Goal: Task Accomplishment & Management: Manage account settings

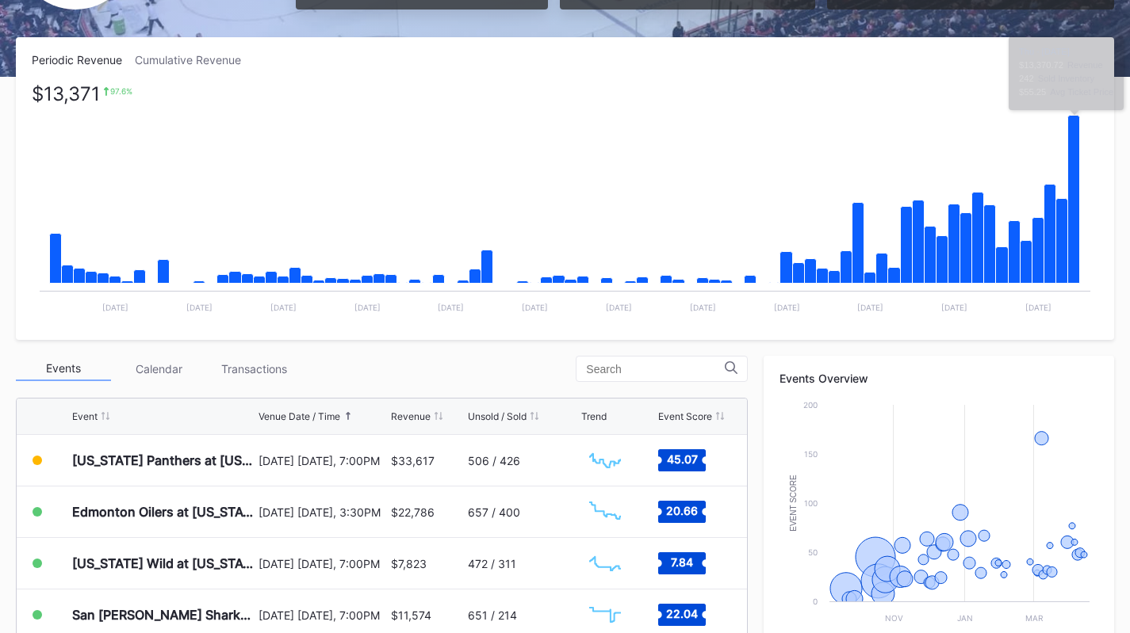
scroll to position [225, 0]
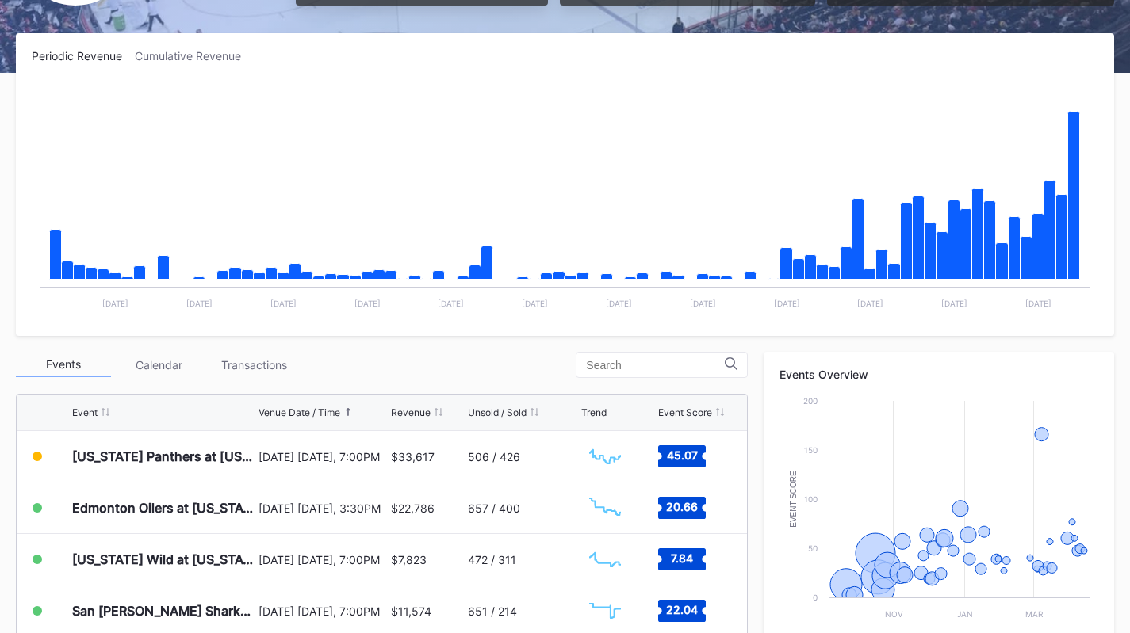
click at [235, 362] on div "Transactions" at bounding box center [253, 365] width 95 height 25
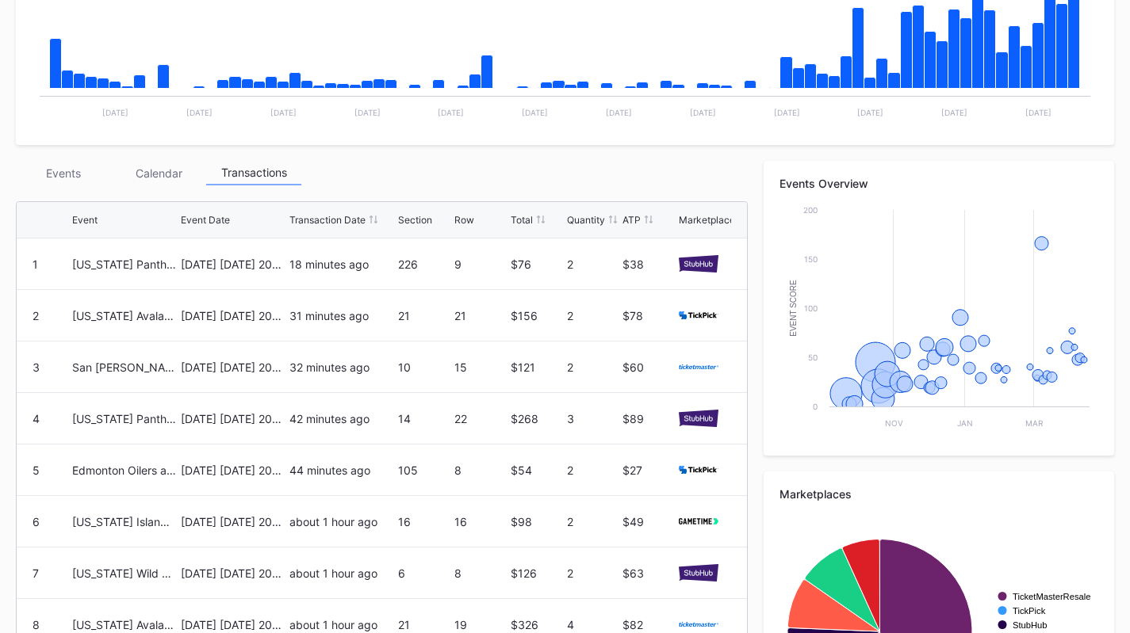
scroll to position [422, 0]
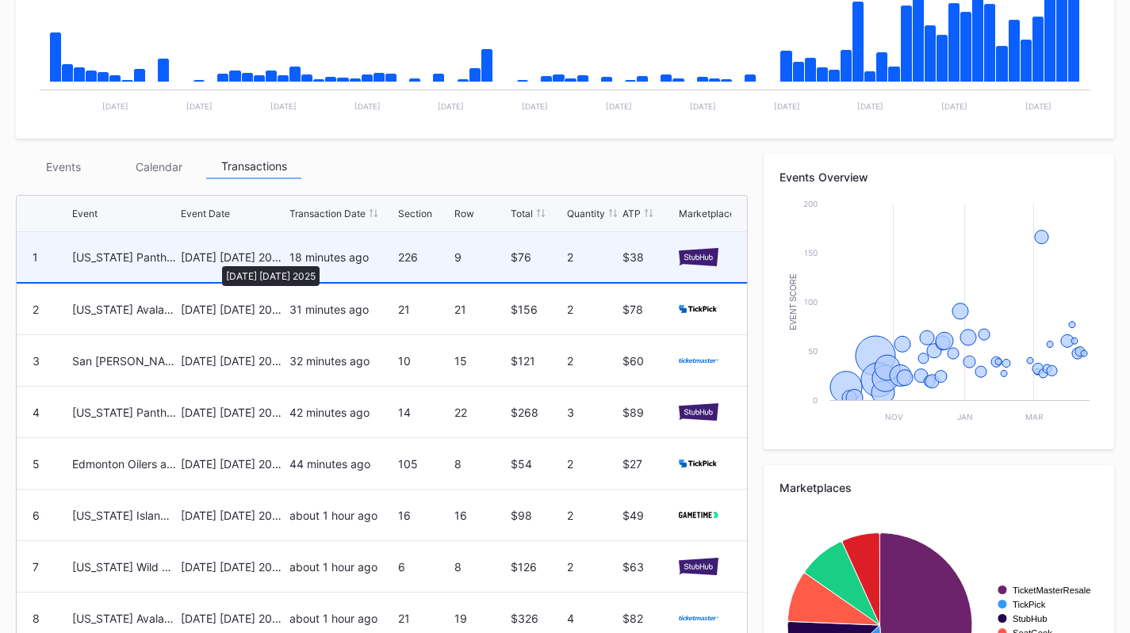
click at [214, 258] on div "[DATE] [DATE] 2025" at bounding box center [233, 256] width 105 height 13
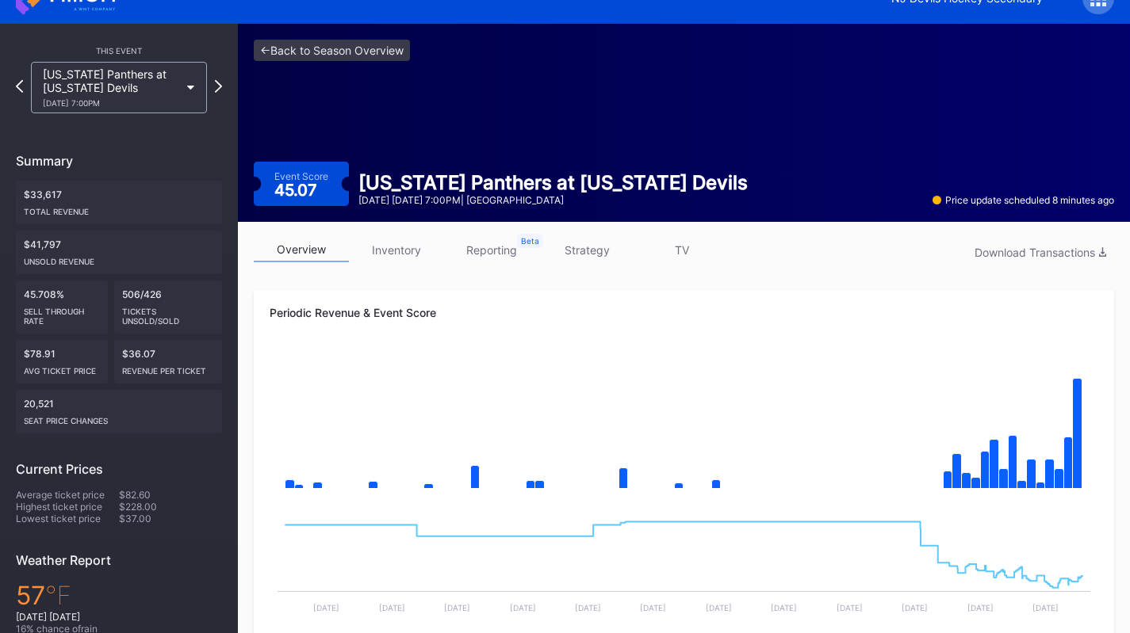
scroll to position [27, 0]
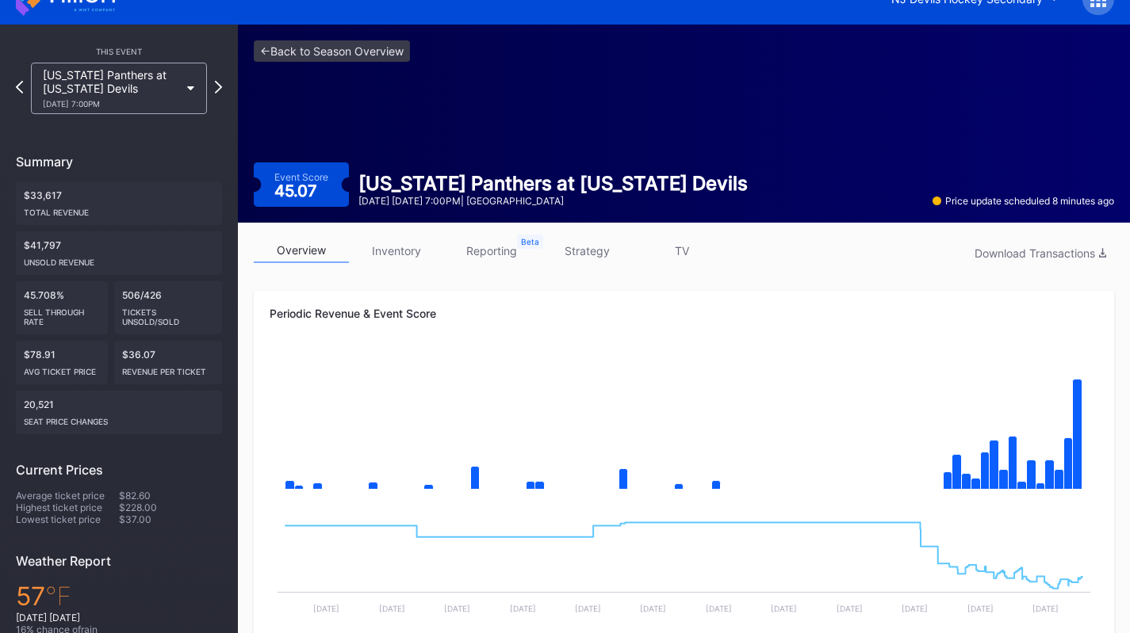
click at [402, 249] on link "inventory" at bounding box center [396, 251] width 95 height 25
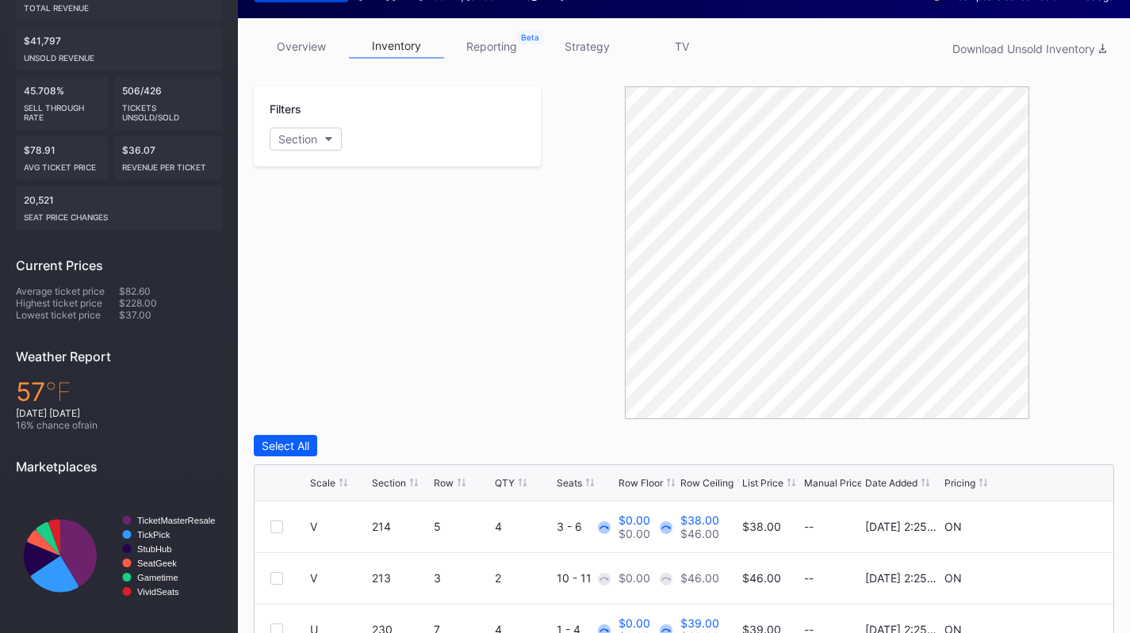
scroll to position [507, 0]
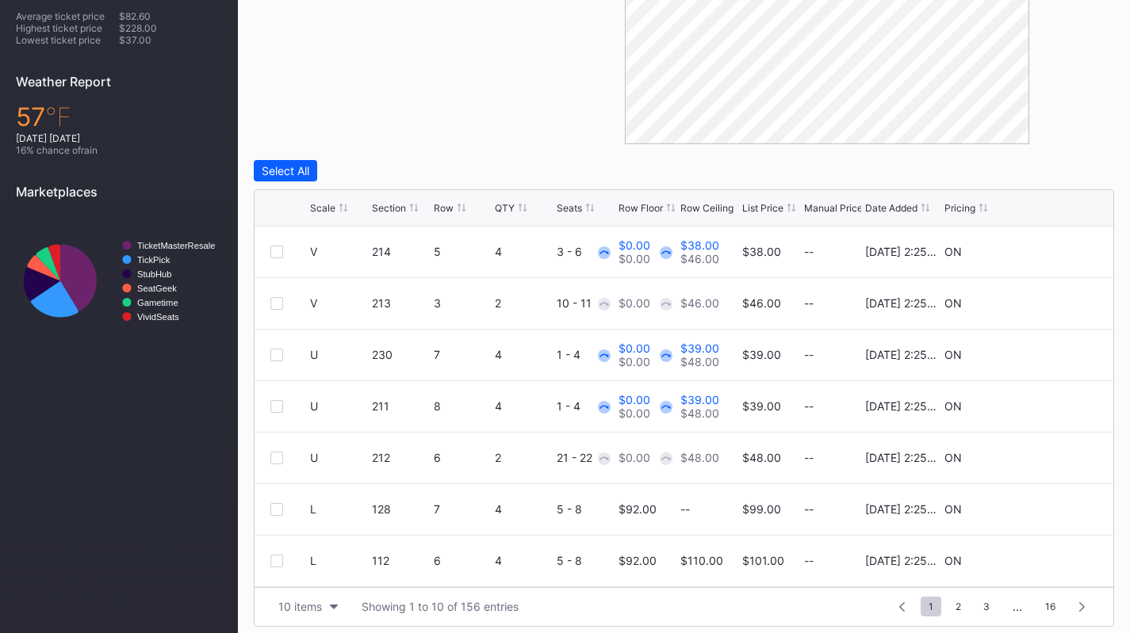
click at [317, 208] on div "Scale" at bounding box center [322, 208] width 25 height 12
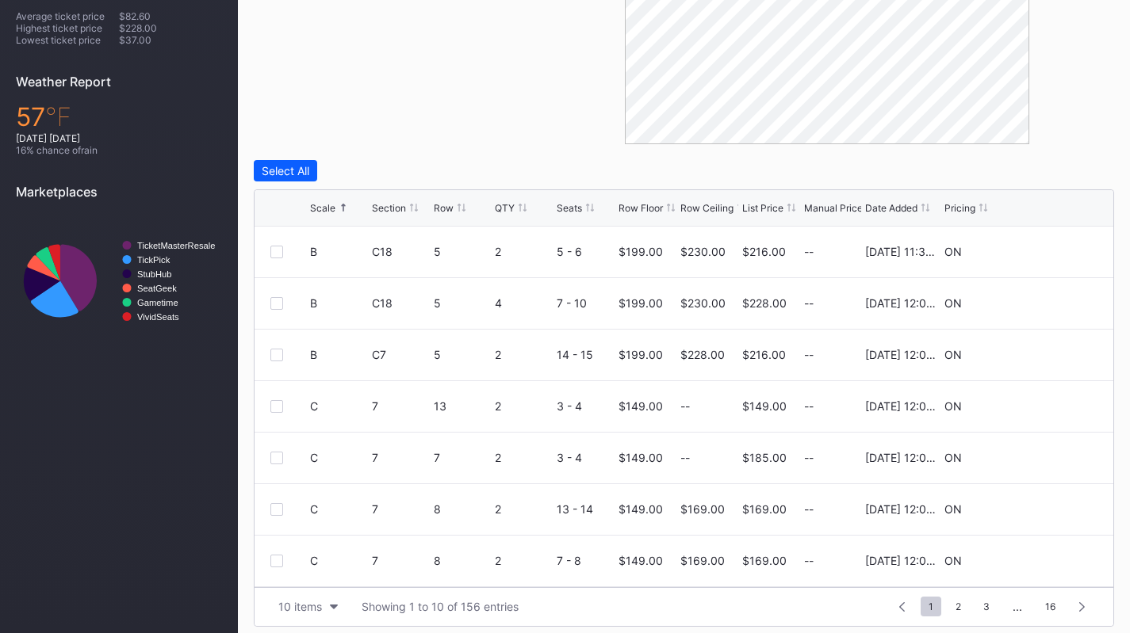
click at [317, 208] on div "Scale" at bounding box center [322, 208] width 25 height 12
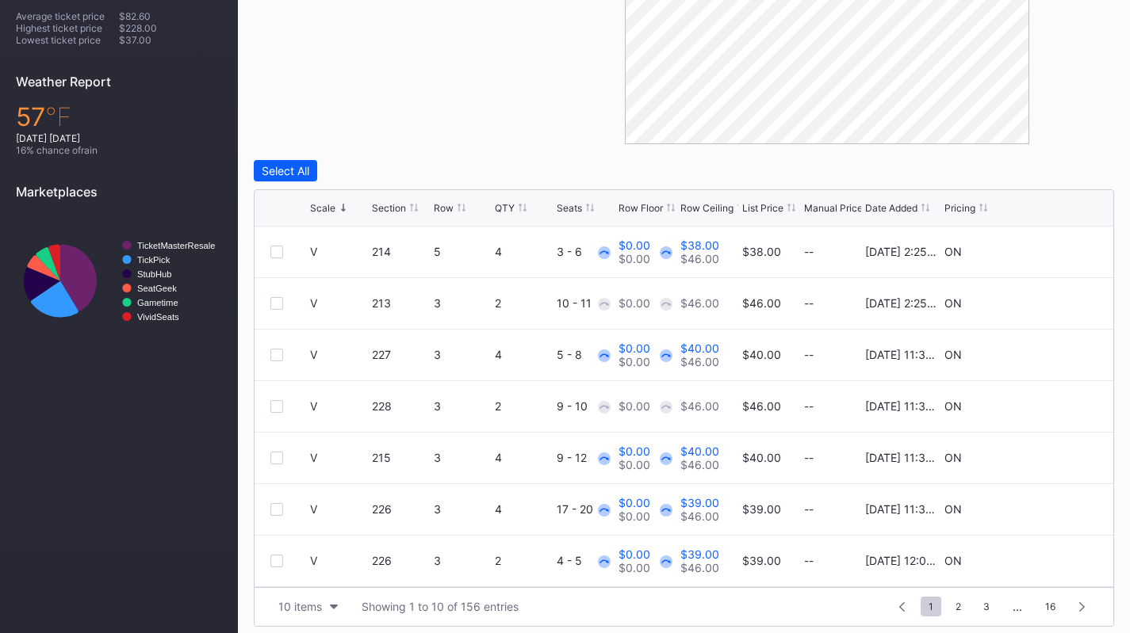
scroll to position [515, 0]
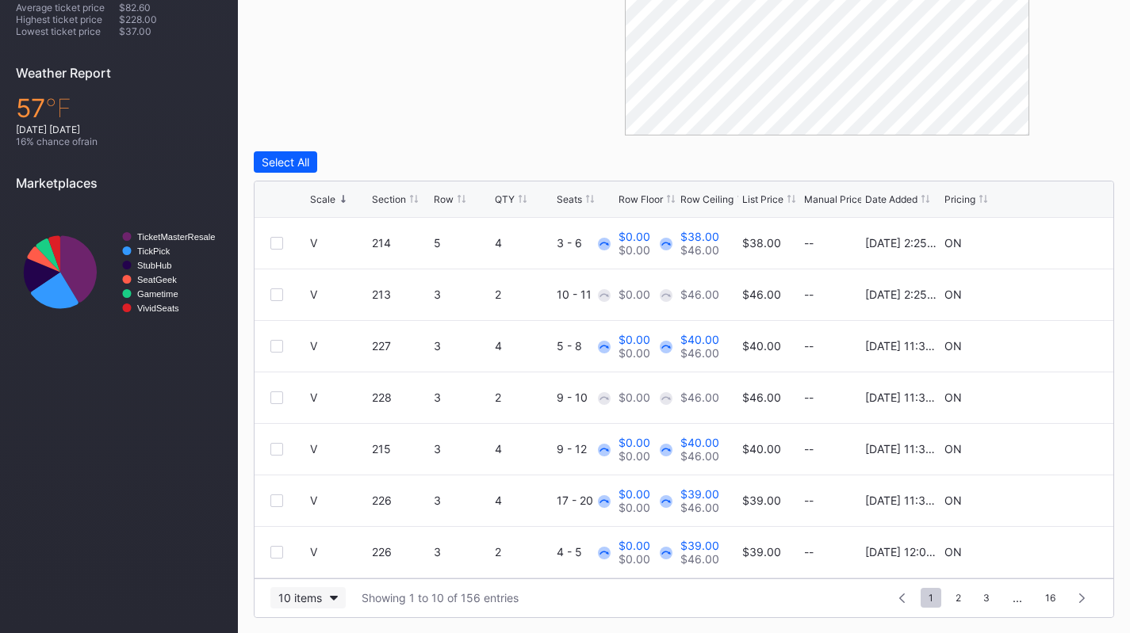
click at [312, 603] on div "10 items" at bounding box center [300, 597] width 44 height 13
click at [321, 564] on div "200 items" at bounding box center [308, 558] width 52 height 13
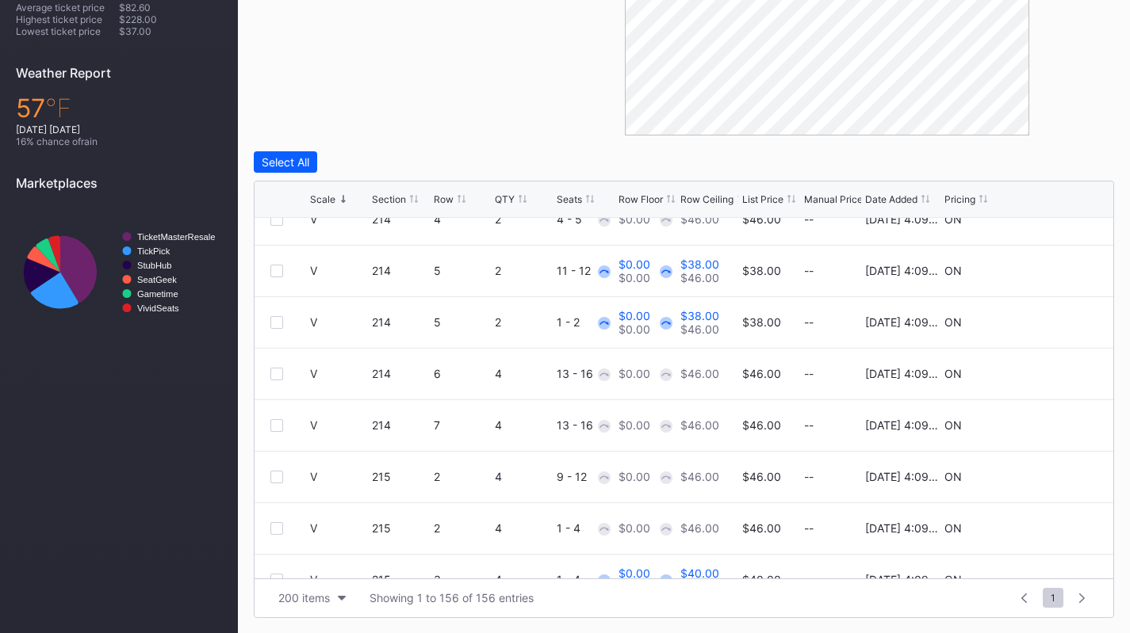
scroll to position [900, 0]
click at [282, 371] on div at bounding box center [276, 373] width 13 height 13
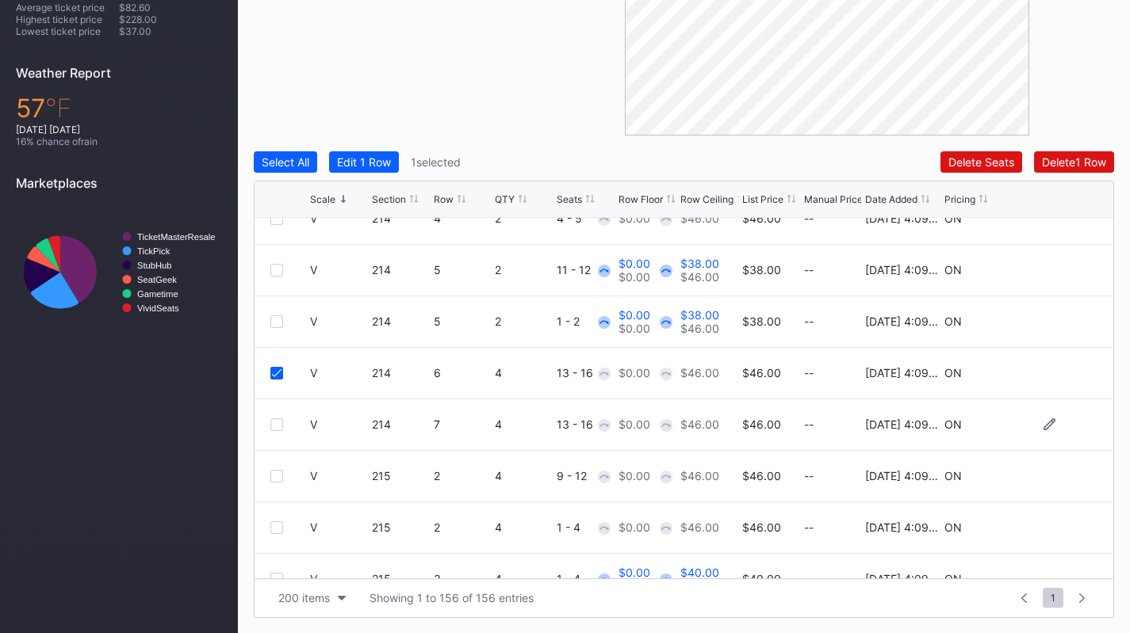
click at [273, 426] on div at bounding box center [276, 425] width 13 height 13
click at [373, 155] on div "Edit 2 Rows" at bounding box center [367, 161] width 60 height 13
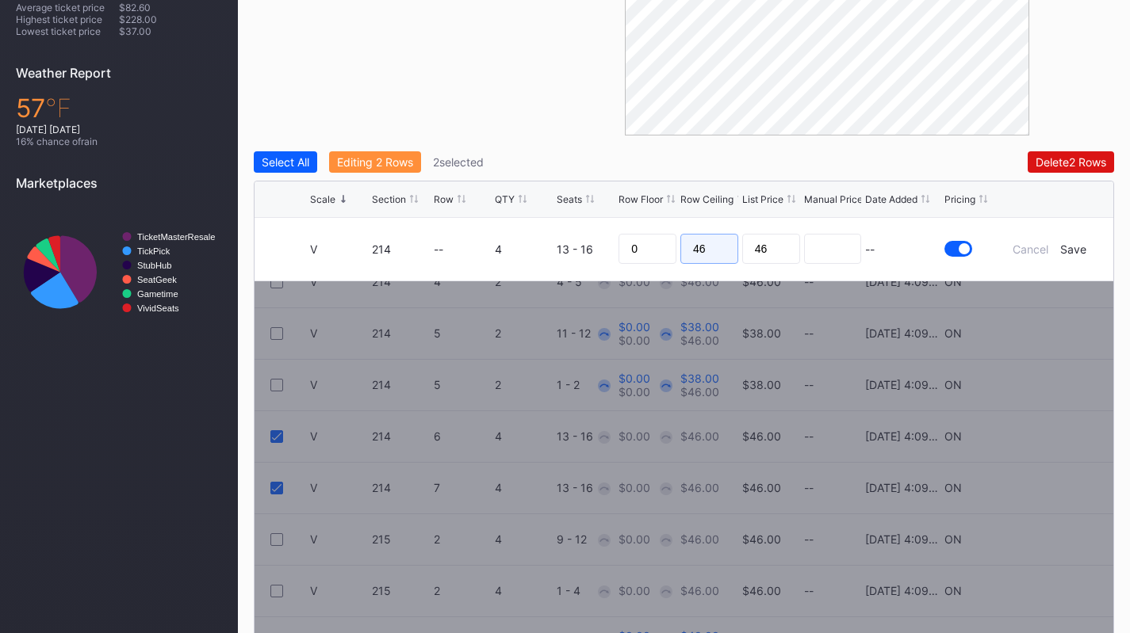
click at [717, 249] on input "46" at bounding box center [709, 249] width 58 height 30
type input "37"
click at [1074, 247] on div "Save" at bounding box center [1073, 249] width 26 height 13
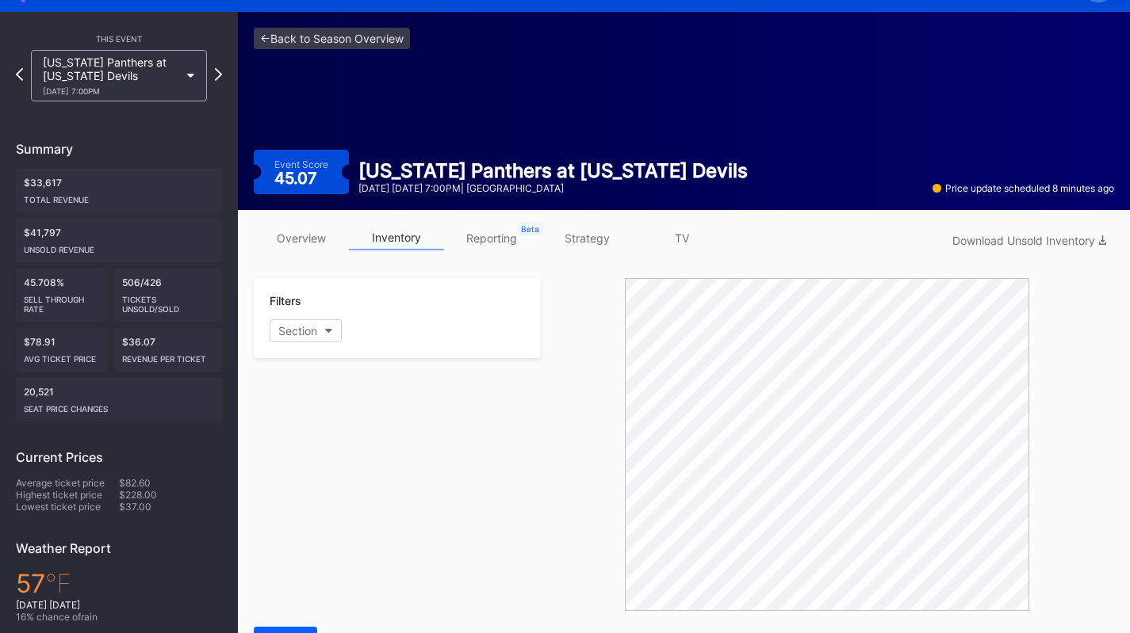
scroll to position [36, 0]
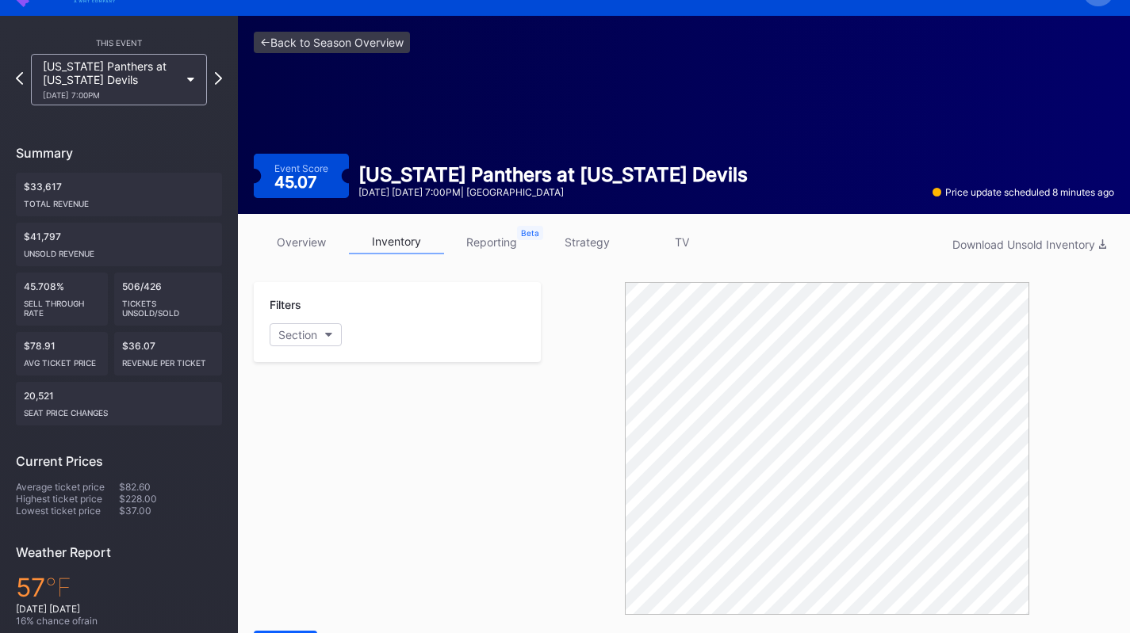
click at [316, 235] on link "overview" at bounding box center [301, 242] width 95 height 25
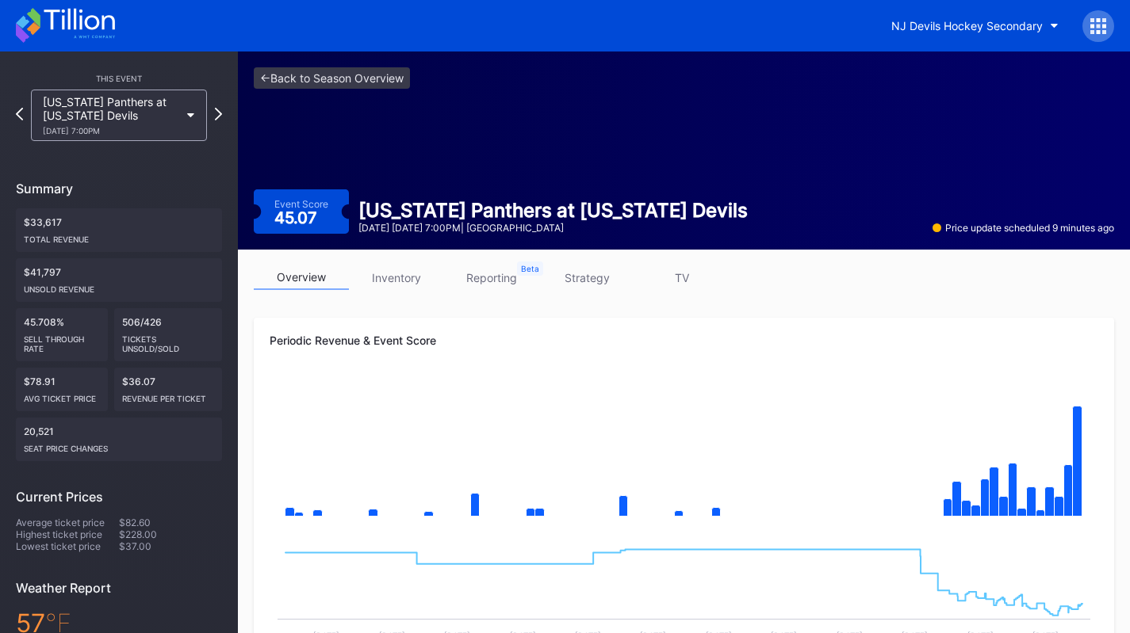
click at [402, 271] on link "inventory" at bounding box center [396, 278] width 95 height 25
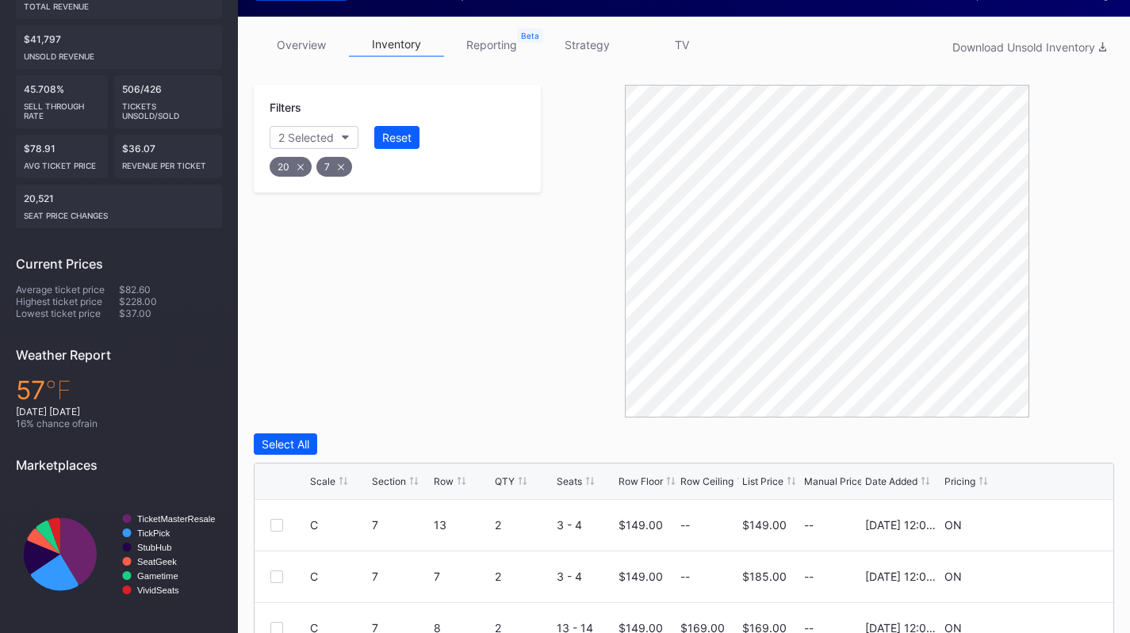
scroll to position [412, 0]
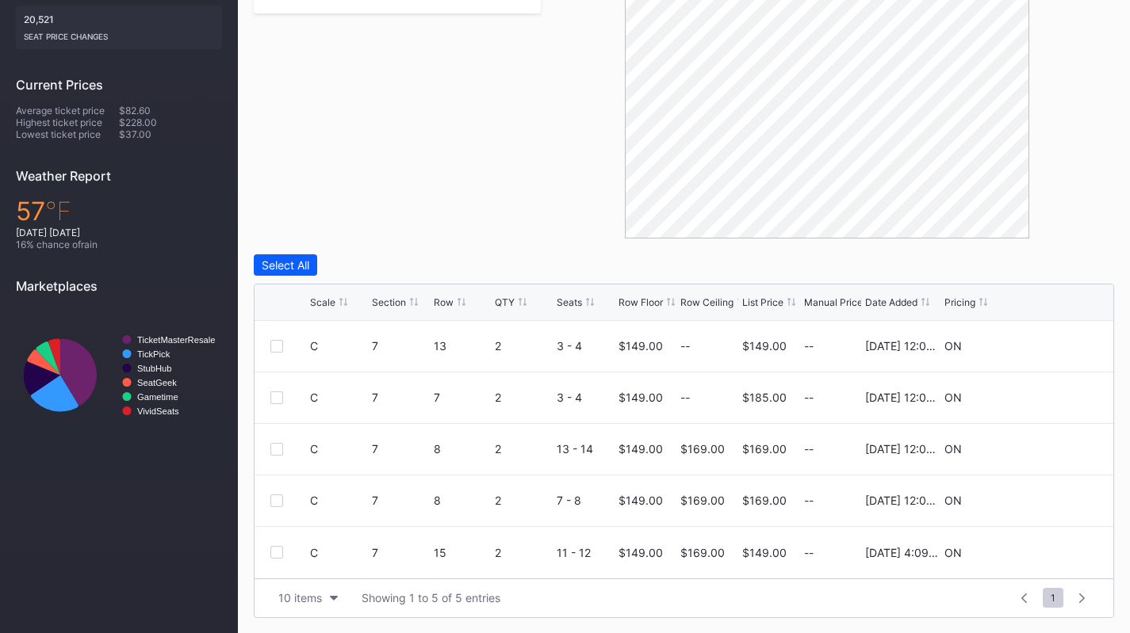
click at [452, 298] on div "Row" at bounding box center [444, 302] width 20 height 12
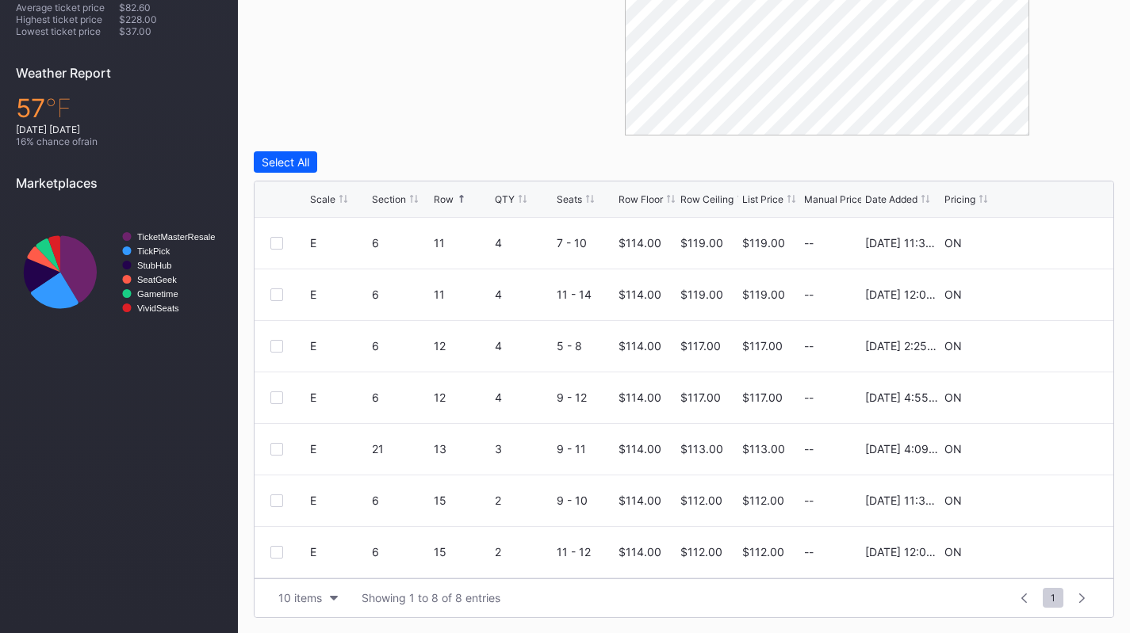
scroll to position [52, 0]
click at [295, 586] on div "10 items Showing 1 to 8 of 8 entries 1 ... -1 0 1 2 3 ... 1" at bounding box center [683, 598] width 858 height 39
click at [289, 595] on div "10 items" at bounding box center [300, 597] width 44 height 13
click at [303, 564] on div "200 items" at bounding box center [308, 558] width 52 height 13
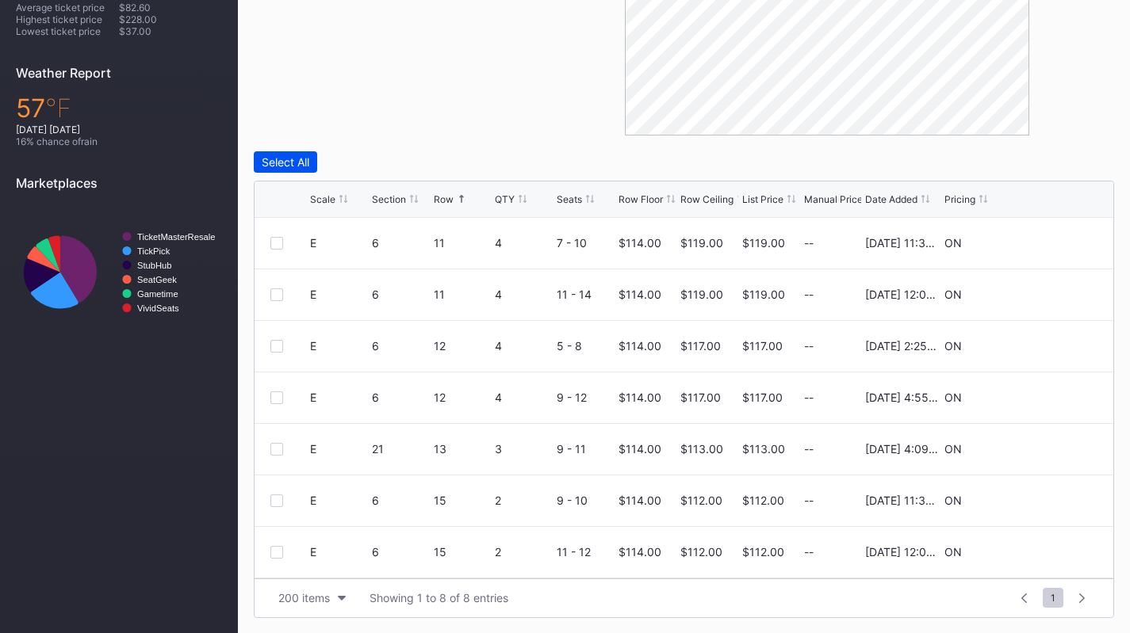
click at [300, 164] on div "Select All" at bounding box center [286, 161] width 48 height 13
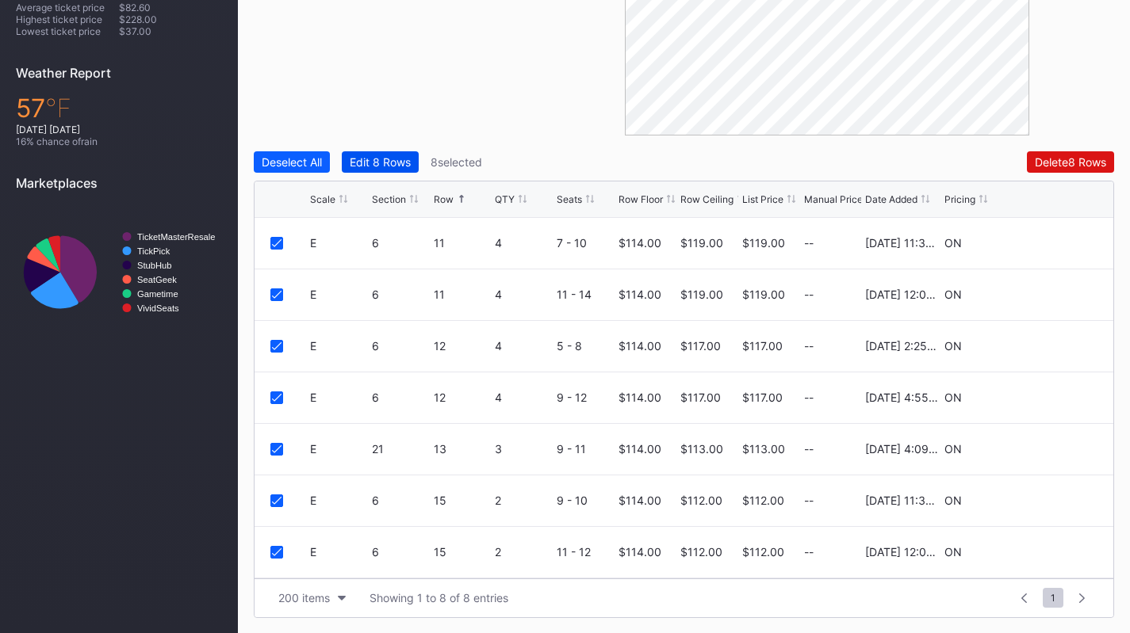
click at [398, 164] on div "Edit 8 Rows" at bounding box center [380, 161] width 61 height 13
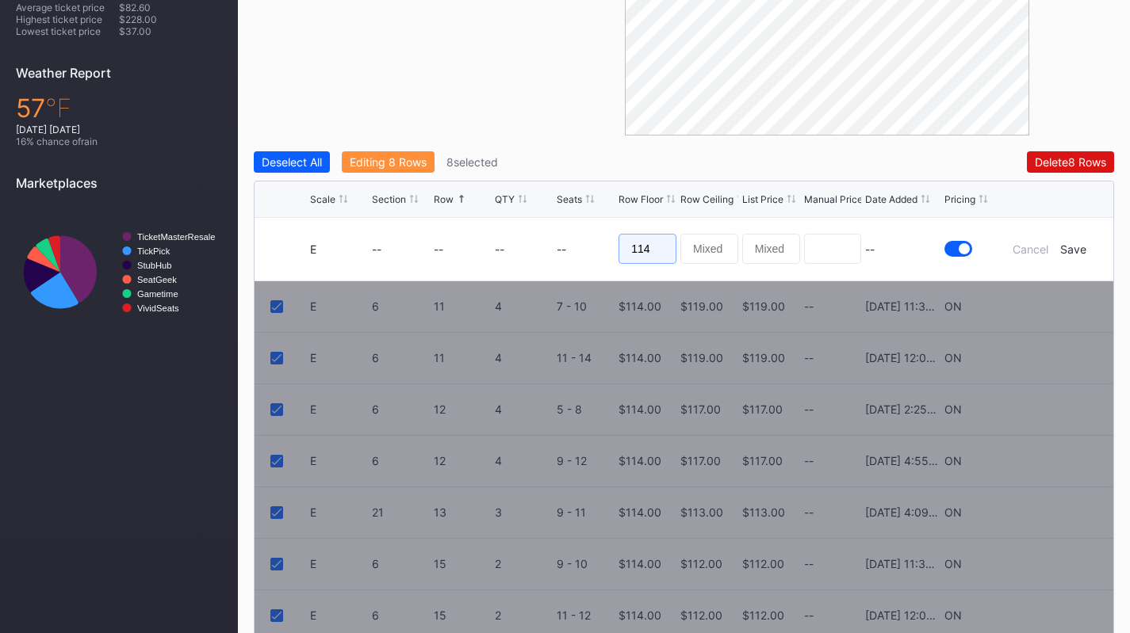
click at [663, 248] on input "114" at bounding box center [647, 249] width 58 height 30
type input "124"
click at [1068, 251] on div "Save" at bounding box center [1073, 249] width 26 height 13
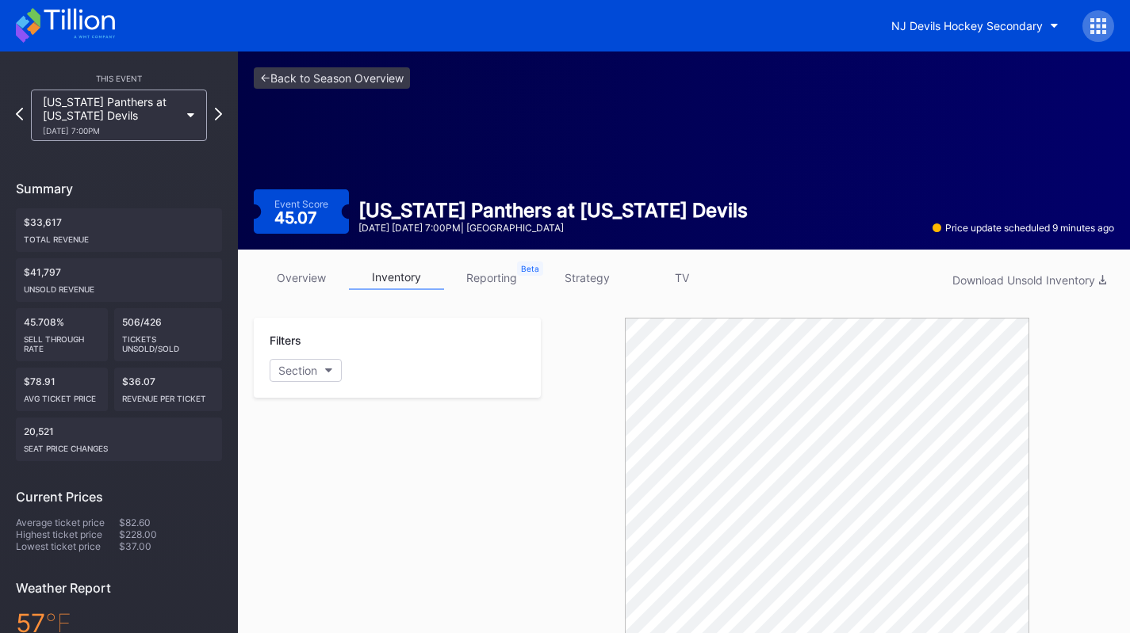
click at [153, 124] on div "[US_STATE] Panthers at [US_STATE] Devils [DATE] 7:00PM" at bounding box center [111, 115] width 136 height 40
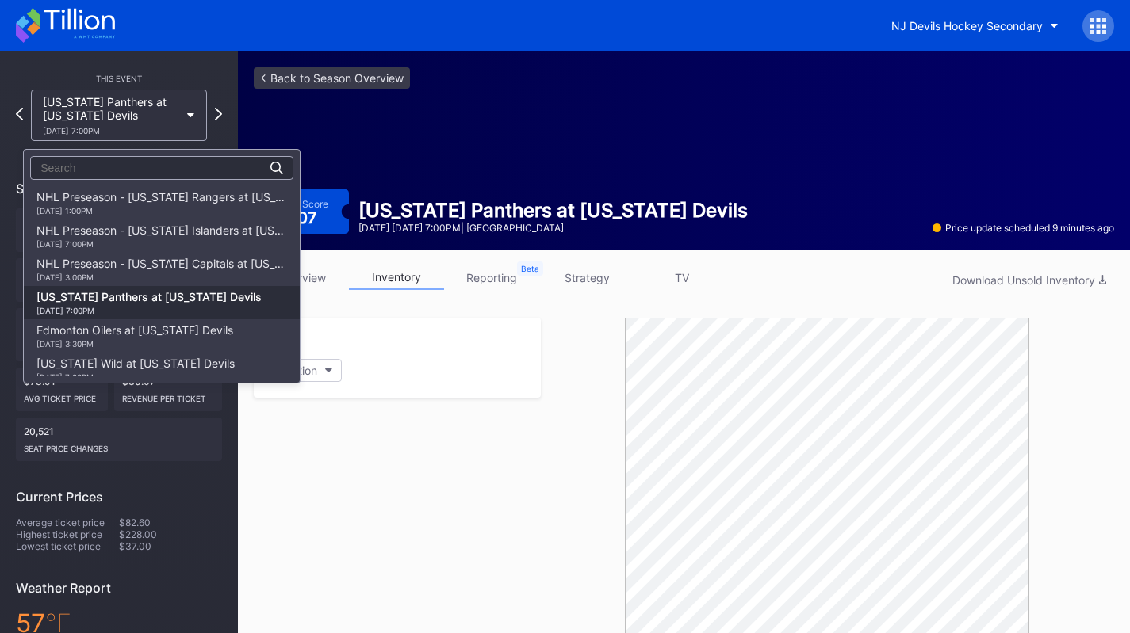
scroll to position [100, 0]
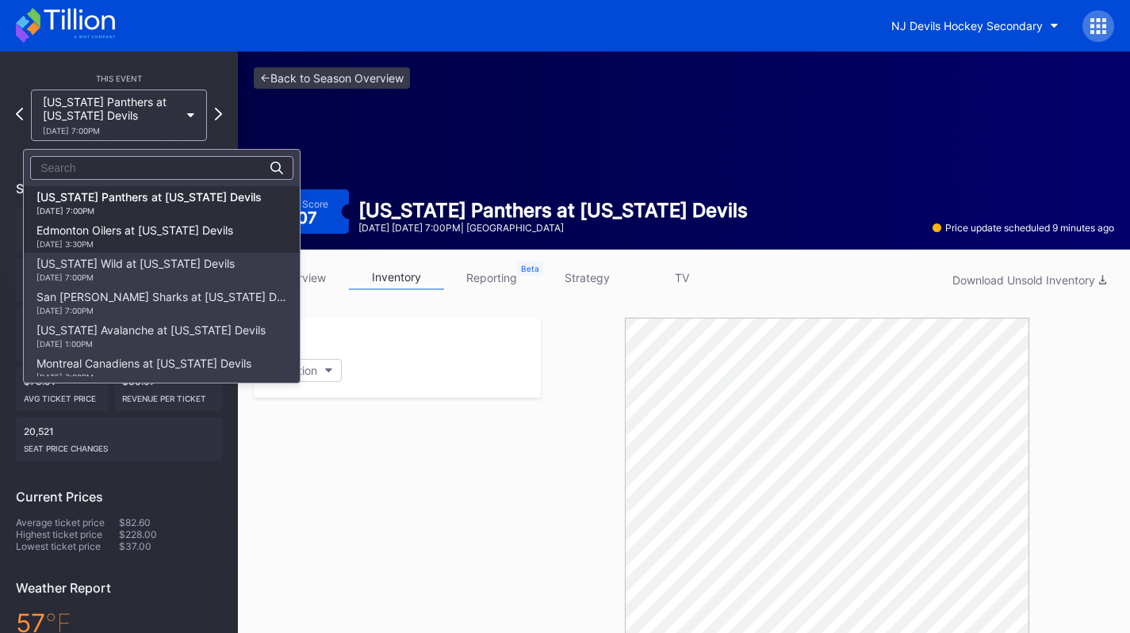
click at [153, 225] on div "Edmonton Oilers at [US_STATE] Devils [DATE] 3:30PM" at bounding box center [134, 236] width 197 height 25
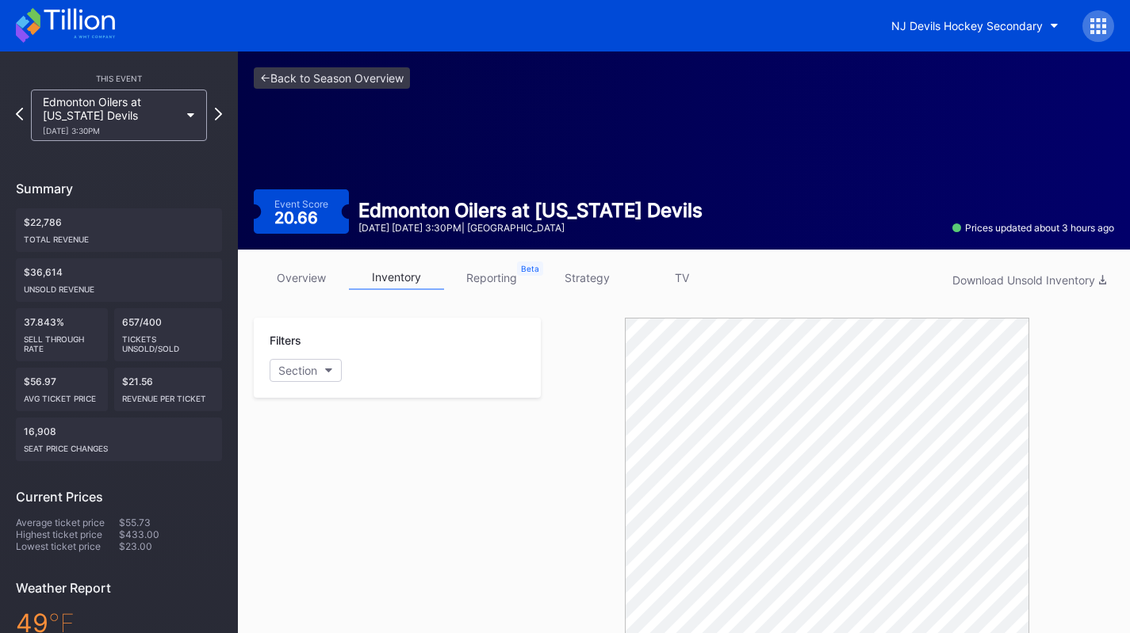
click at [312, 279] on link "overview" at bounding box center [301, 278] width 95 height 25
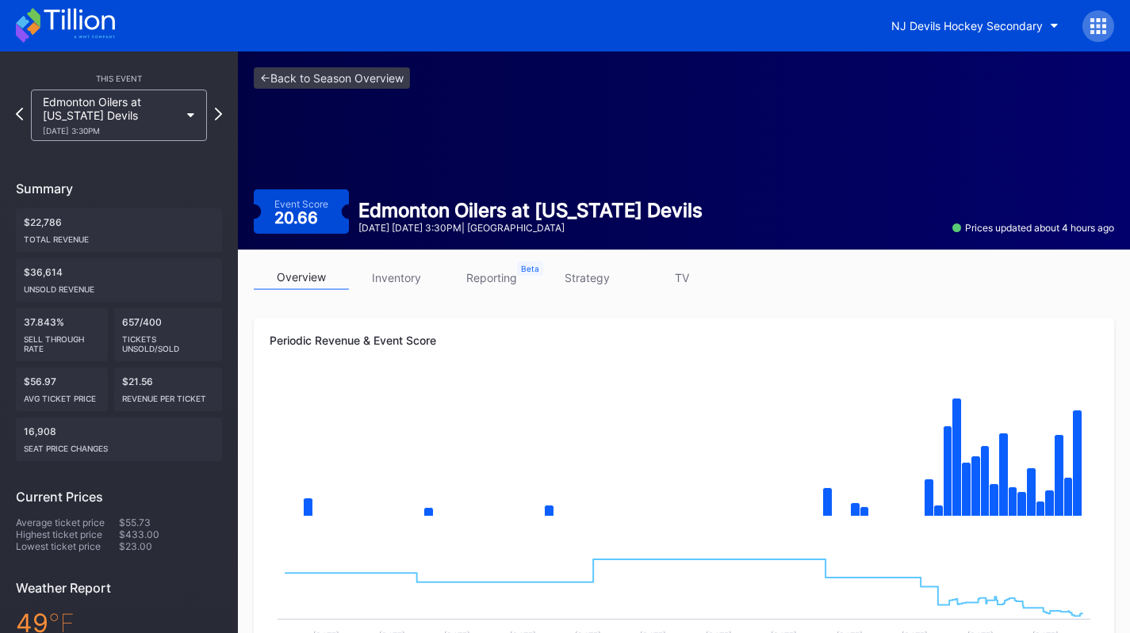
click at [165, 121] on div "Edmonton Oilers at [US_STATE] Devils [DATE] 3:30PM" at bounding box center [111, 115] width 136 height 40
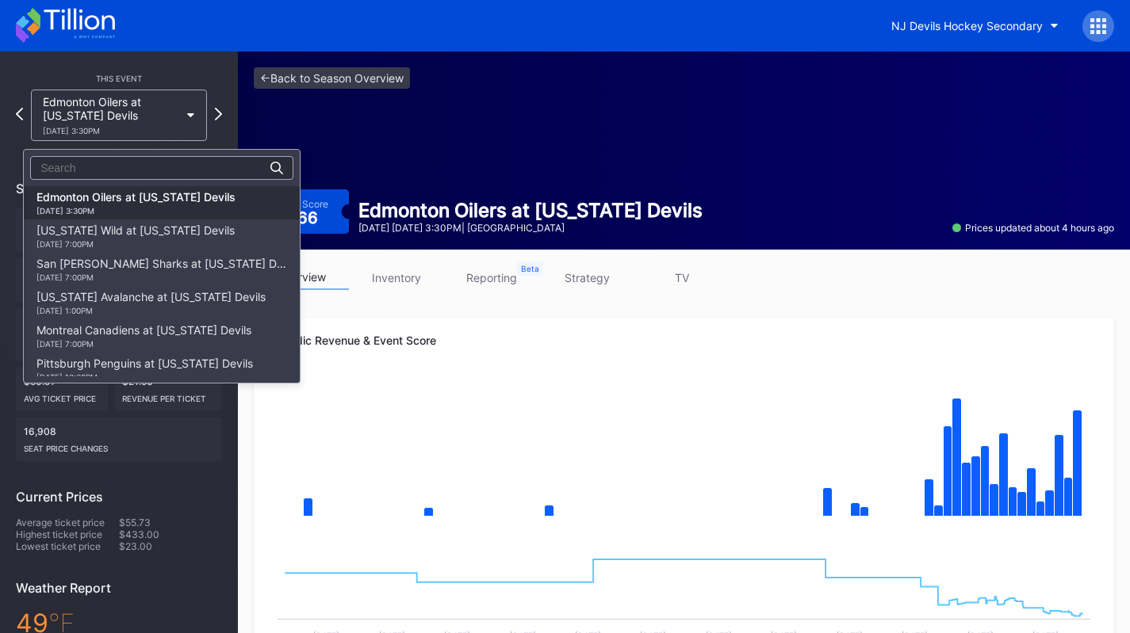
scroll to position [86, 0]
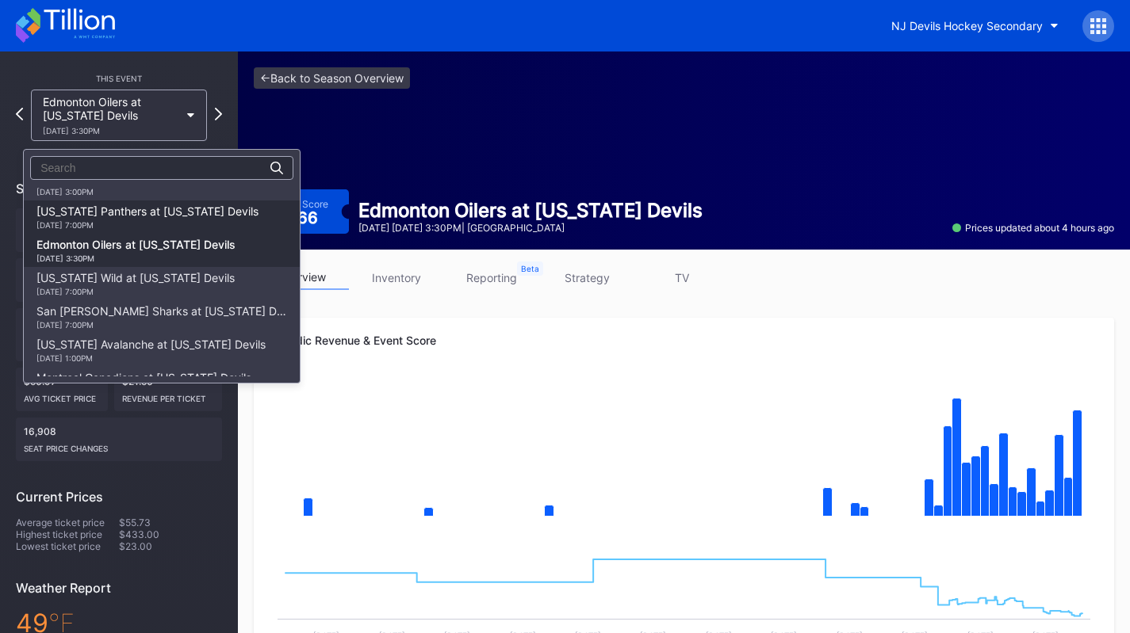
click at [167, 209] on div "[US_STATE] Panthers at [US_STATE] Devils [DATE] 7:00PM" at bounding box center [147, 217] width 222 height 25
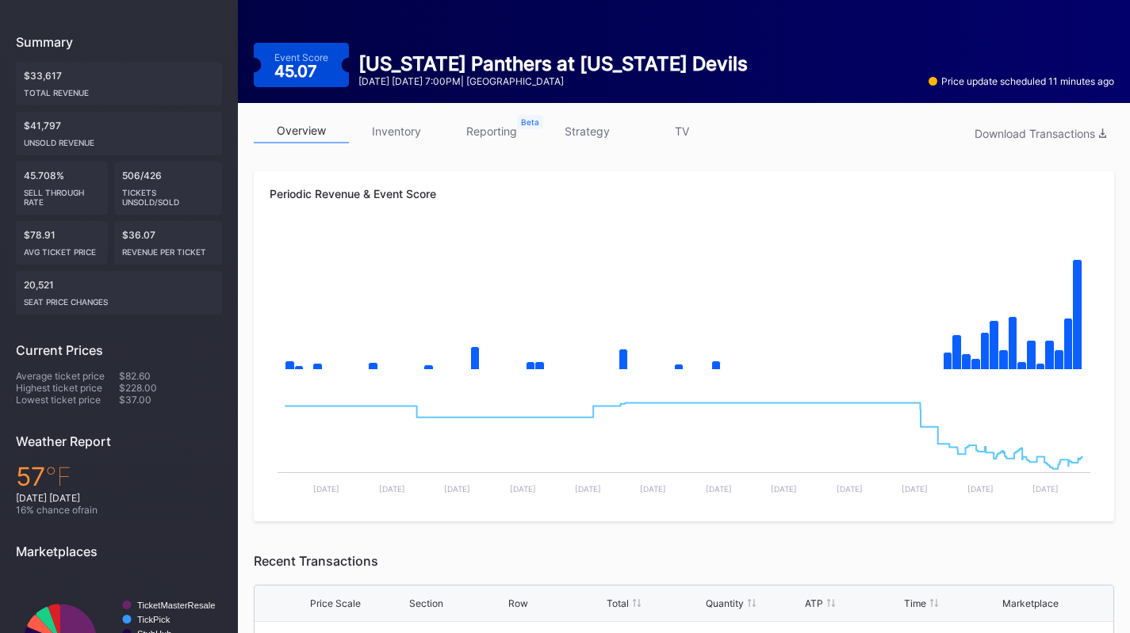
scroll to position [145, 0]
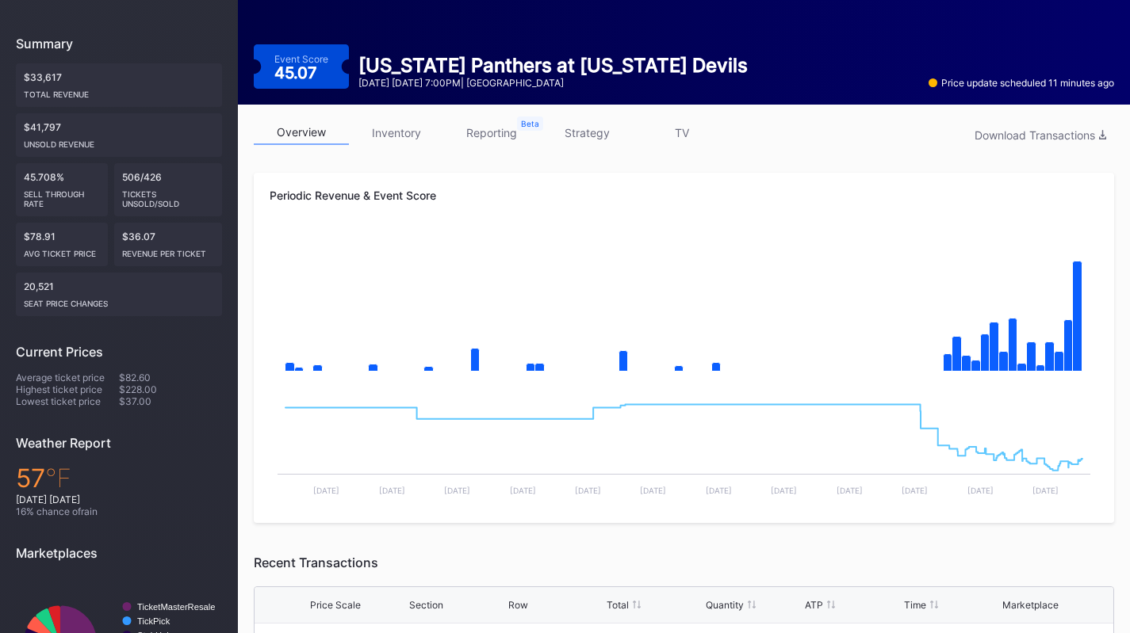
click at [395, 137] on link "inventory" at bounding box center [396, 132] width 95 height 25
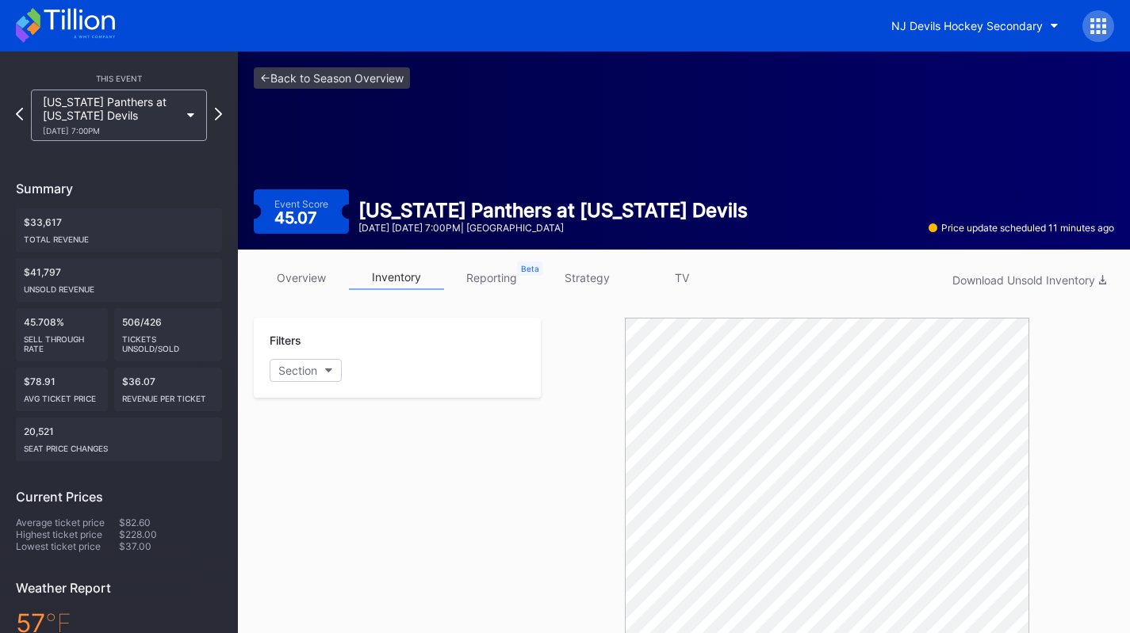
click at [101, 25] on icon at bounding box center [79, 19] width 71 height 21
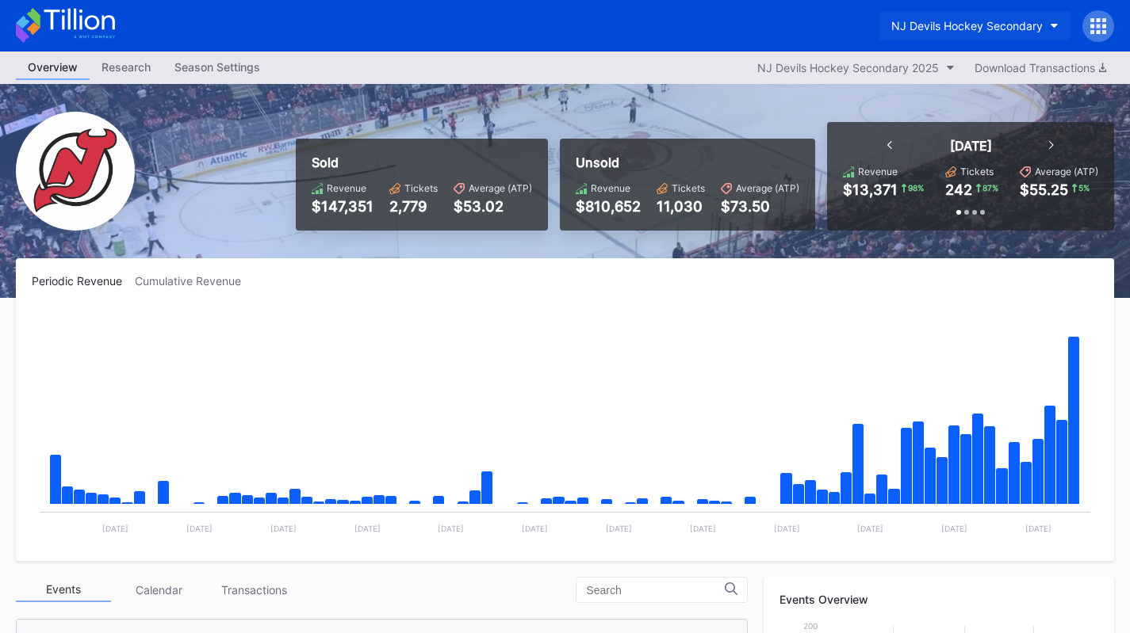
click at [986, 25] on div "NJ Devils Hockey Secondary" at bounding box center [966, 25] width 151 height 13
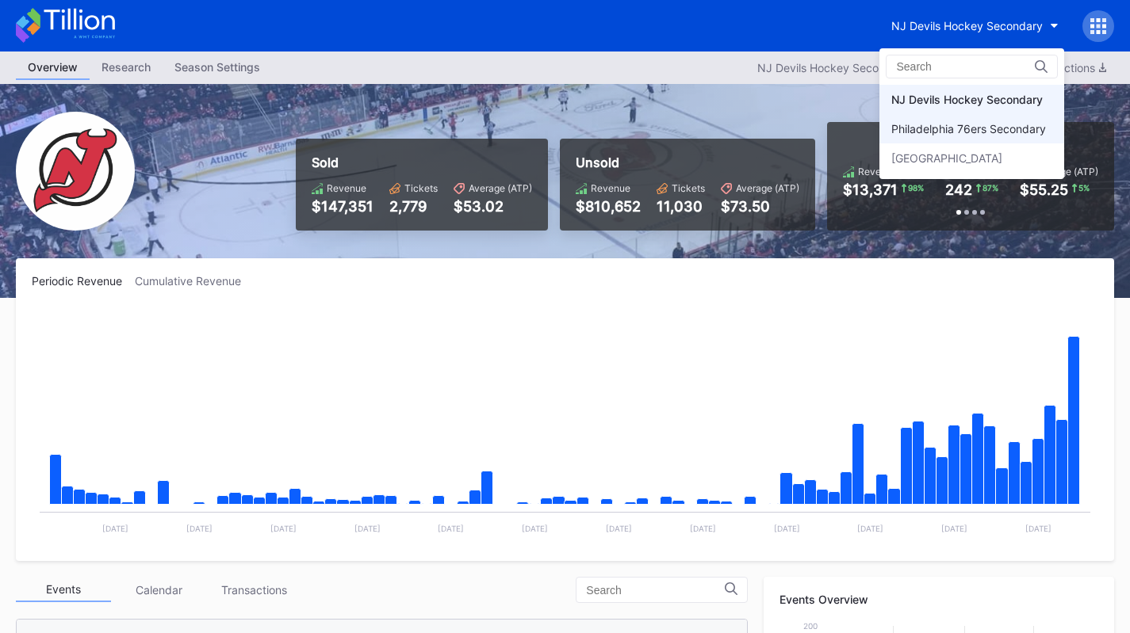
click at [970, 125] on div "Philadelphia 76ers Secondary" at bounding box center [968, 128] width 155 height 13
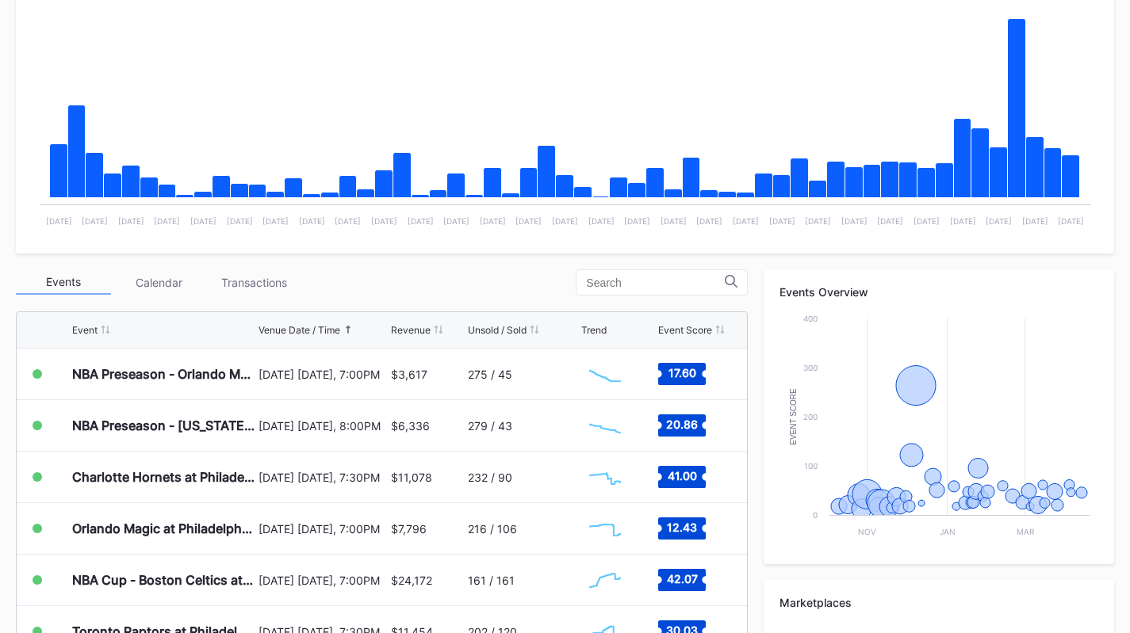
scroll to position [308, 0]
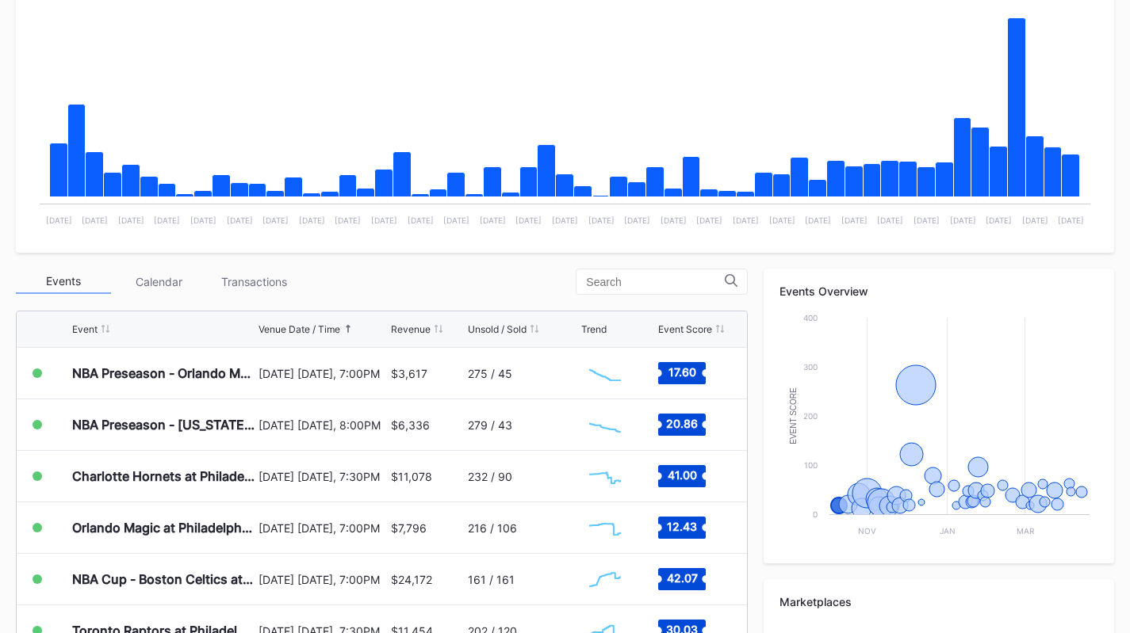
click at [273, 284] on div "Transactions" at bounding box center [253, 282] width 95 height 25
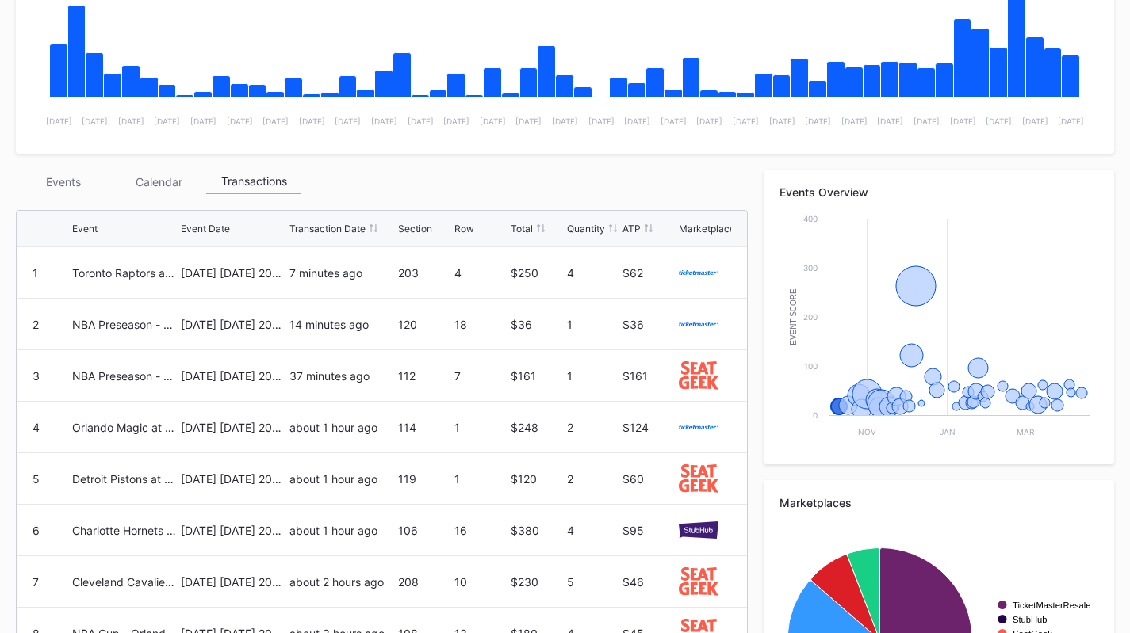
scroll to position [415, 0]
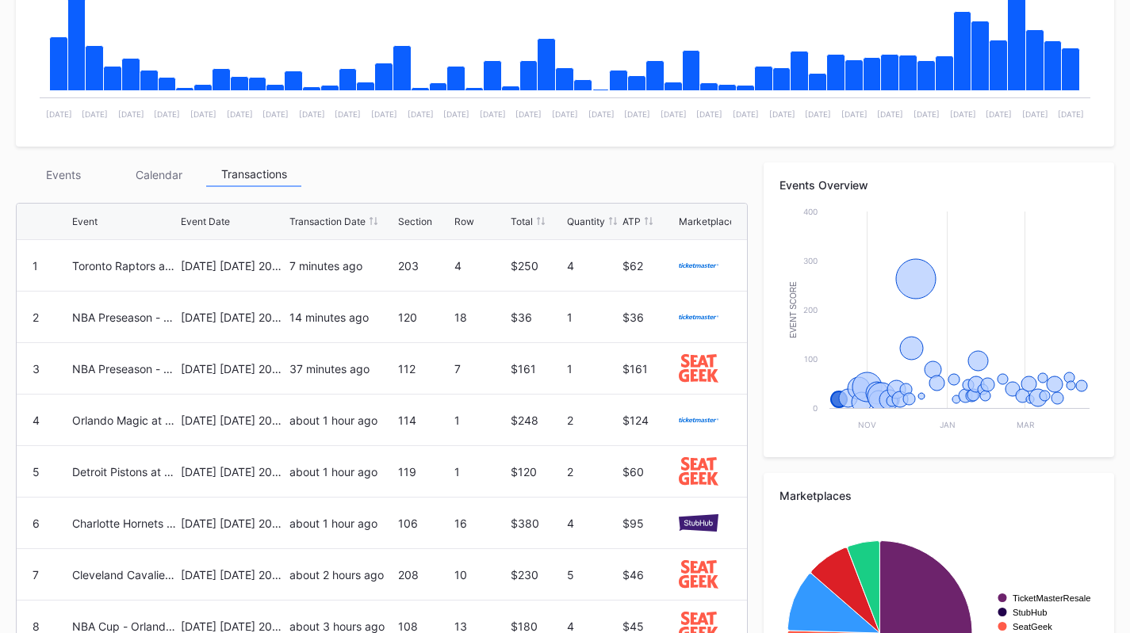
click at [48, 170] on div "Events" at bounding box center [63, 174] width 95 height 25
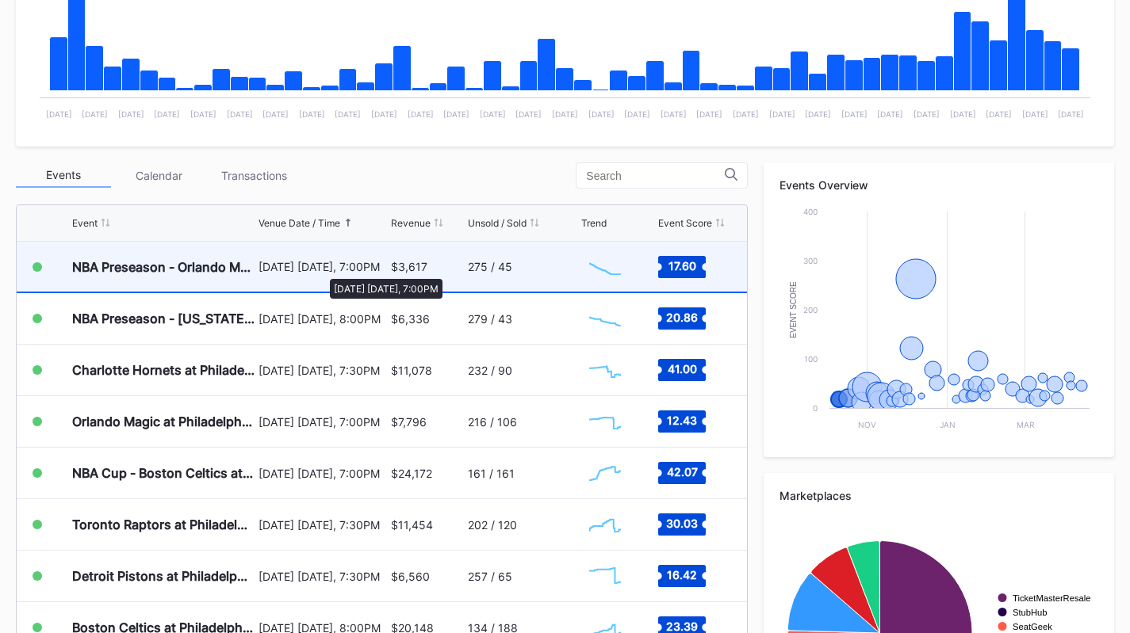
click at [321, 271] on div "[DATE] [DATE], 7:00PM" at bounding box center [322, 266] width 128 height 13
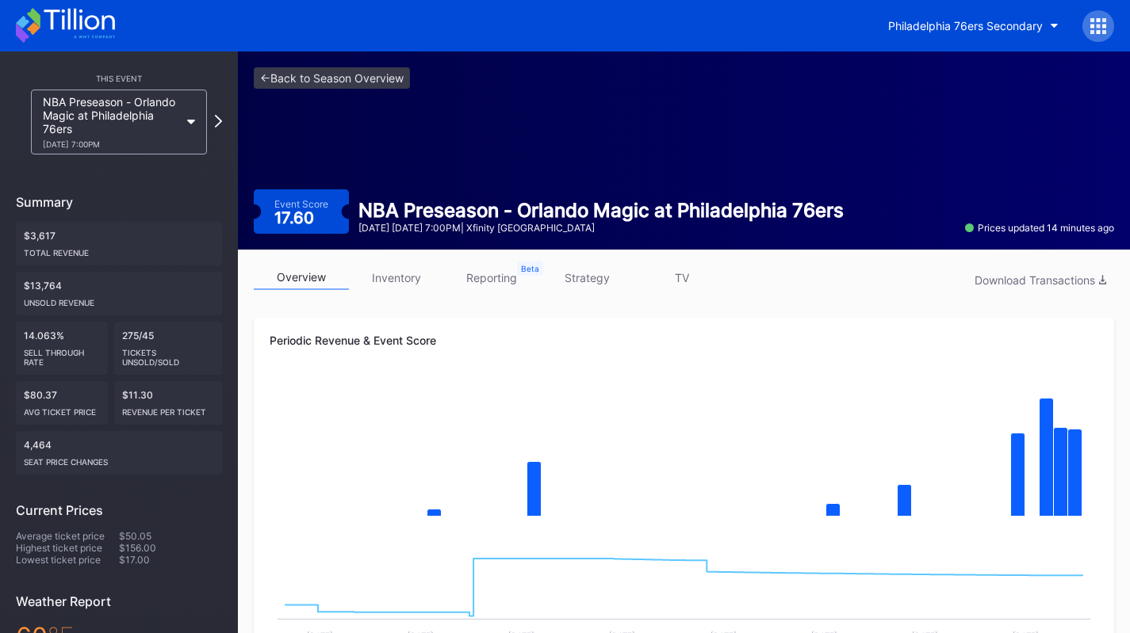
click at [398, 276] on link "inventory" at bounding box center [396, 278] width 95 height 25
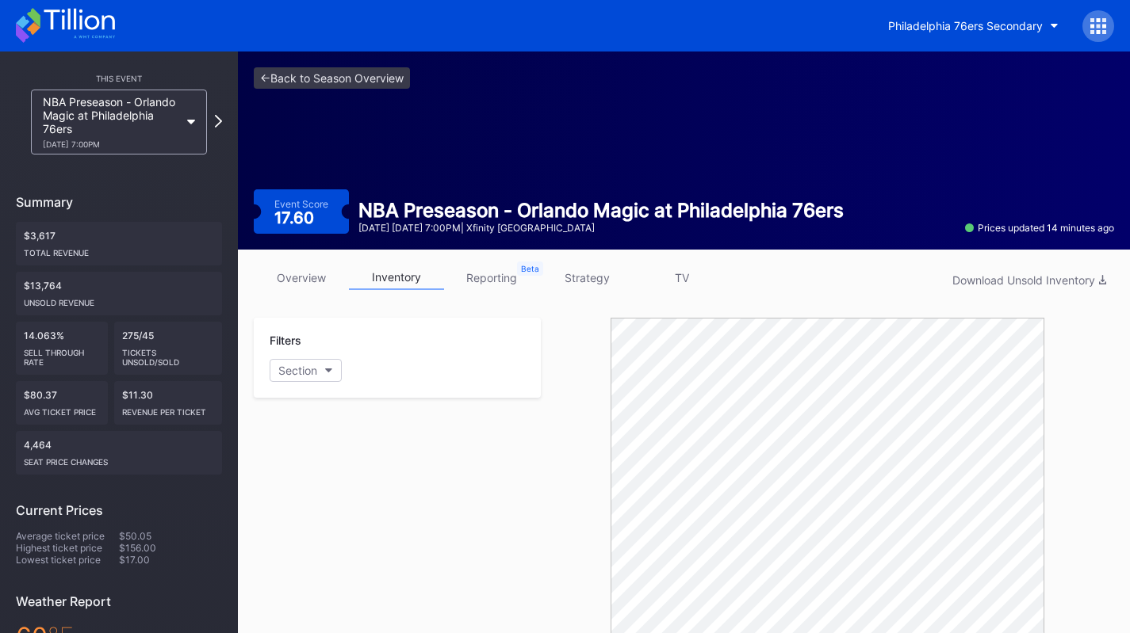
drag, startPoint x: 315, startPoint y: 268, endPoint x: 350, endPoint y: 285, distance: 37.9
click at [315, 268] on link "overview" at bounding box center [301, 278] width 95 height 25
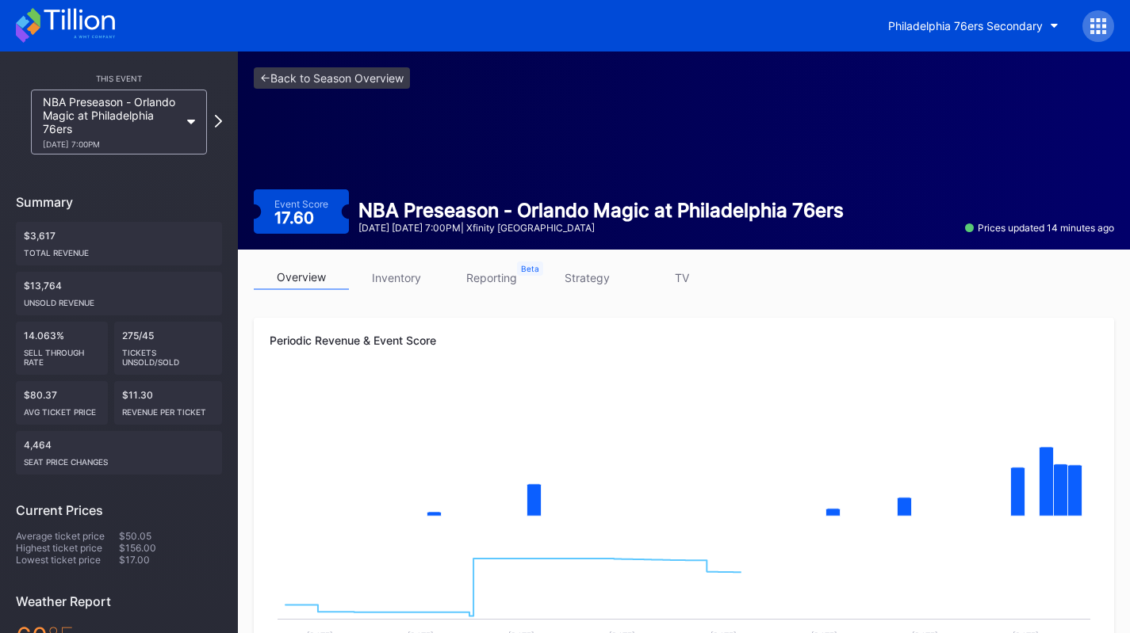
click at [395, 286] on link "inventory" at bounding box center [396, 278] width 95 height 25
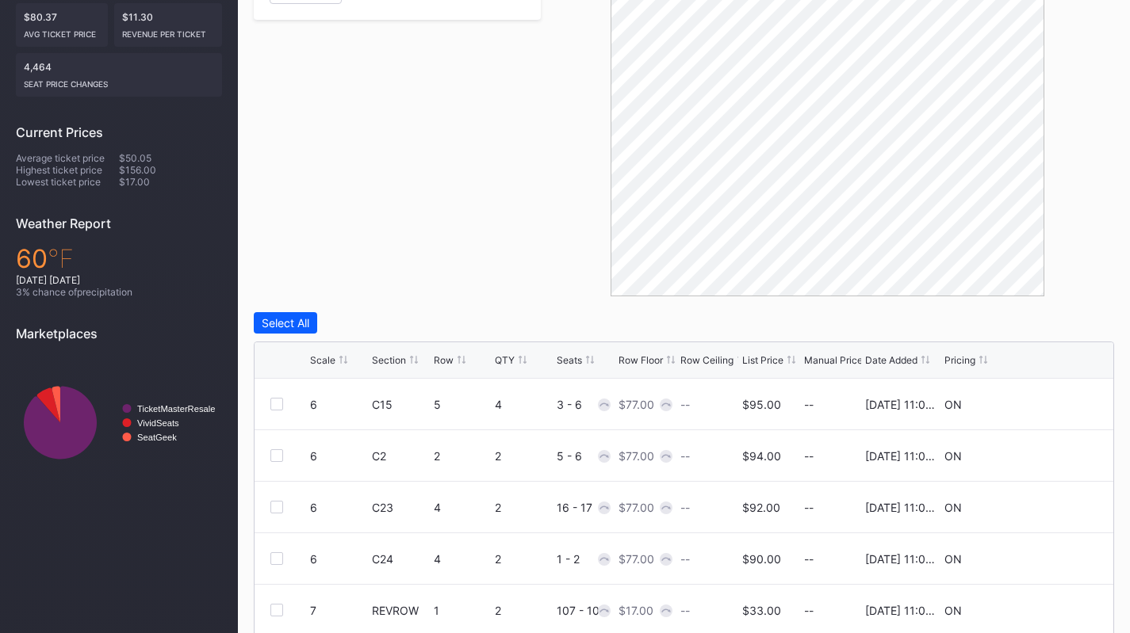
scroll to position [379, 0]
click at [638, 355] on div "Row Floor" at bounding box center [640, 360] width 44 height 12
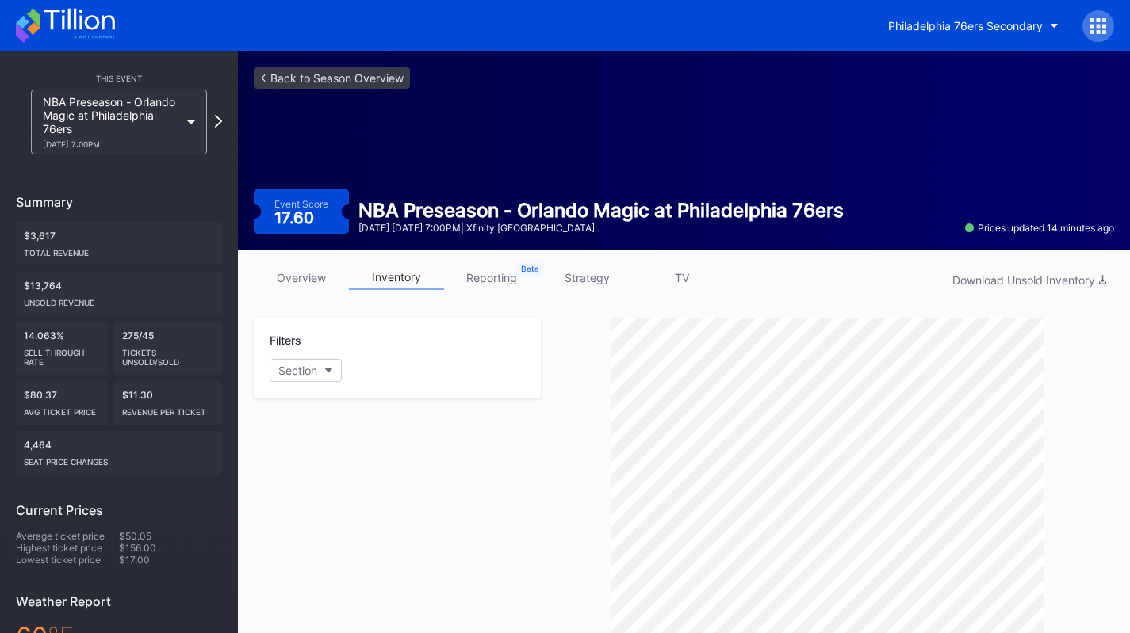
click at [581, 270] on link "strategy" at bounding box center [586, 278] width 95 height 25
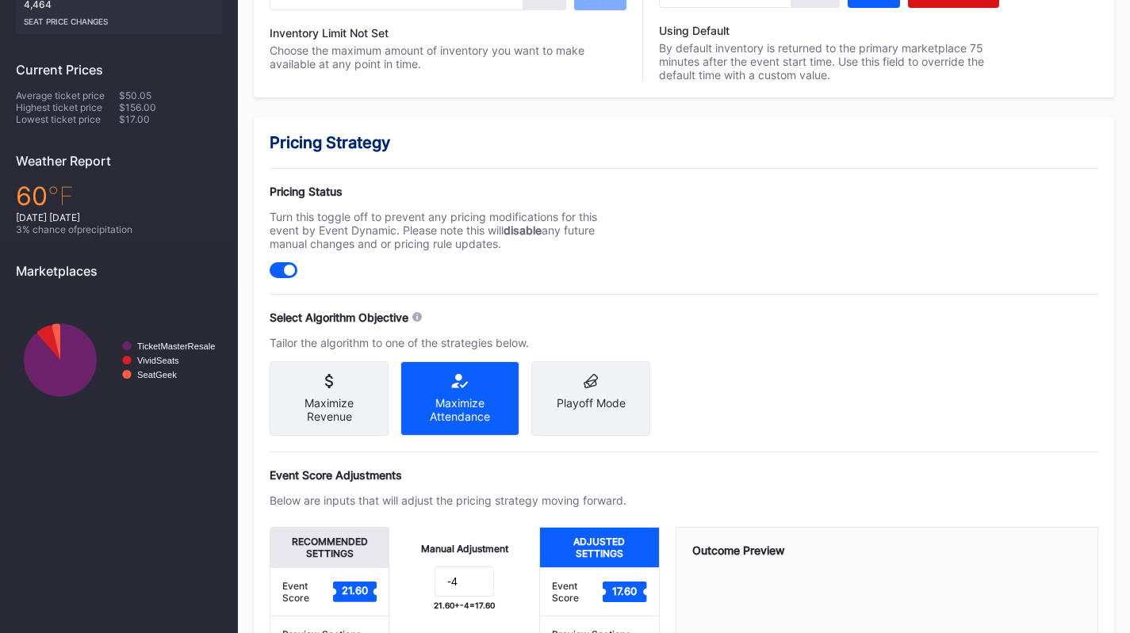
scroll to position [589, 0]
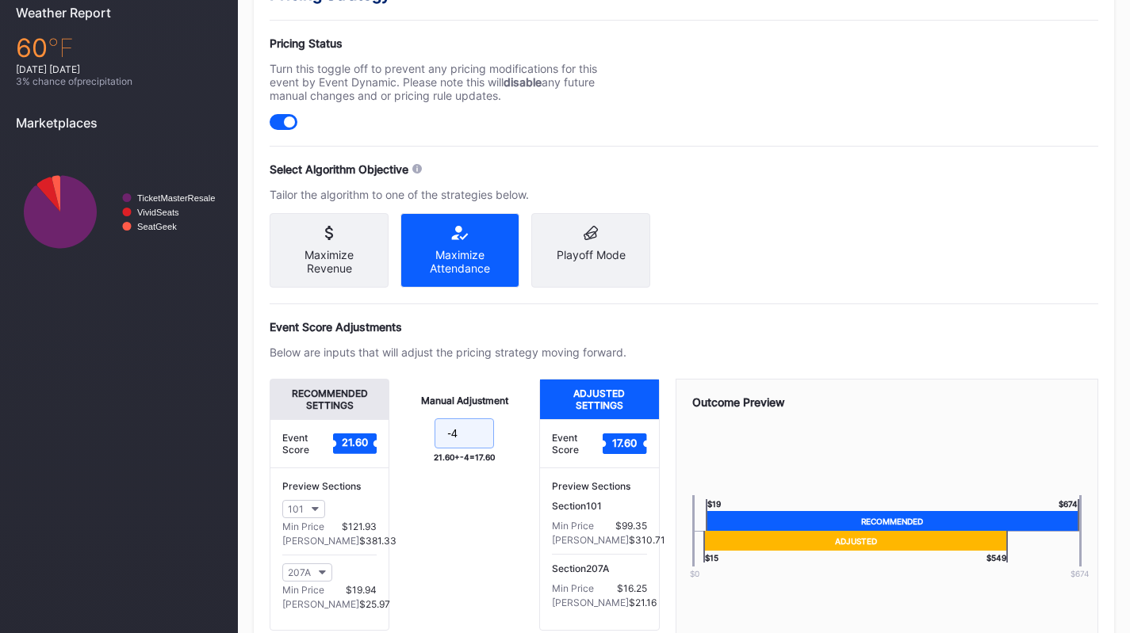
drag, startPoint x: 476, startPoint y: 447, endPoint x: 453, endPoint y: 447, distance: 22.2
click at [453, 447] on input "-4" at bounding box center [463, 434] width 59 height 30
type input "-10"
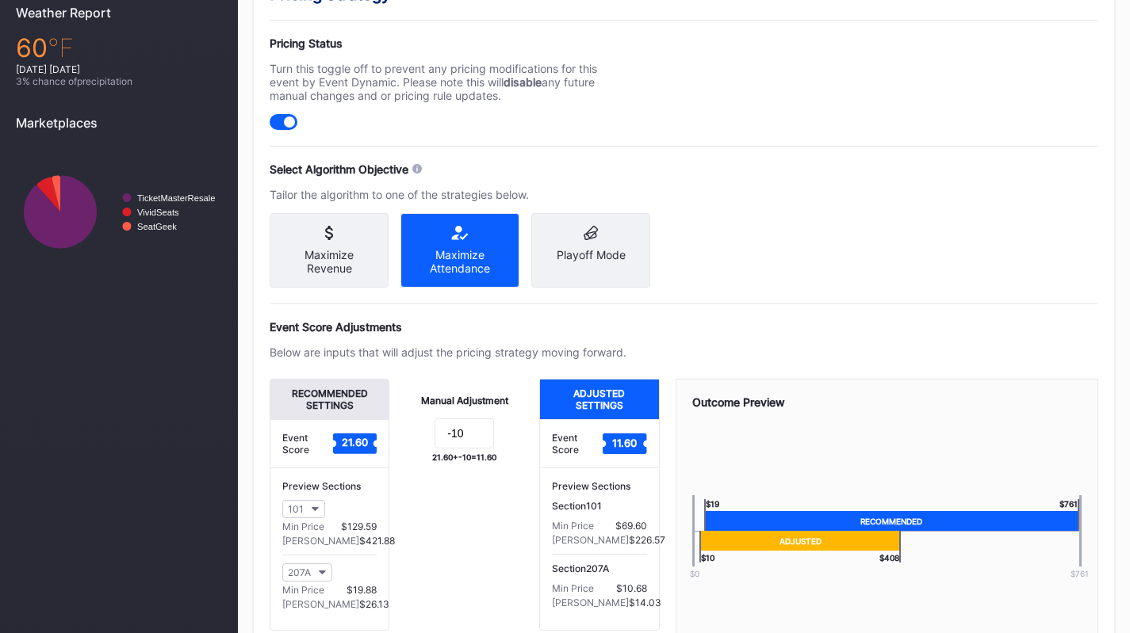
click at [473, 552] on div "Manual Adjustment -10 21.60 + -10 = 11.60" at bounding box center [464, 505] width 150 height 252
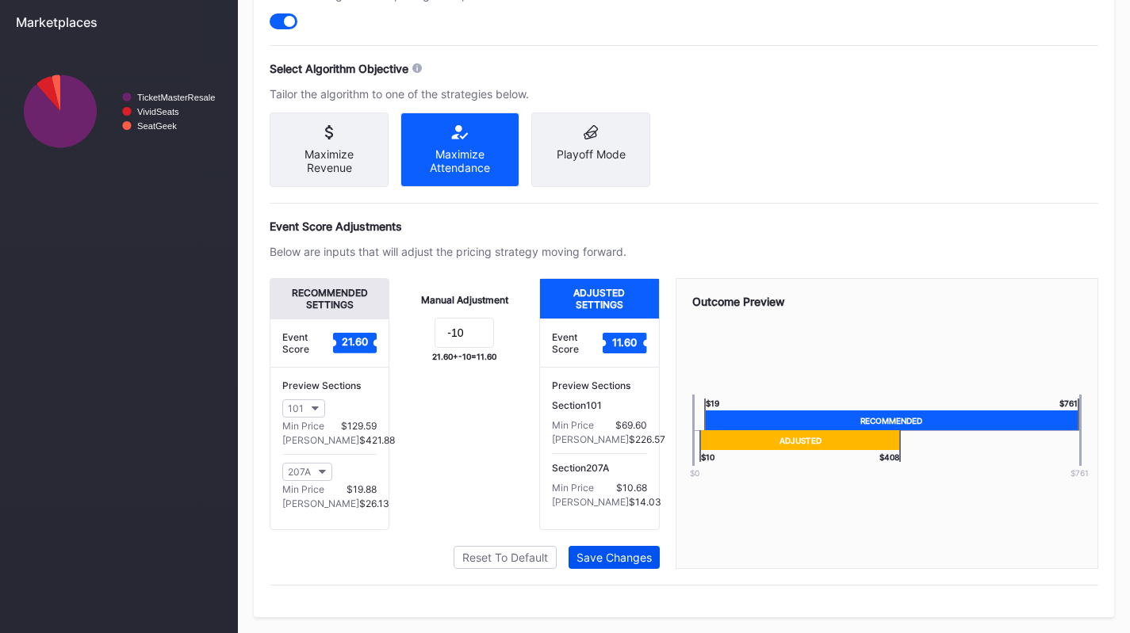
click at [596, 561] on div "Save Changes" at bounding box center [613, 557] width 75 height 13
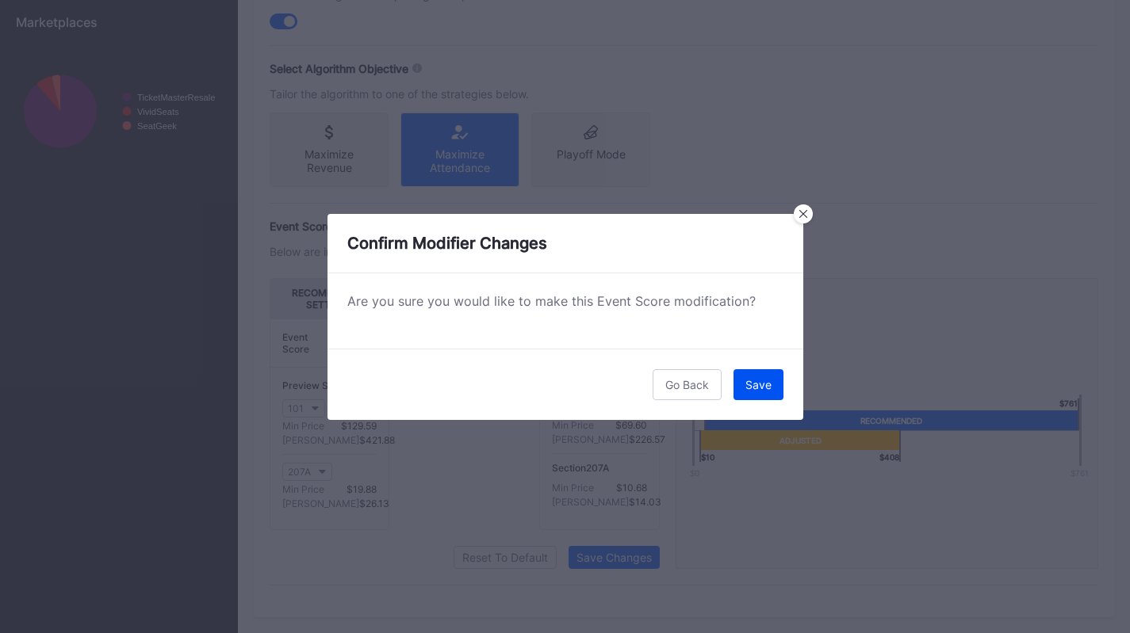
click at [766, 382] on div "Save" at bounding box center [758, 384] width 26 height 13
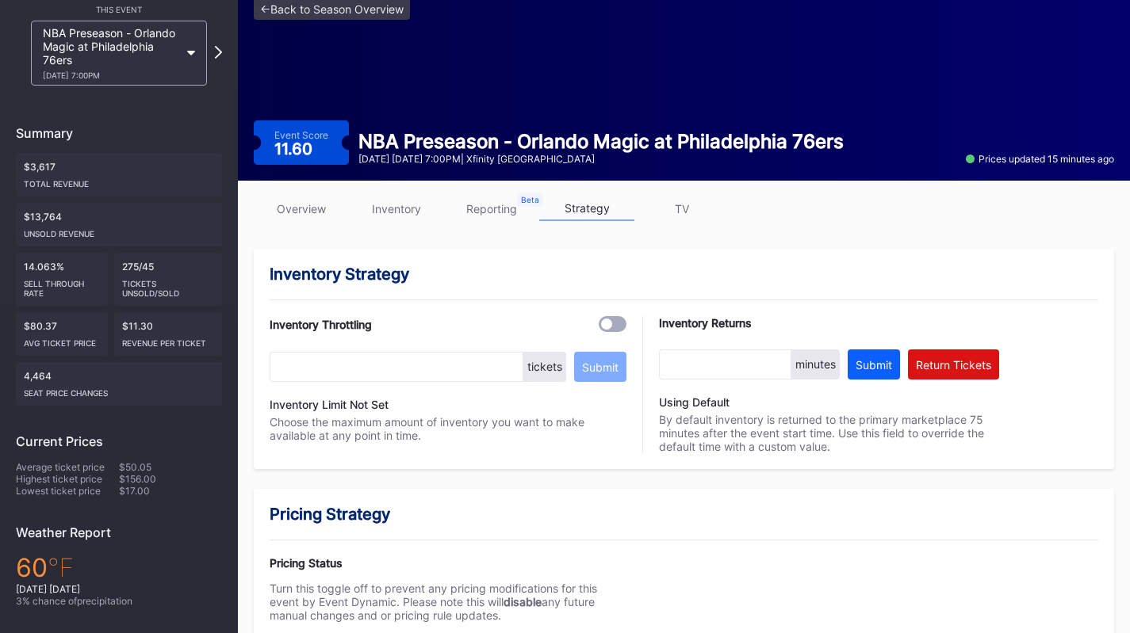
scroll to position [0, 0]
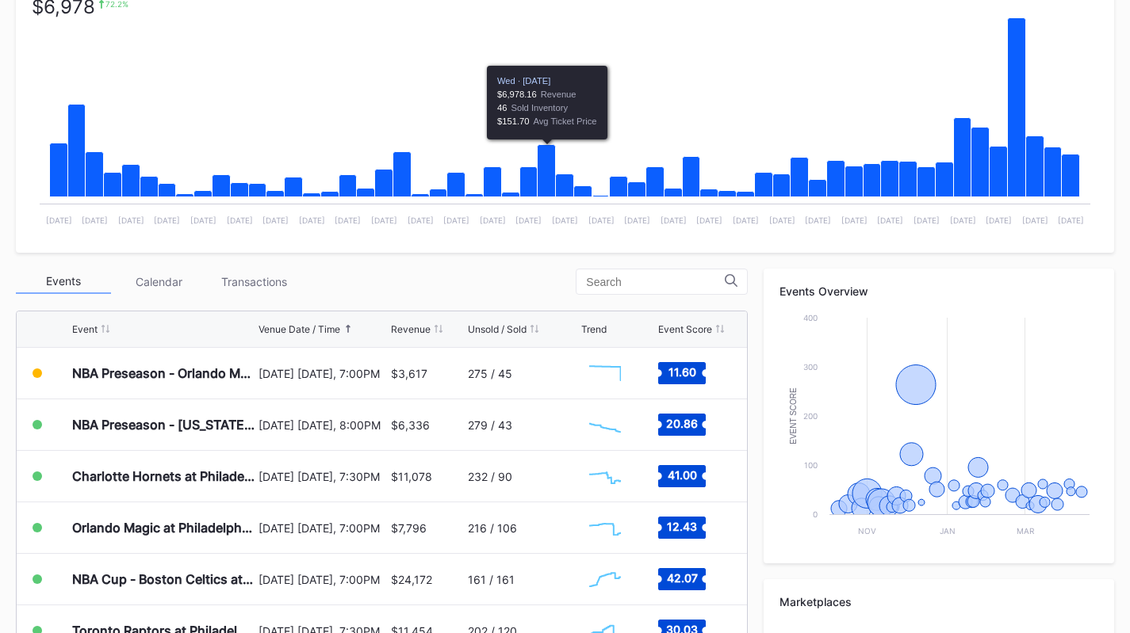
scroll to position [309, 0]
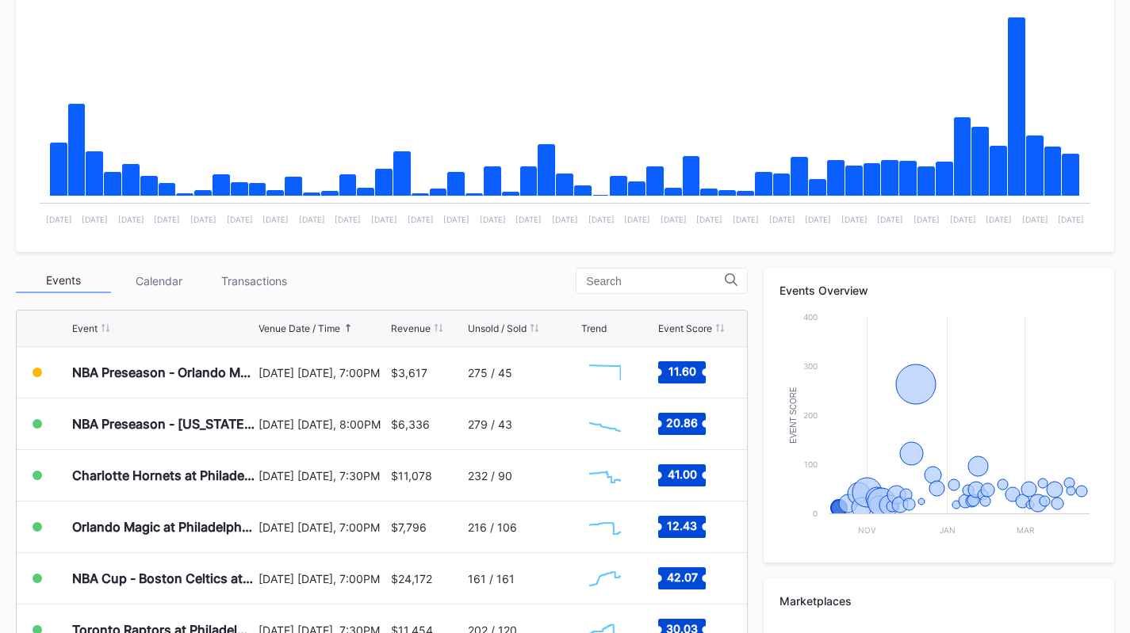
click at [258, 285] on div "Transactions" at bounding box center [253, 281] width 95 height 25
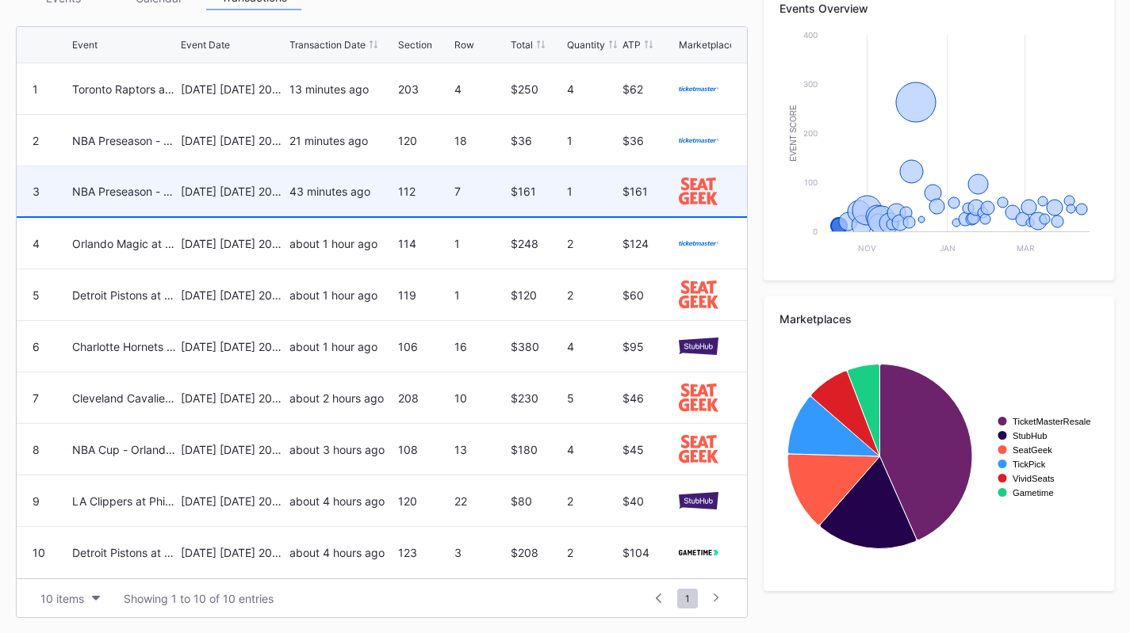
scroll to position [0, 0]
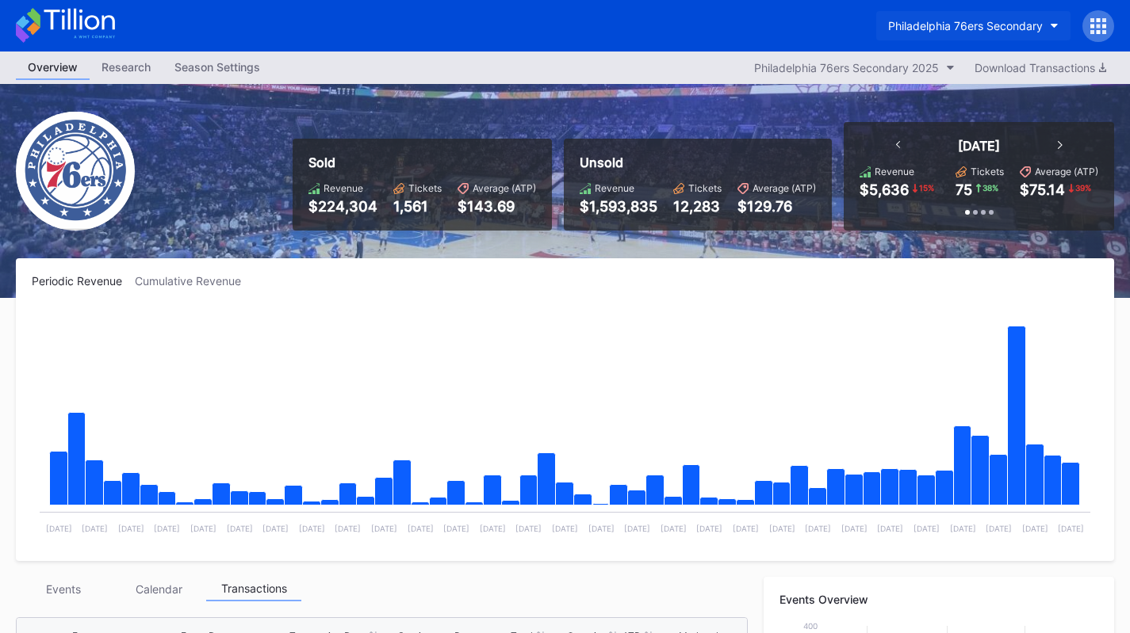
click at [951, 23] on div "Philadelphia 76ers Secondary" at bounding box center [965, 25] width 155 height 13
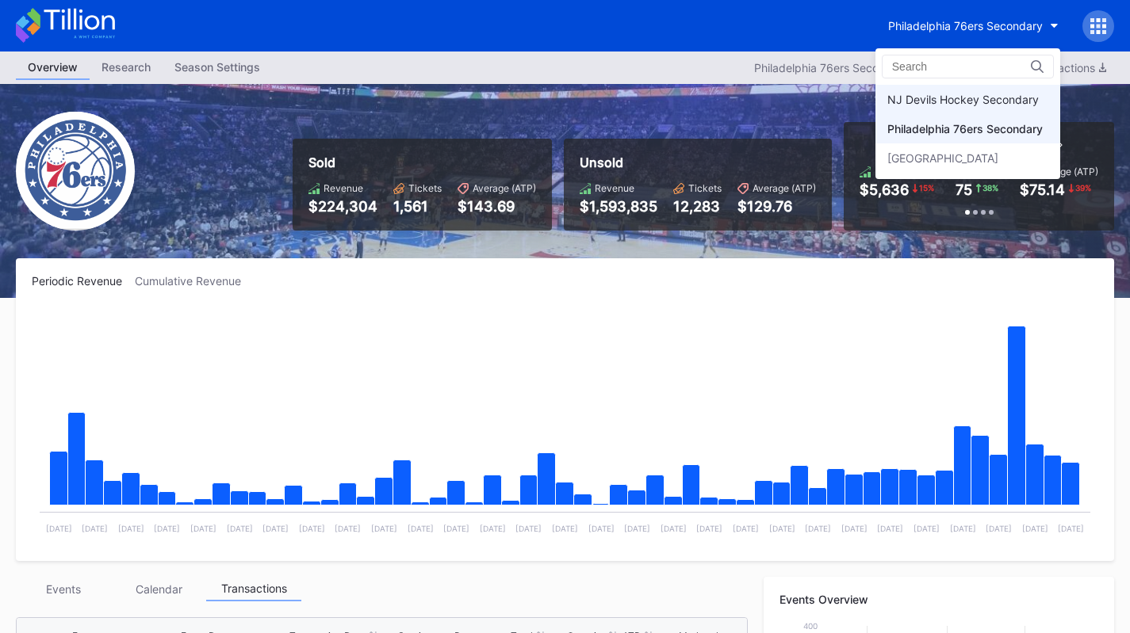
click at [930, 103] on div "NJ Devils Hockey Secondary" at bounding box center [962, 99] width 151 height 13
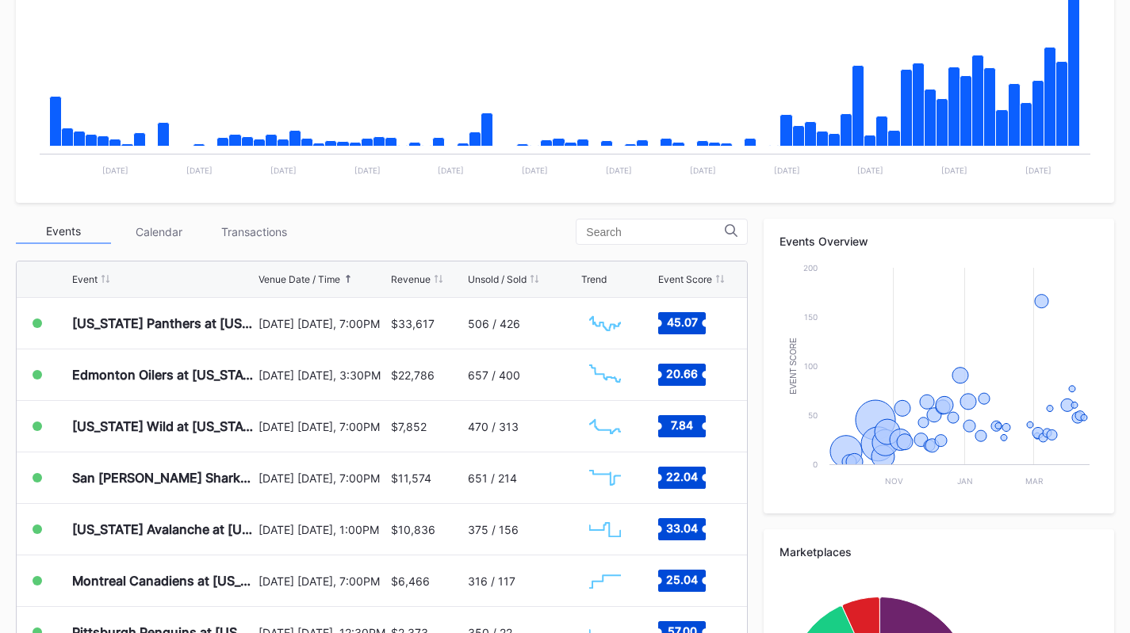
scroll to position [359, 0]
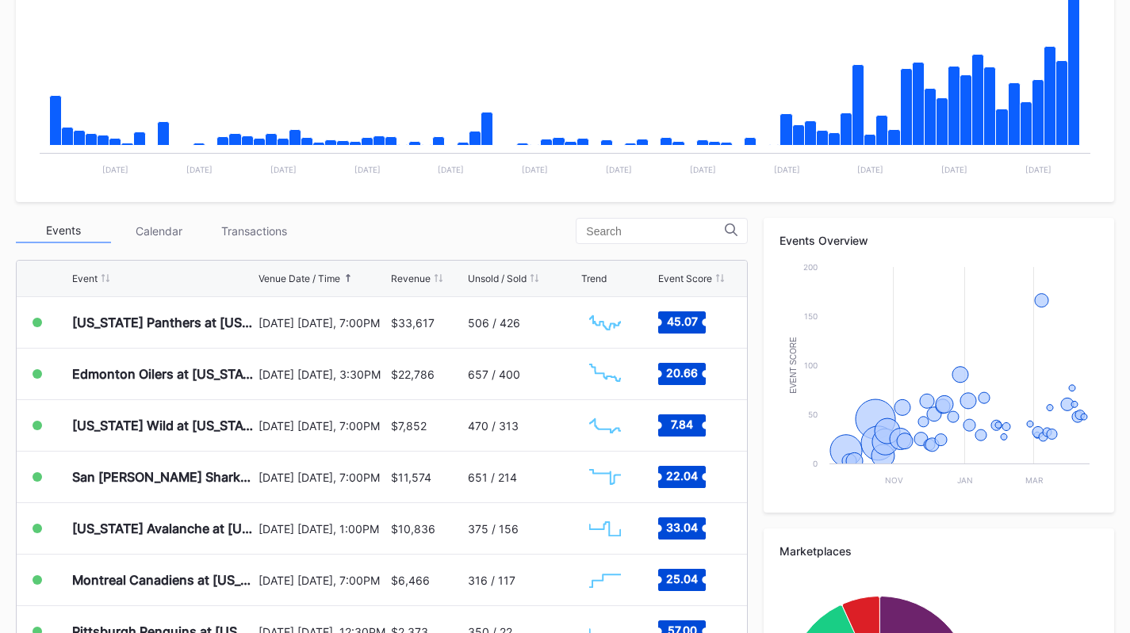
click at [275, 233] on div "Transactions" at bounding box center [253, 231] width 95 height 25
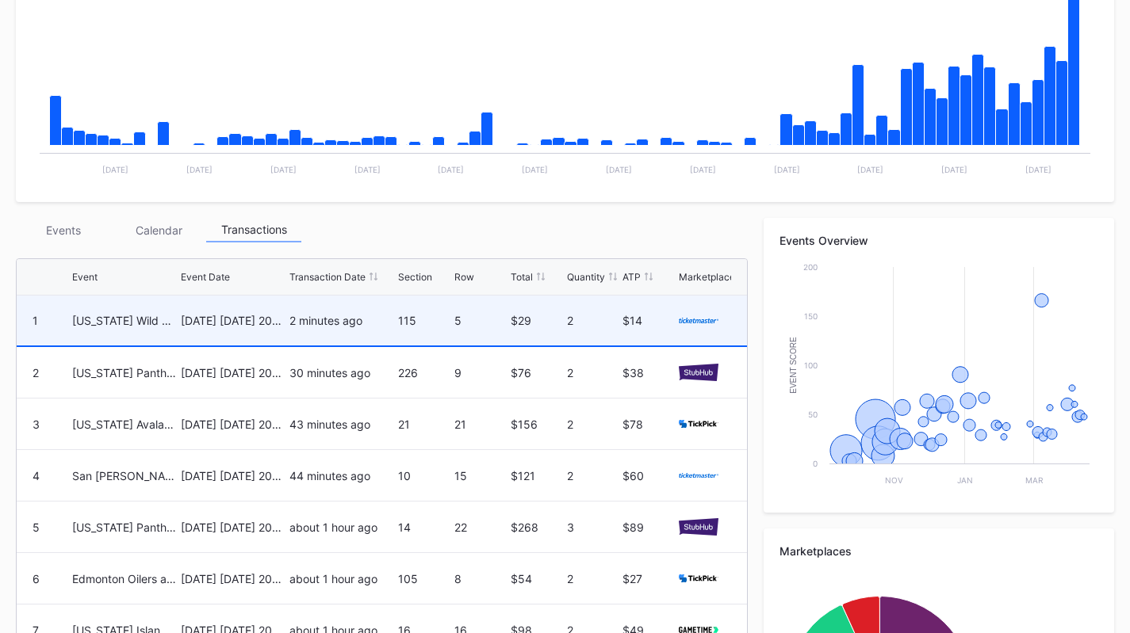
click at [120, 301] on div "[US_STATE] Wild at [US_STATE] Devils" at bounding box center [124, 321] width 105 height 50
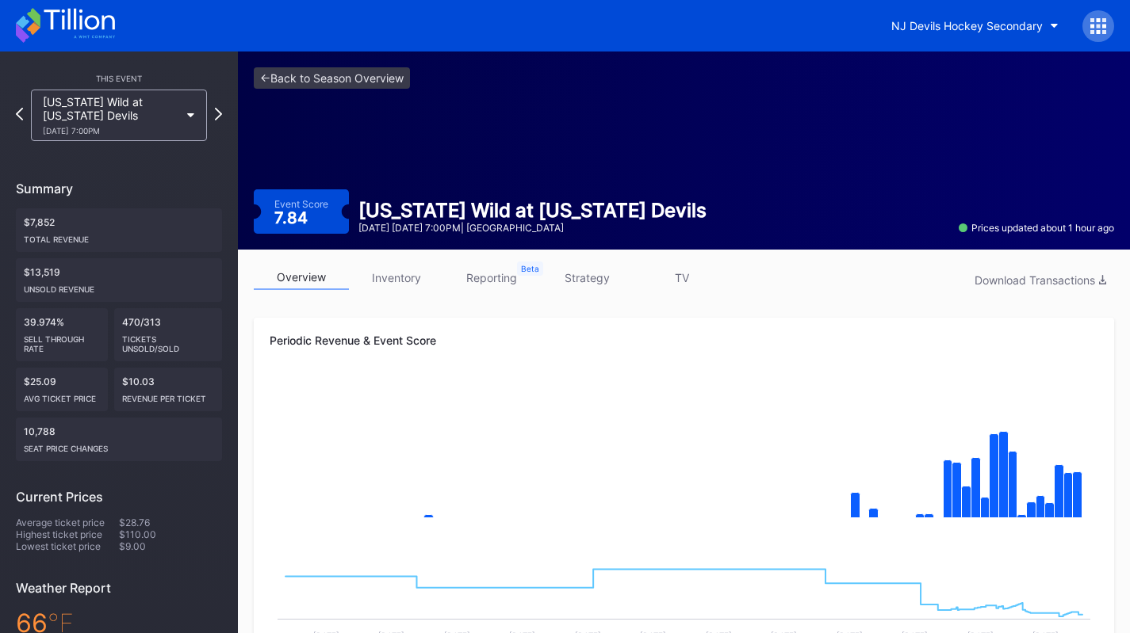
click at [413, 268] on link "inventory" at bounding box center [396, 278] width 95 height 25
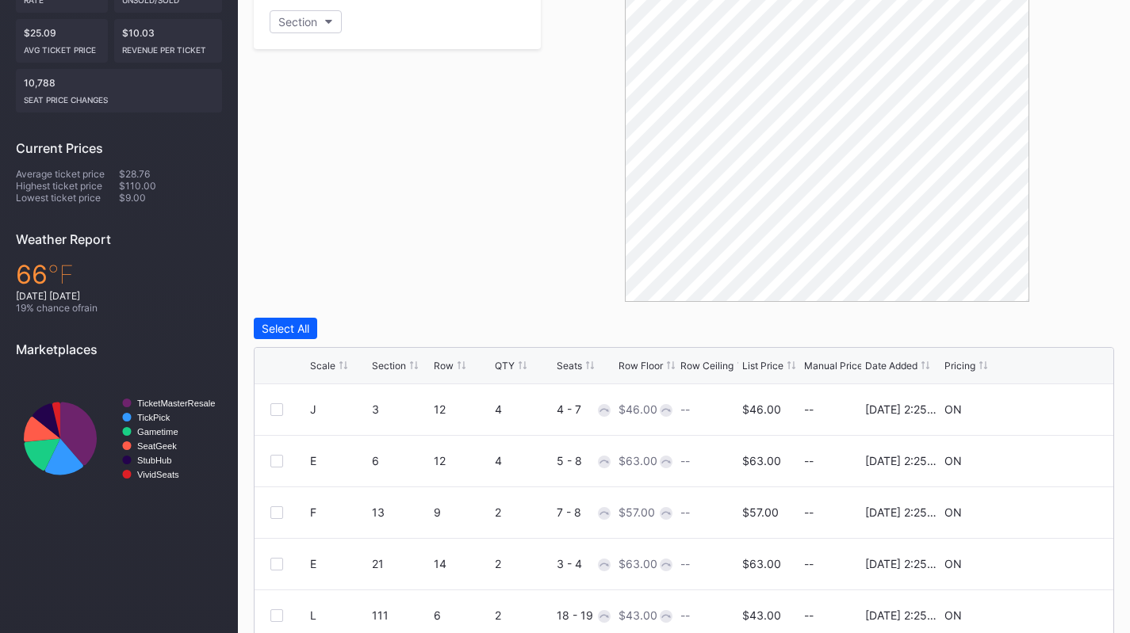
scroll to position [350, 0]
click at [763, 353] on div "Scale Section Row QTY Seats Row Floor Row Ceiling List Price Manual Price Date …" at bounding box center [683, 365] width 858 height 36
click at [761, 363] on div "List Price" at bounding box center [762, 365] width 41 height 12
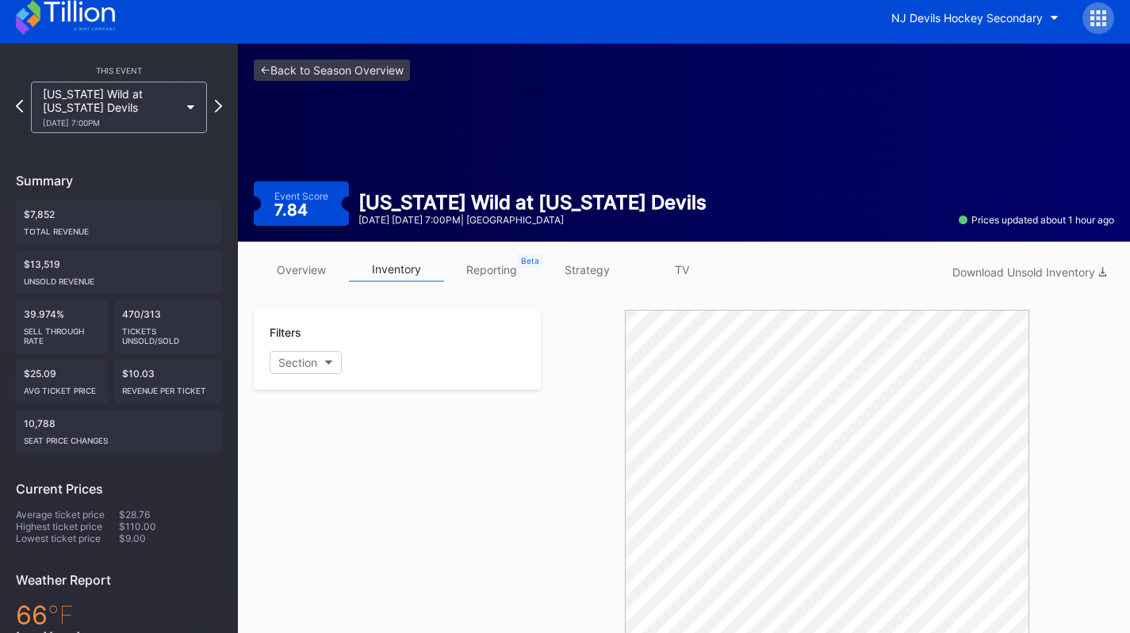
scroll to position [0, 0]
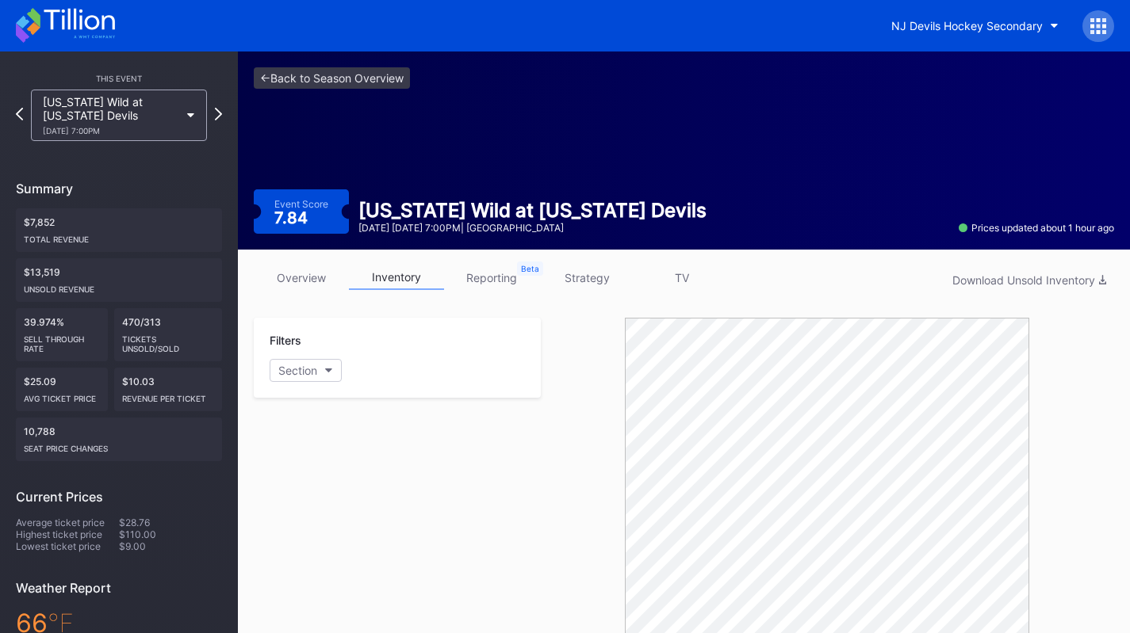
click at [136, 107] on div "Minnesota Wild at New Jersey Devils 10/22 Wednesday 7:00PM" at bounding box center [111, 115] width 136 height 40
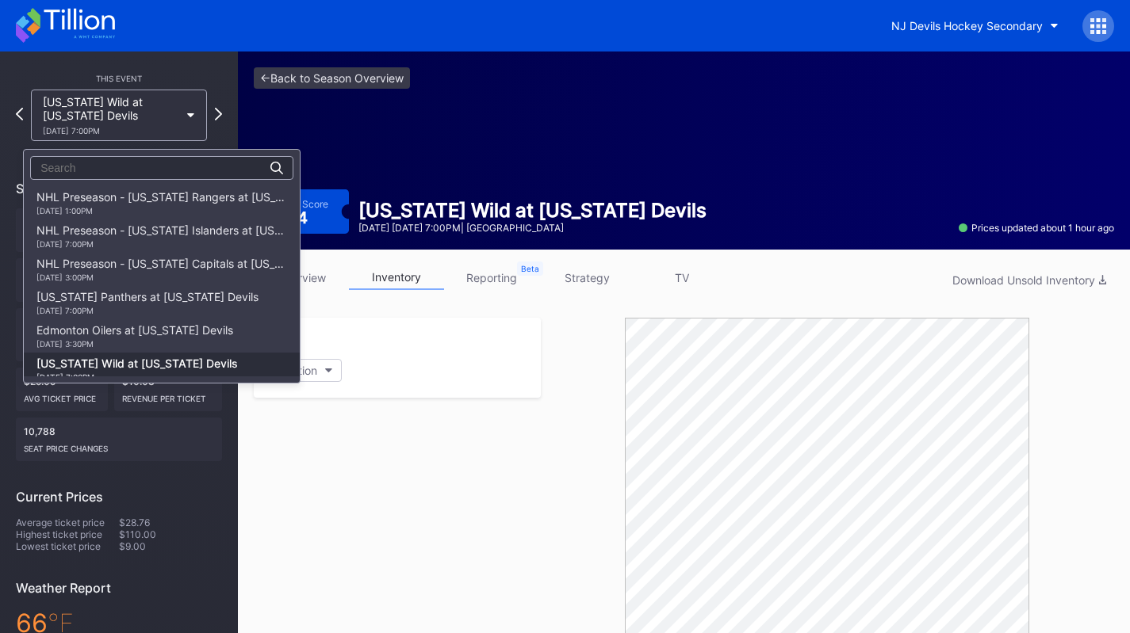
scroll to position [166, 0]
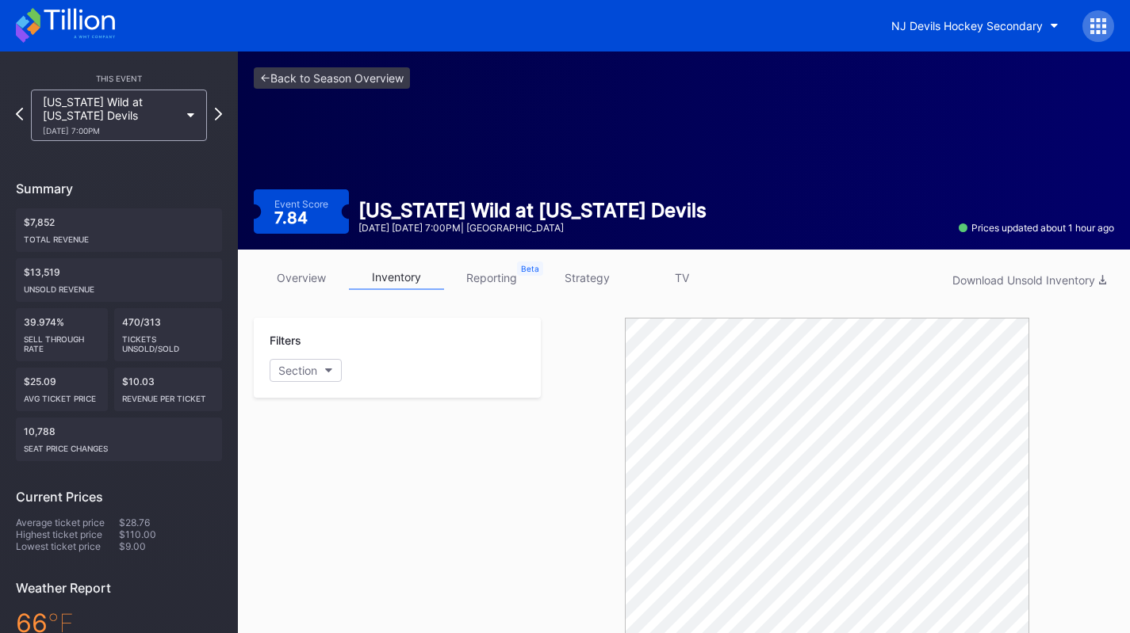
click at [82, 20] on icon at bounding box center [65, 25] width 99 height 35
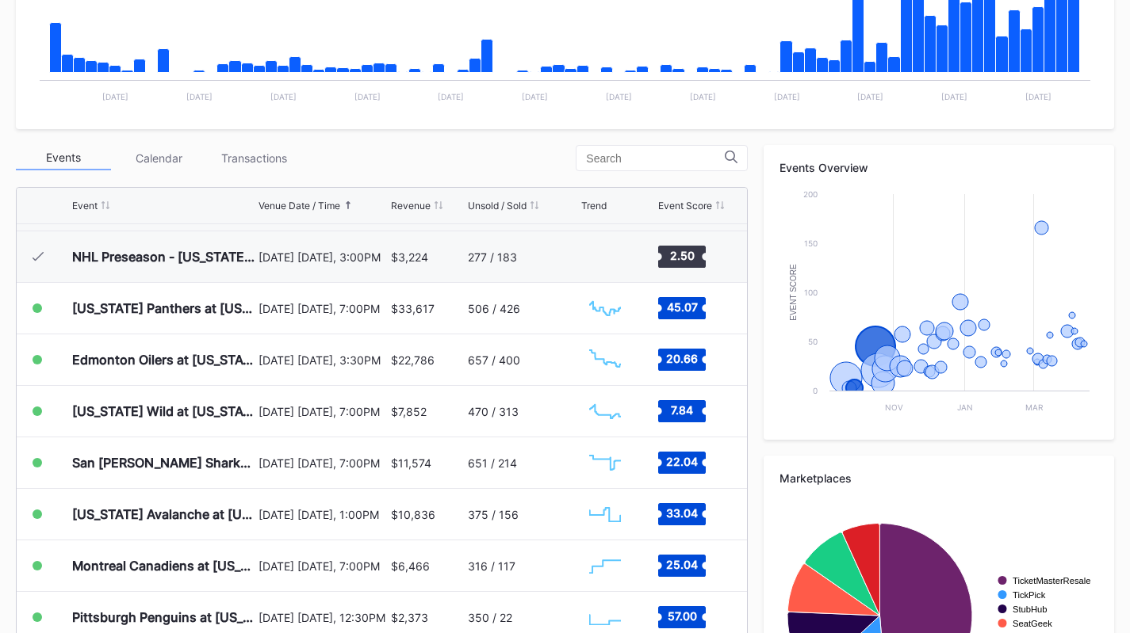
scroll to position [101, 0]
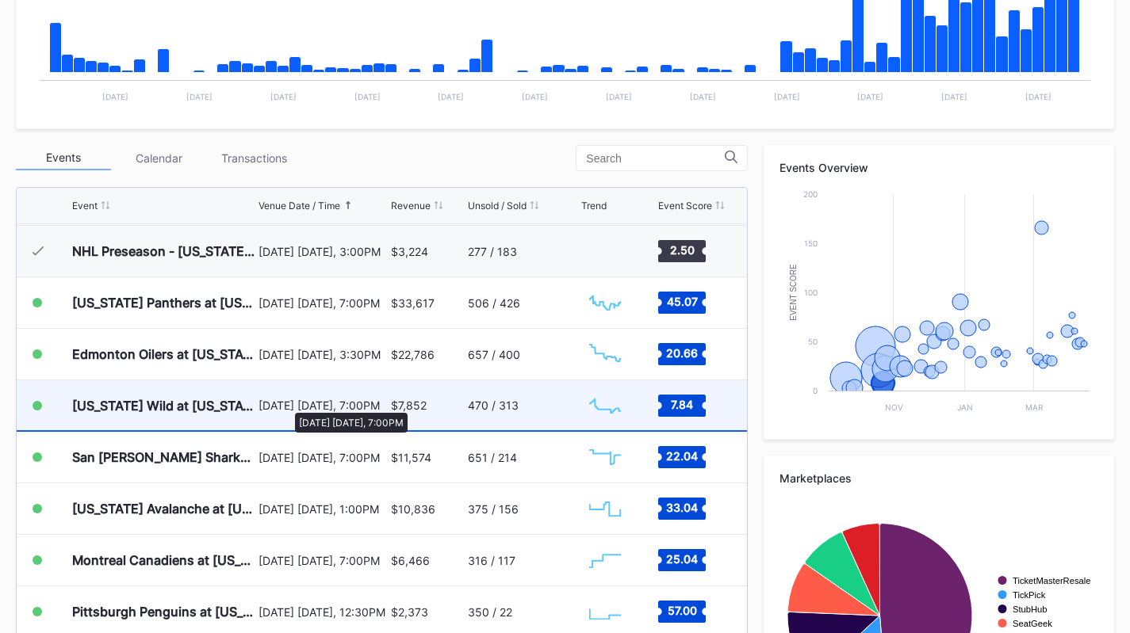
click at [287, 405] on div "[DATE] [DATE], 7:00PM" at bounding box center [322, 405] width 128 height 13
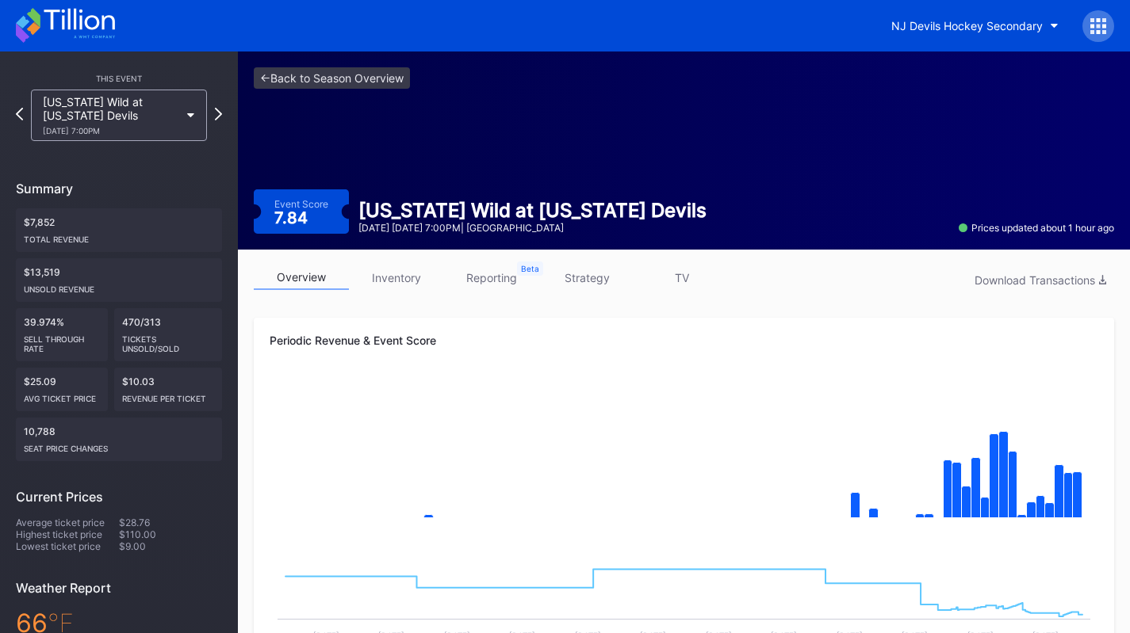
click at [586, 273] on link "strategy" at bounding box center [586, 278] width 95 height 25
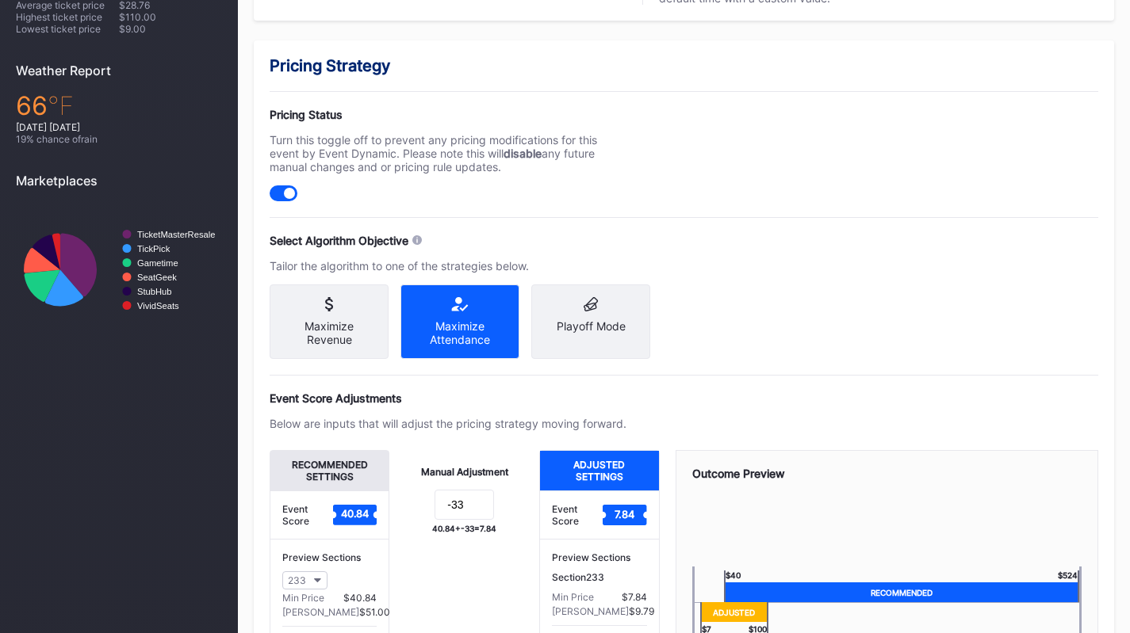
scroll to position [667, 0]
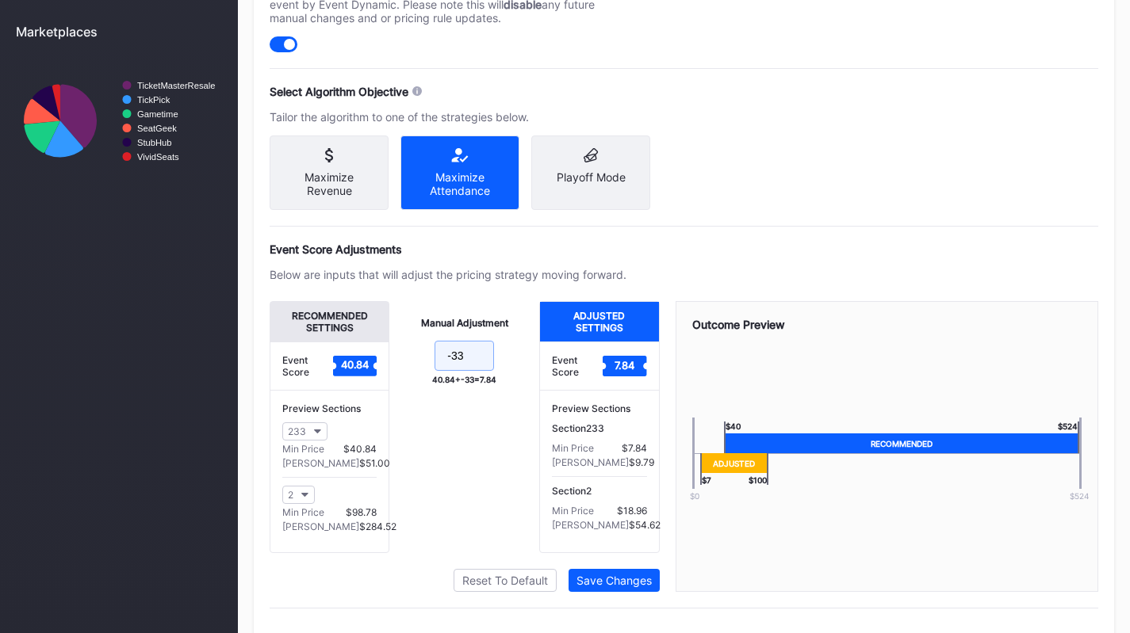
click at [478, 365] on input "-33" at bounding box center [463, 356] width 59 height 30
type input "-27"
click at [631, 587] on div "Save Changes" at bounding box center [613, 580] width 75 height 13
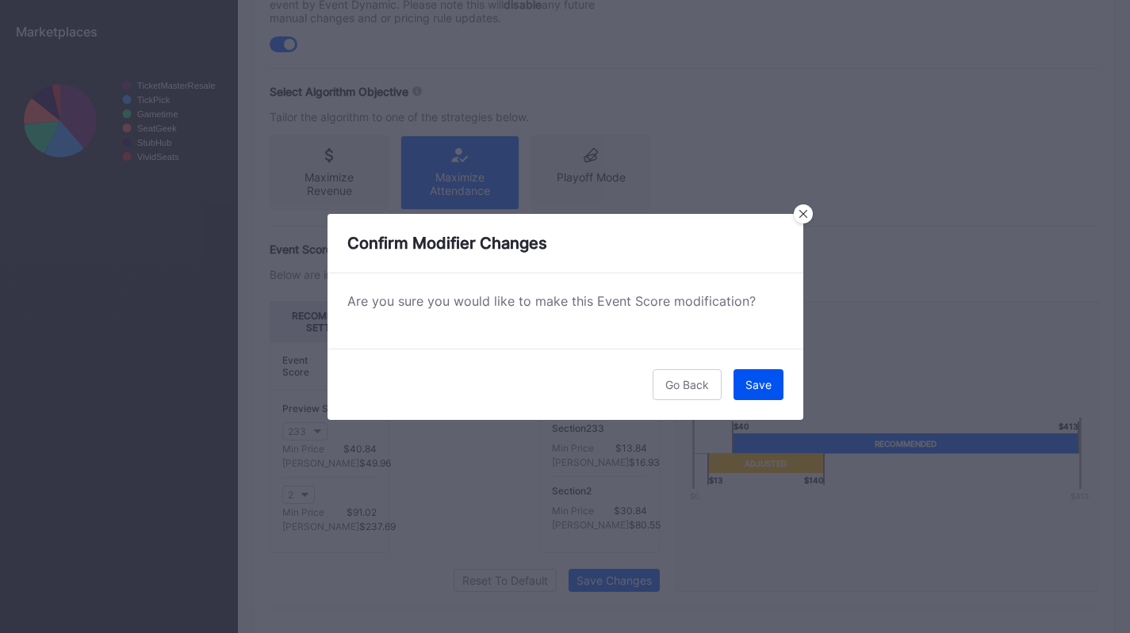
click at [751, 384] on div "Save" at bounding box center [758, 384] width 26 height 13
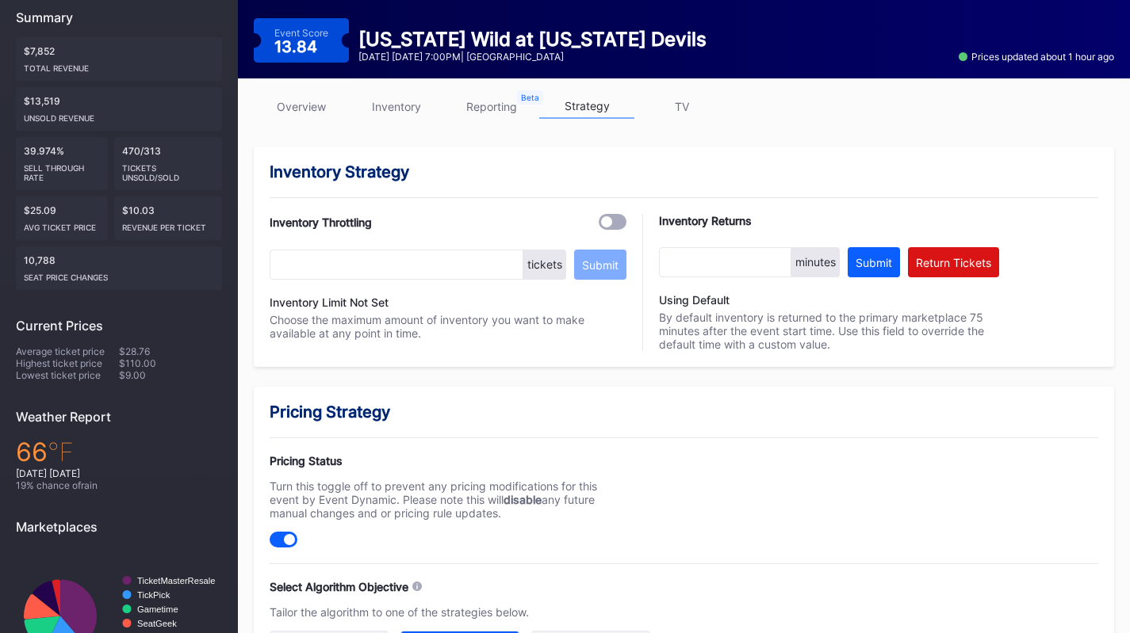
scroll to position [0, 0]
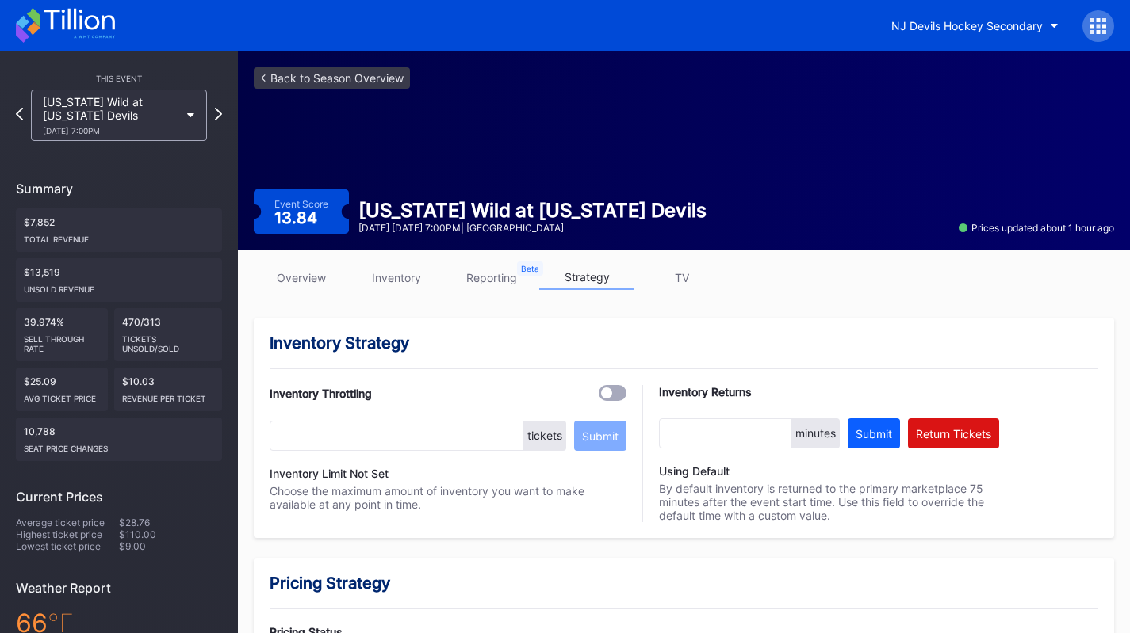
click at [70, 26] on icon at bounding box center [79, 19] width 71 height 21
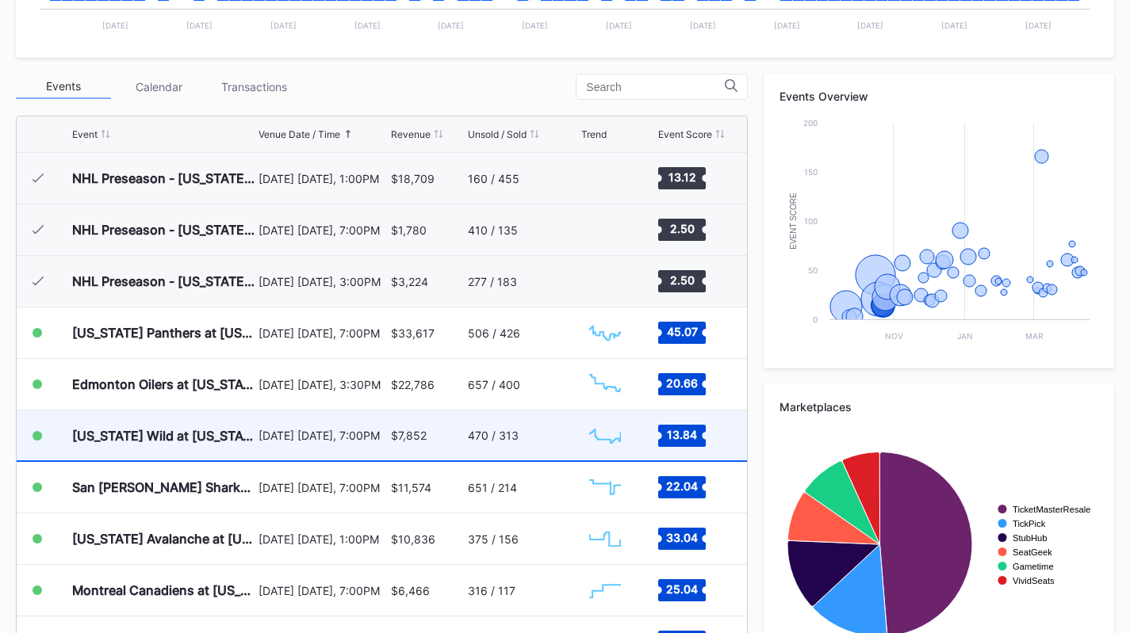
click at [338, 442] on div "[DATE] [DATE], 7:00PM" at bounding box center [322, 436] width 128 height 50
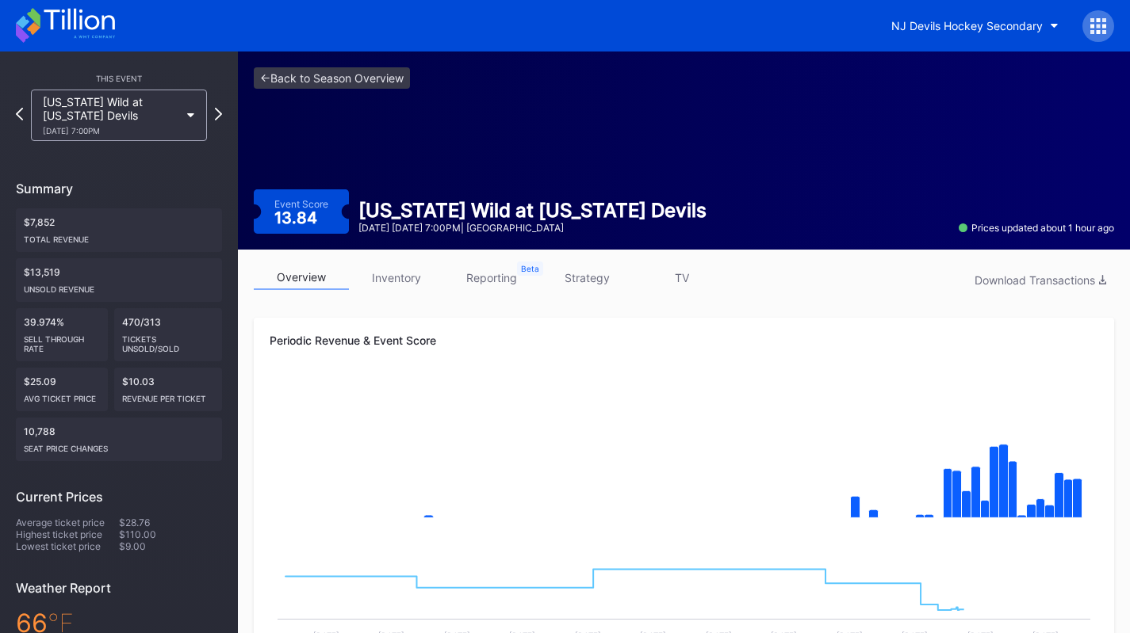
scroll to position [112, 0]
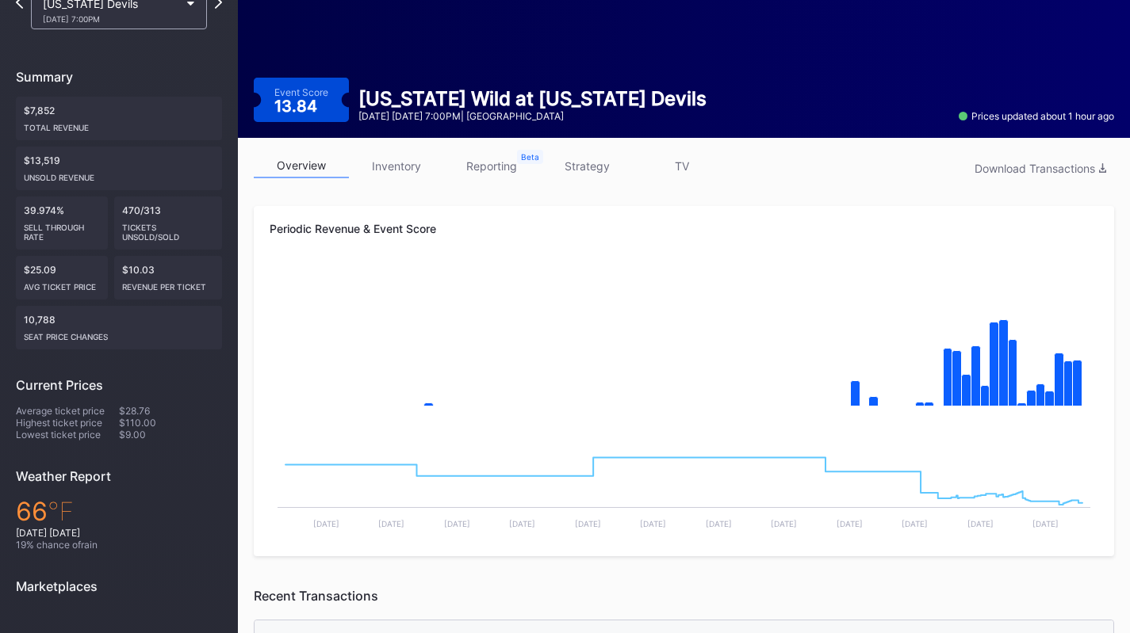
click at [598, 169] on link "strategy" at bounding box center [586, 166] width 95 height 25
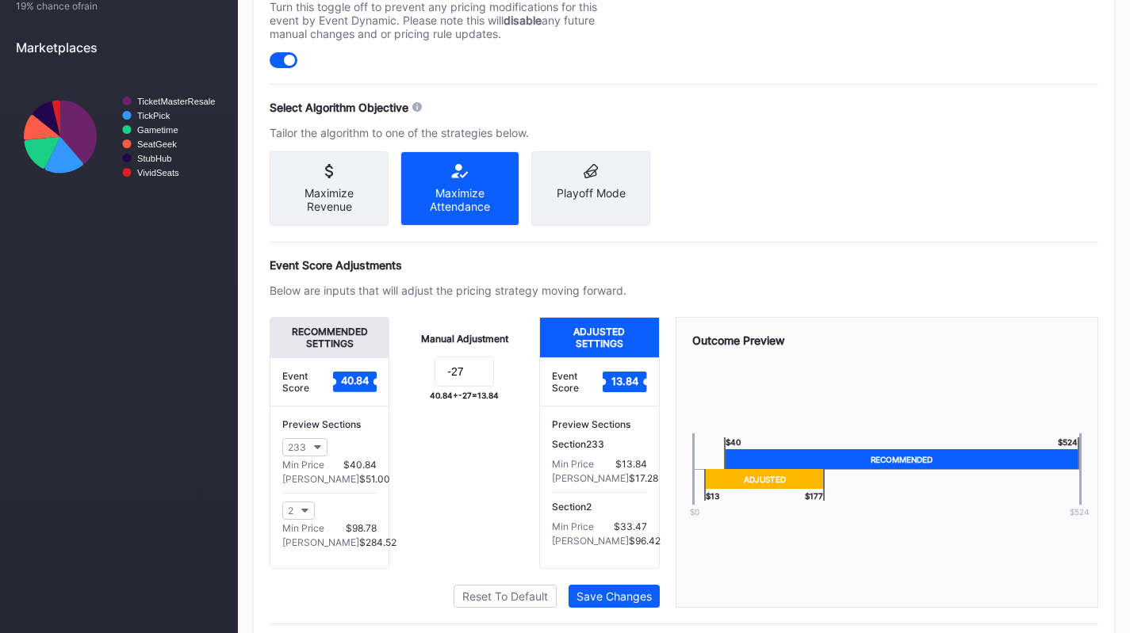
scroll to position [654, 0]
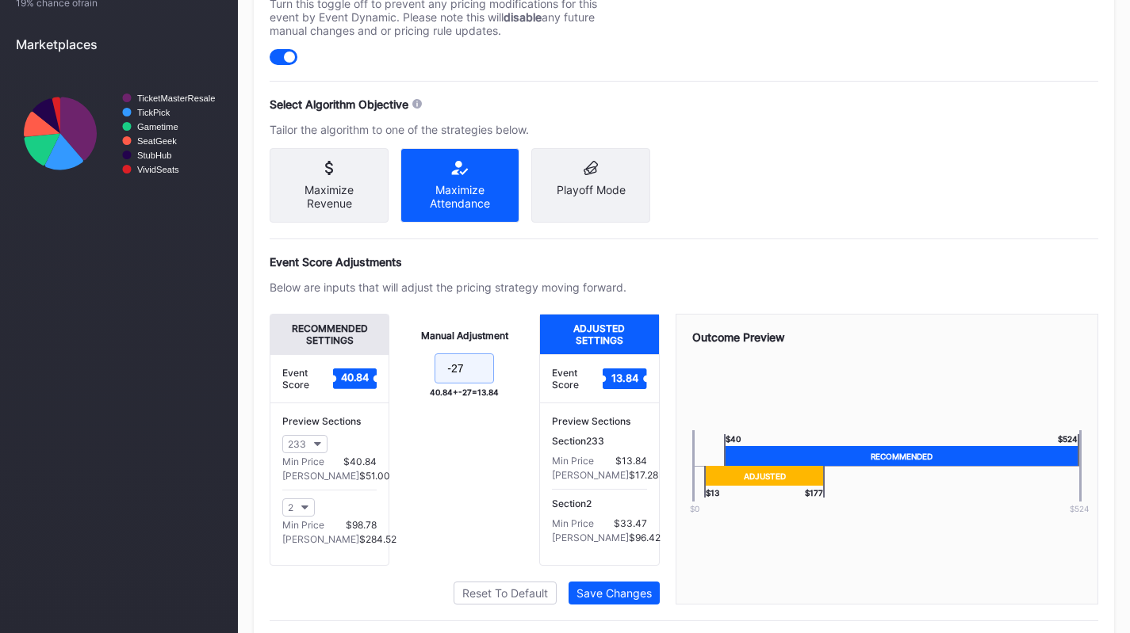
click at [469, 384] on input "-27" at bounding box center [463, 369] width 59 height 30
type input "-24"
click at [632, 591] on button "Save Changes" at bounding box center [613, 593] width 91 height 23
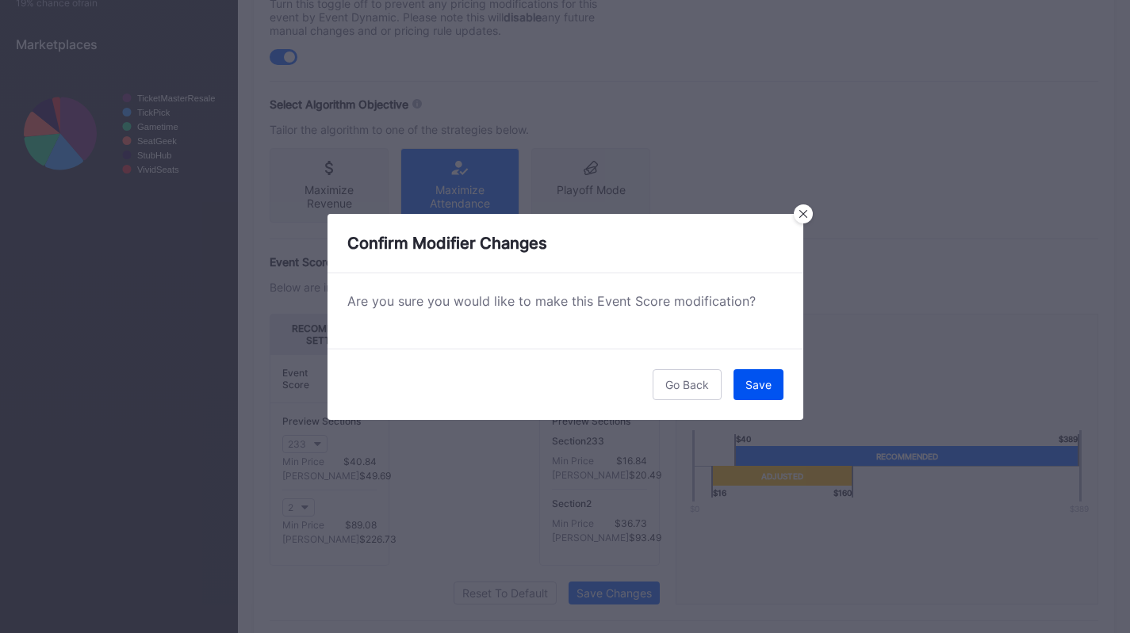
click at [762, 380] on div "Save" at bounding box center [758, 384] width 26 height 13
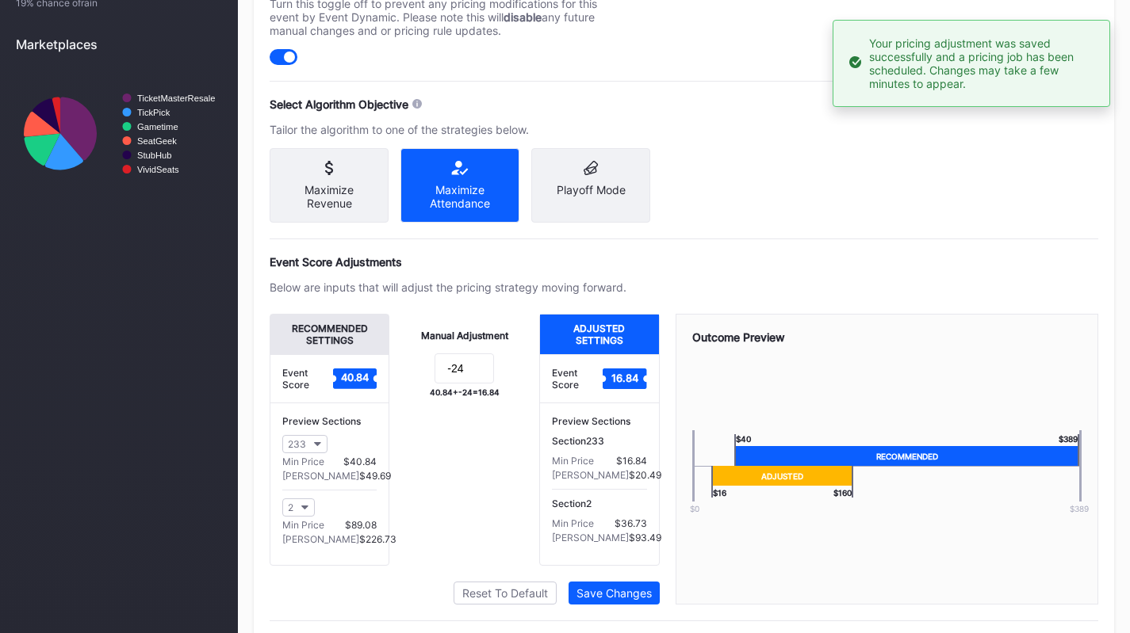
scroll to position [0, 0]
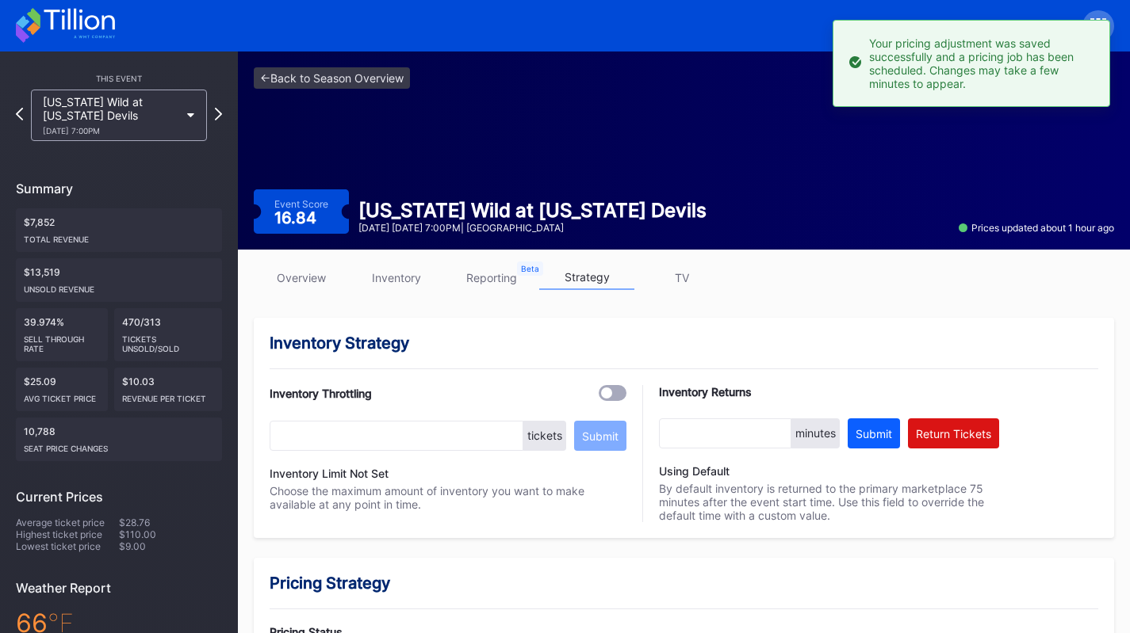
click at [312, 281] on link "overview" at bounding box center [301, 278] width 95 height 25
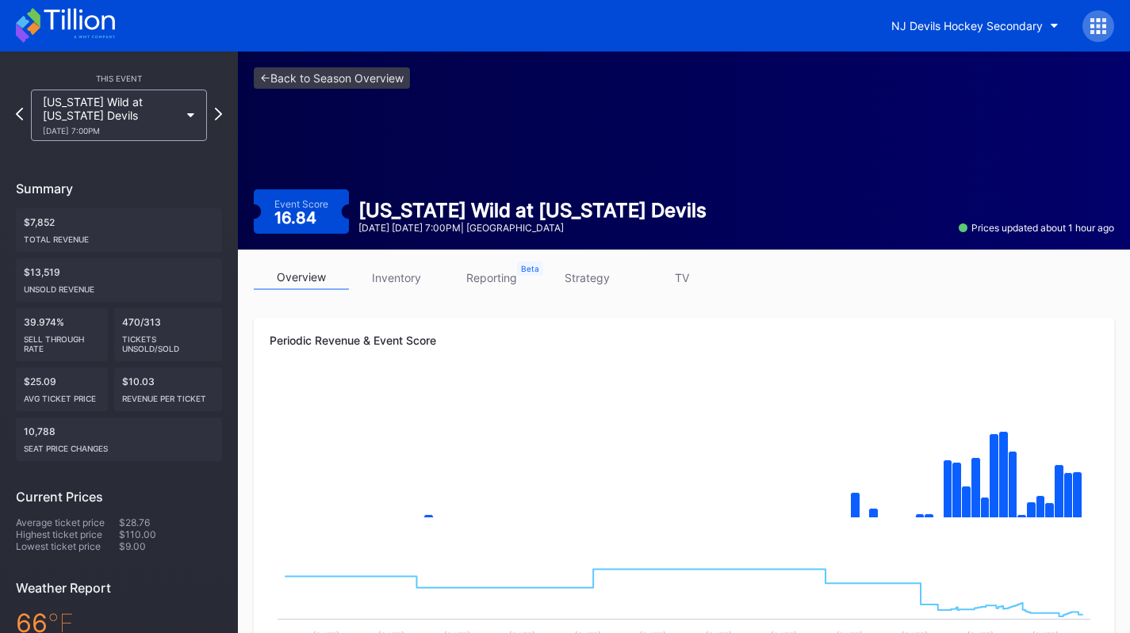
click at [612, 283] on link "strategy" at bounding box center [586, 278] width 95 height 25
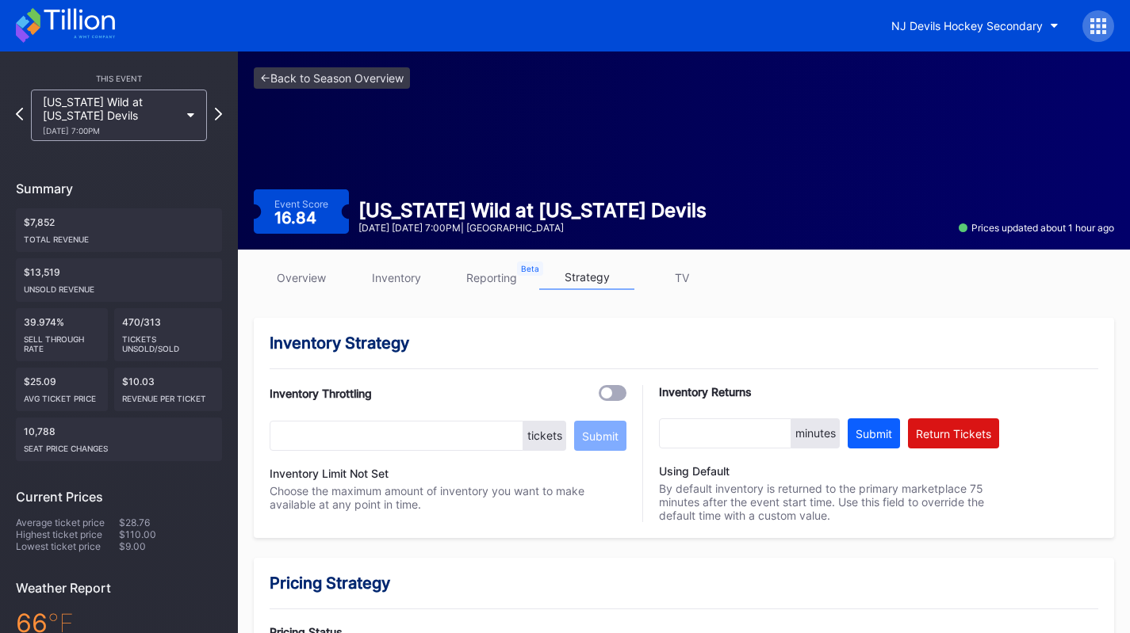
click at [296, 274] on link "overview" at bounding box center [301, 278] width 95 height 25
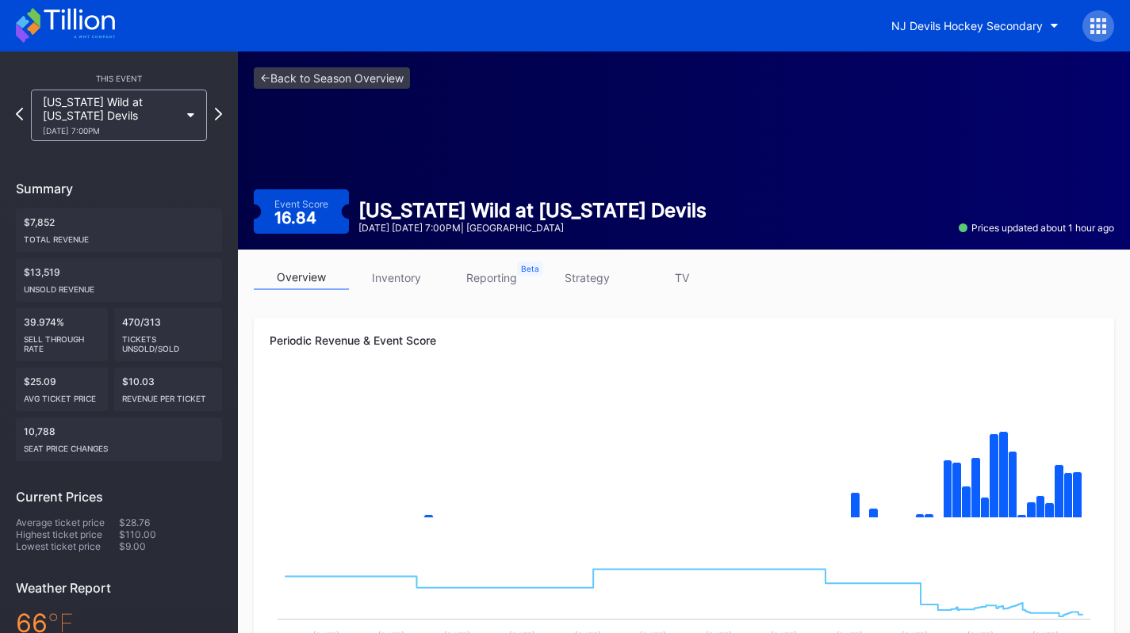
click at [97, 29] on icon at bounding box center [65, 25] width 99 height 35
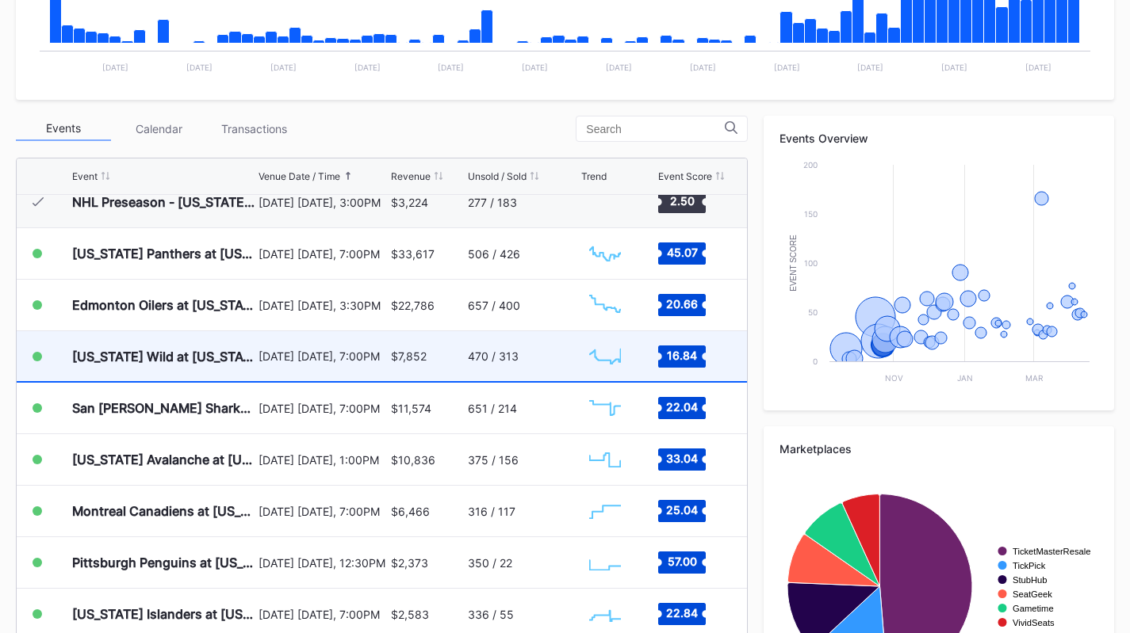
scroll to position [101, 0]
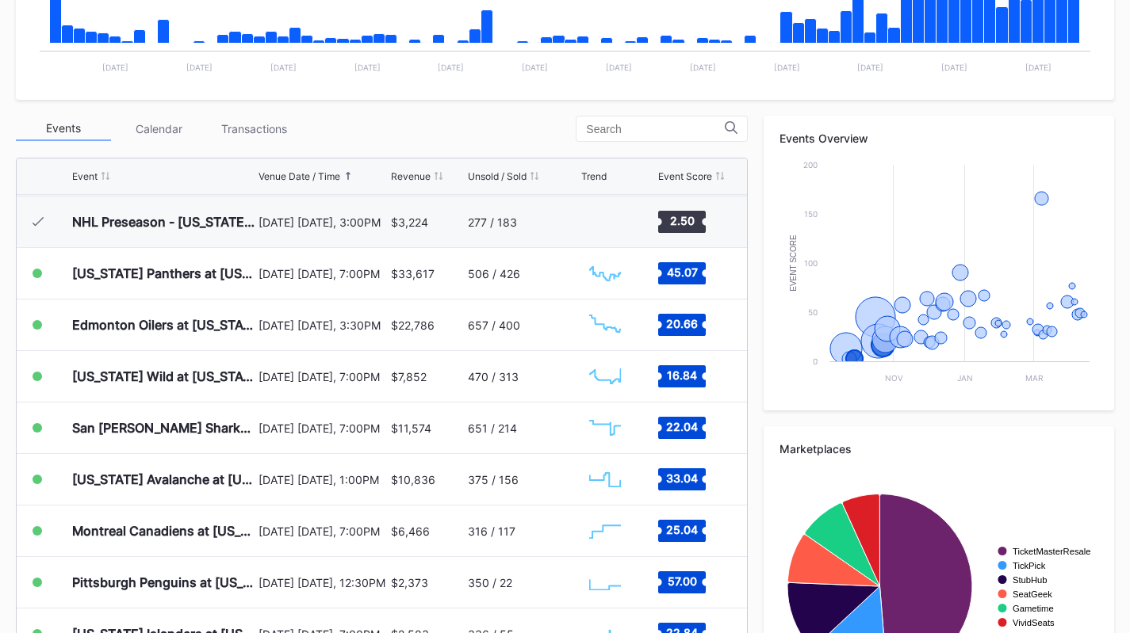
click at [245, 136] on div "Transactions" at bounding box center [253, 129] width 95 height 25
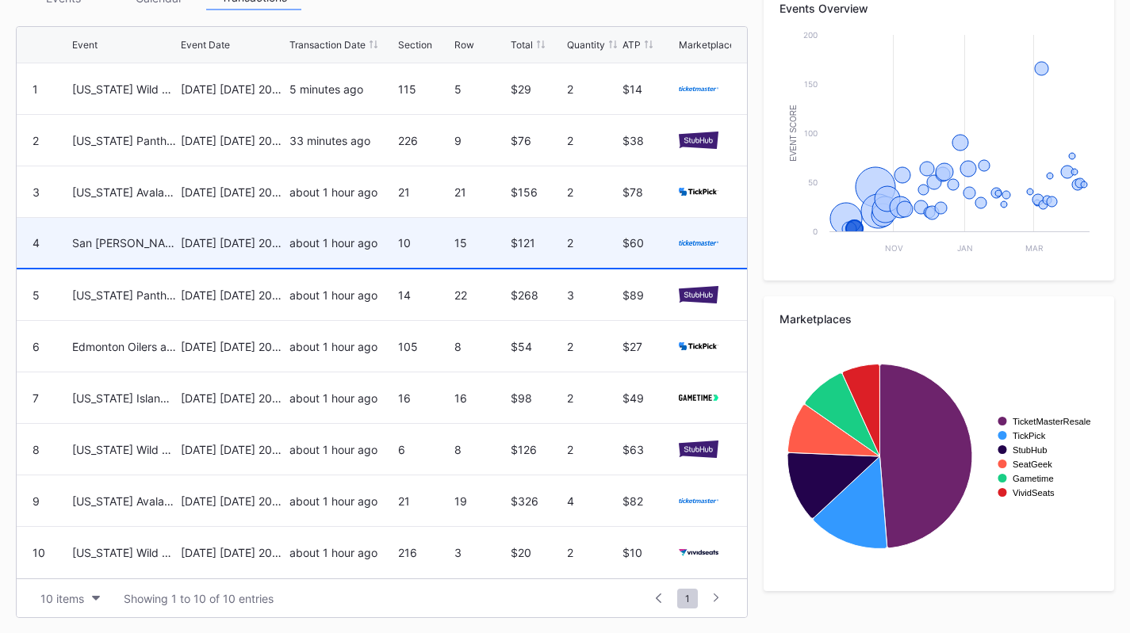
scroll to position [0, 0]
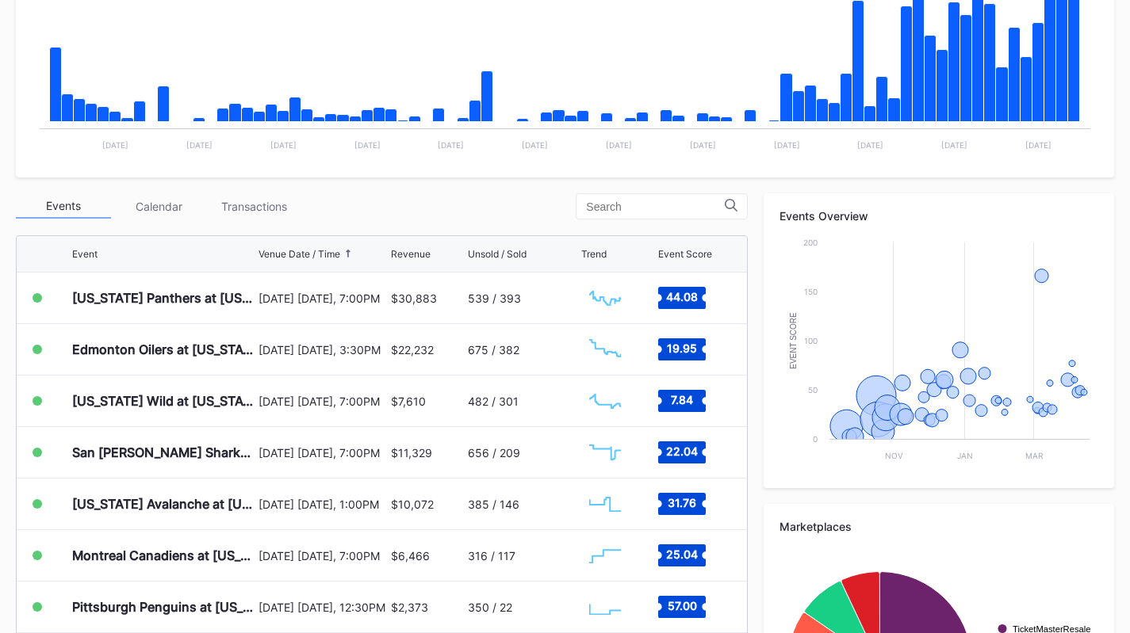
scroll to position [384, 0]
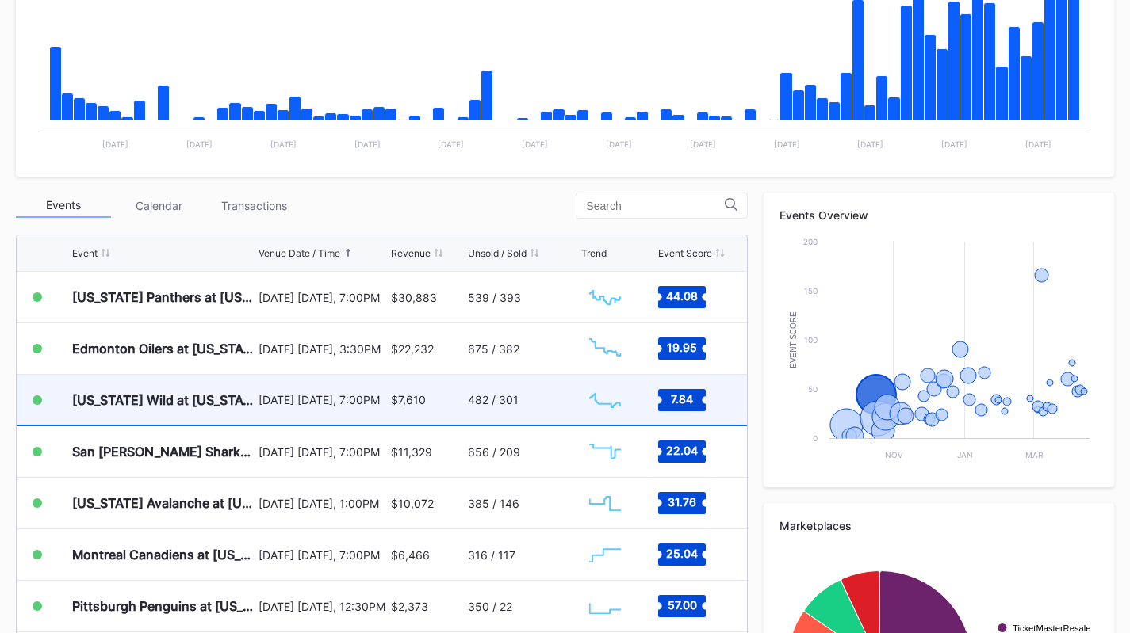
click at [239, 391] on div "[US_STATE] Wild at [US_STATE] Devils" at bounding box center [163, 400] width 182 height 50
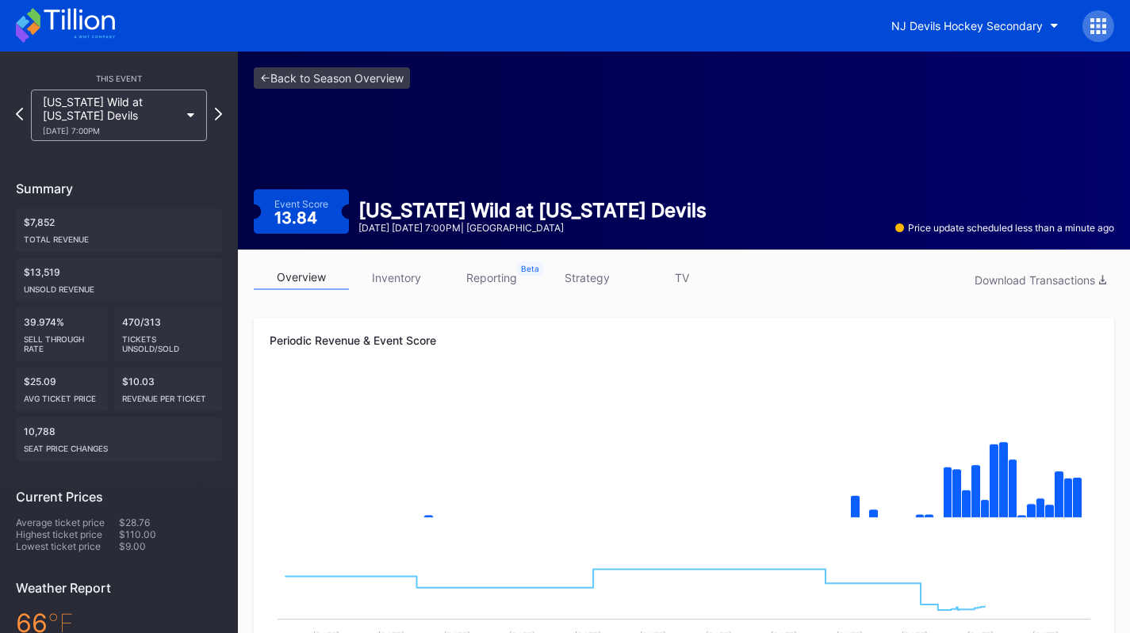
click at [411, 272] on link "inventory" at bounding box center [396, 278] width 95 height 25
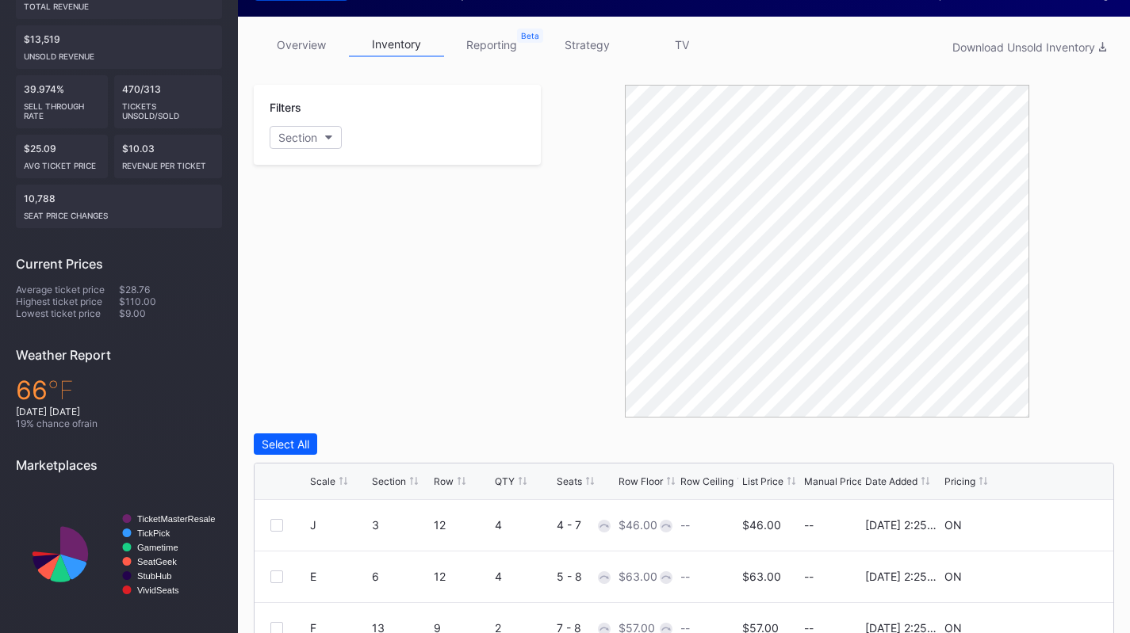
scroll to position [334, 0]
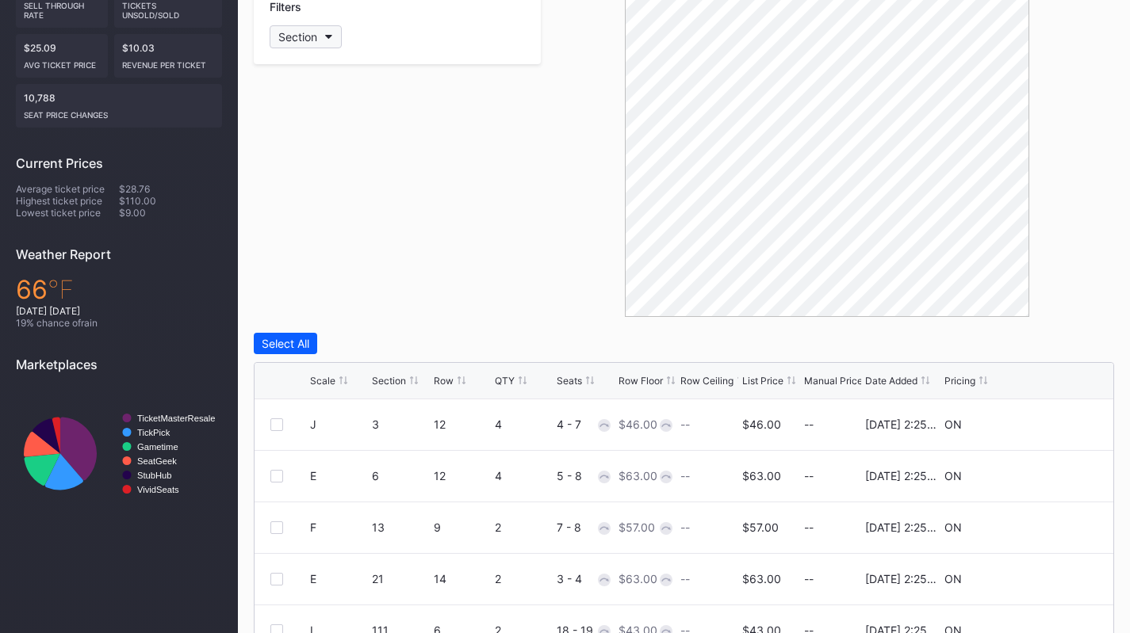
click at [317, 37] on div "Section" at bounding box center [297, 36] width 39 height 13
click at [349, 197] on div "124" at bounding box center [362, 191] width 185 height 29
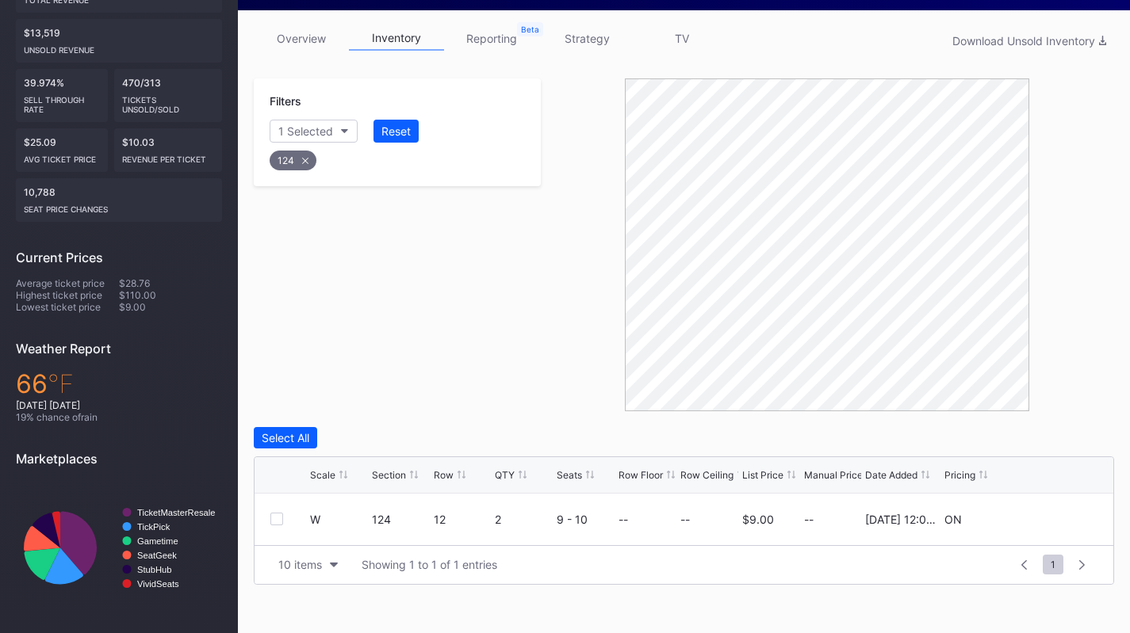
scroll to position [233, 0]
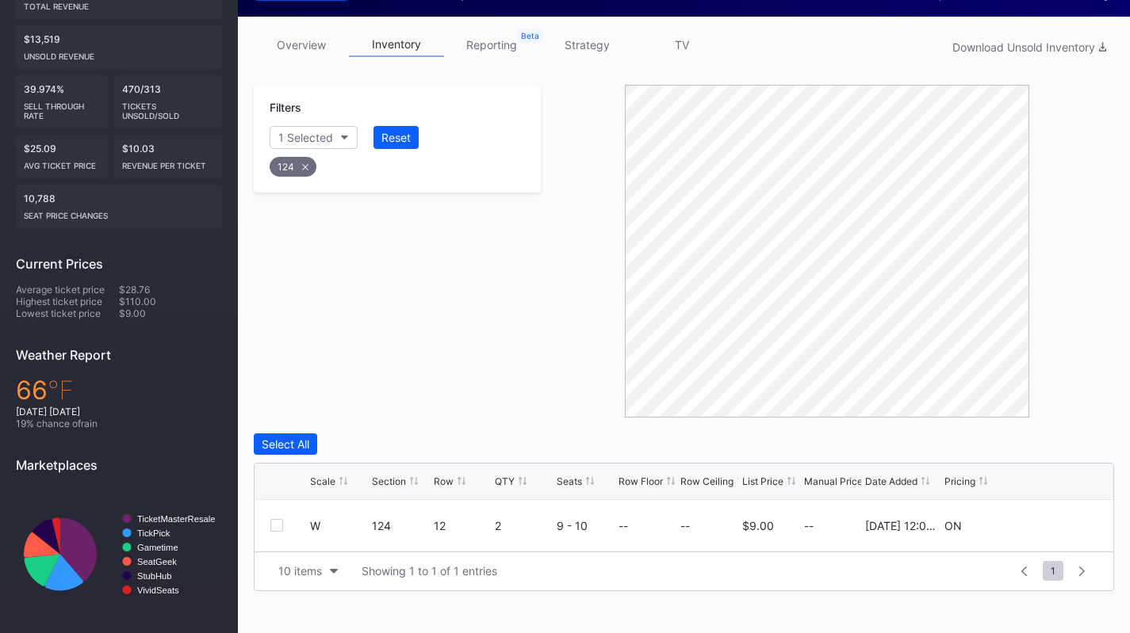
click at [393, 41] on link "inventory" at bounding box center [396, 44] width 95 height 25
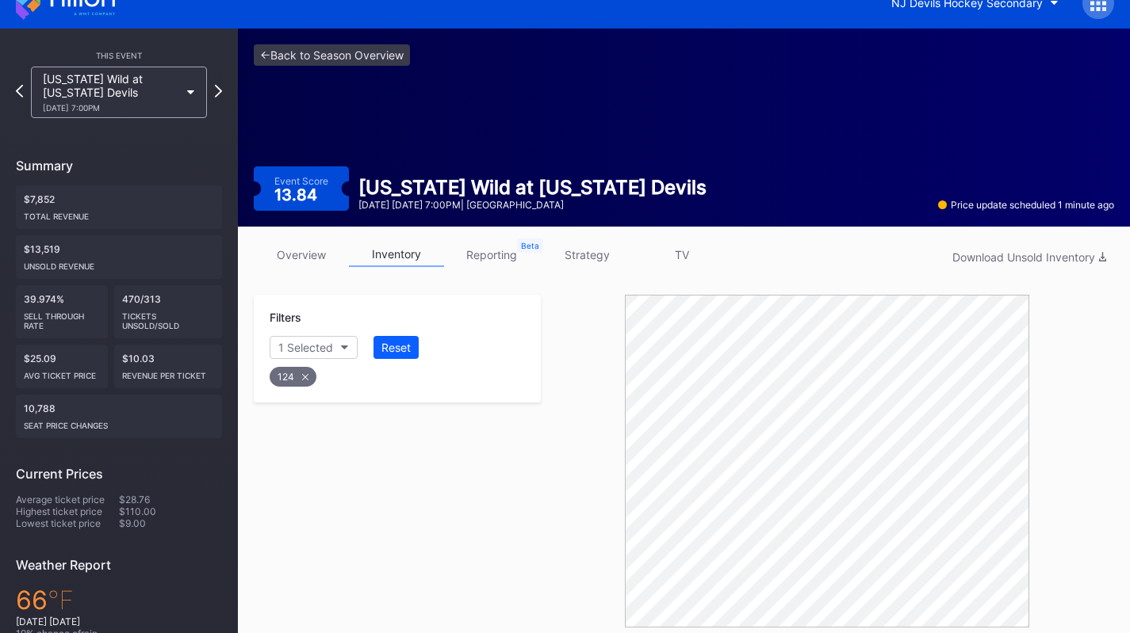
scroll to position [14, 0]
